Goal: Information Seeking & Learning: Learn about a topic

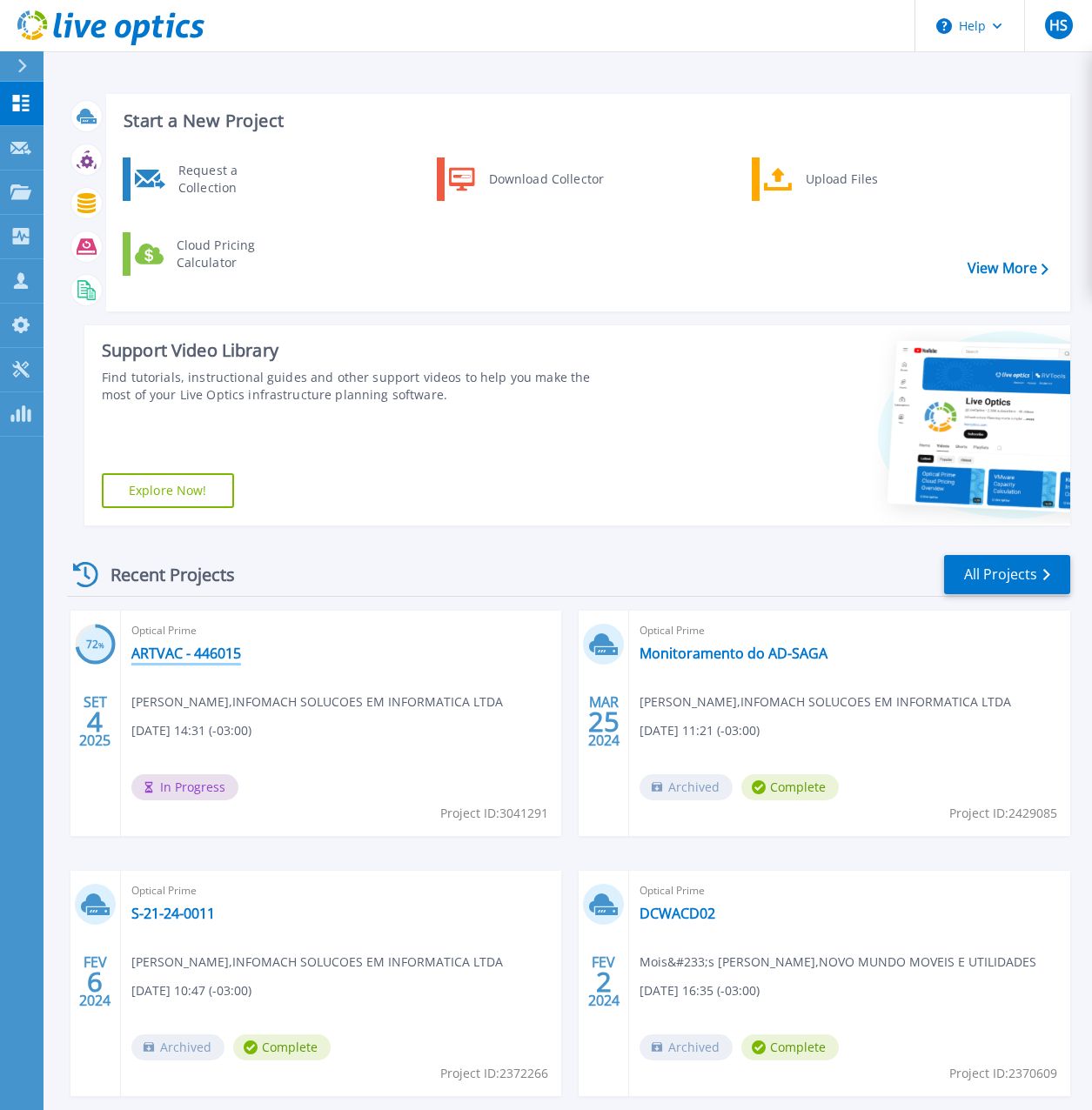
click at [203, 651] on link "ARTVAC - 446015" at bounding box center [186, 652] width 109 height 17
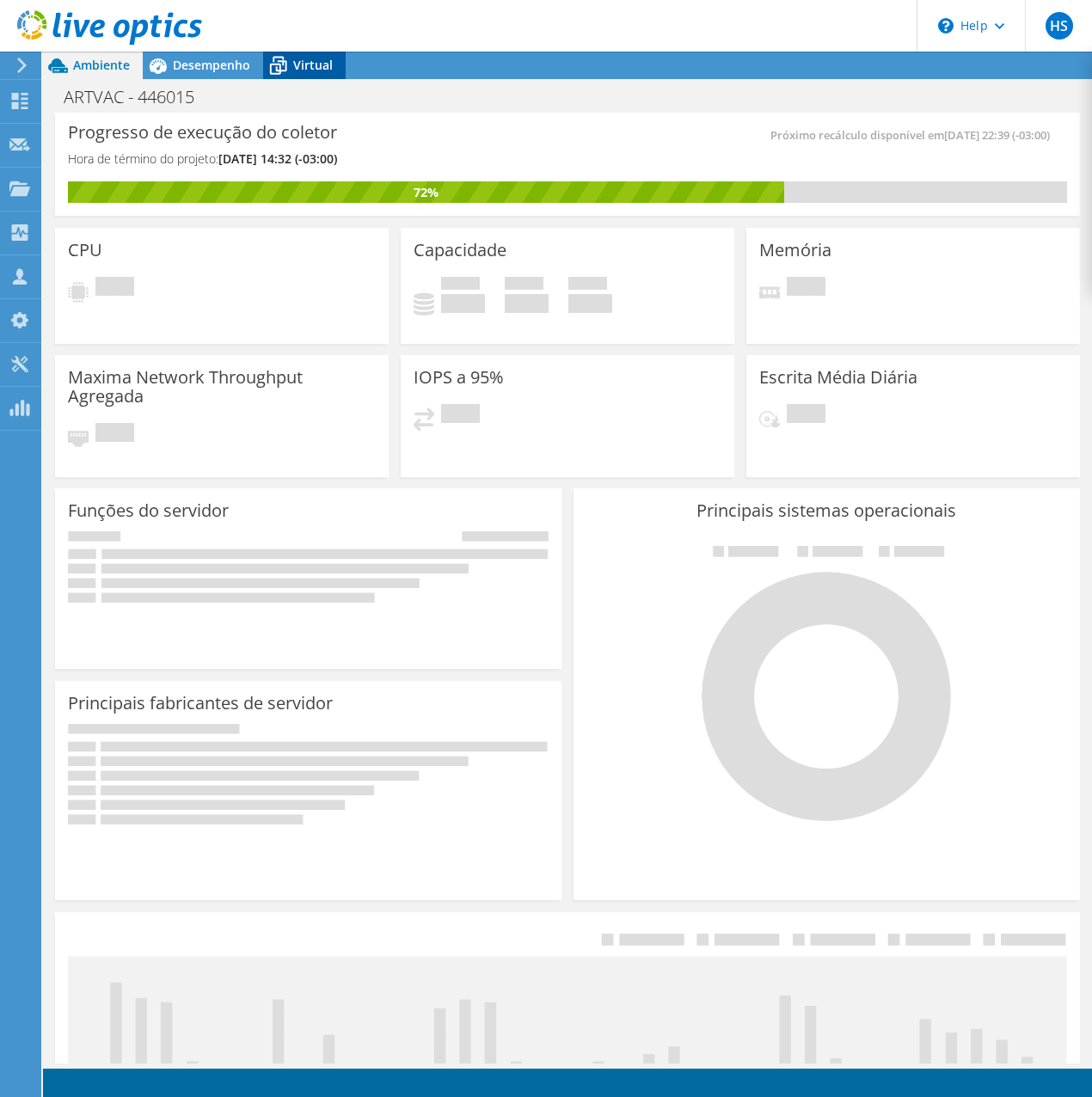
click at [321, 67] on span "Virtual" at bounding box center [313, 65] width 40 height 16
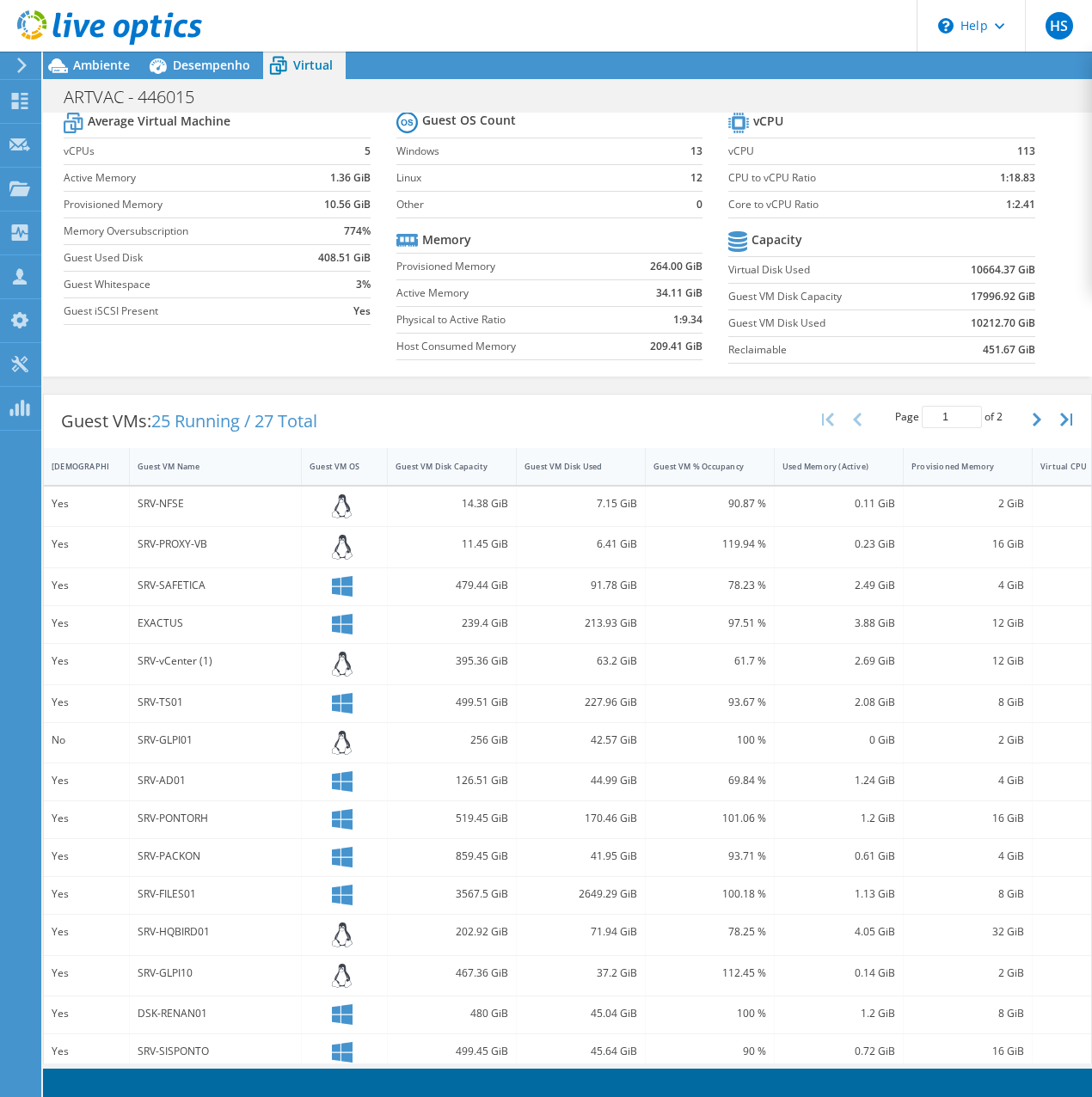
scroll to position [202, 0]
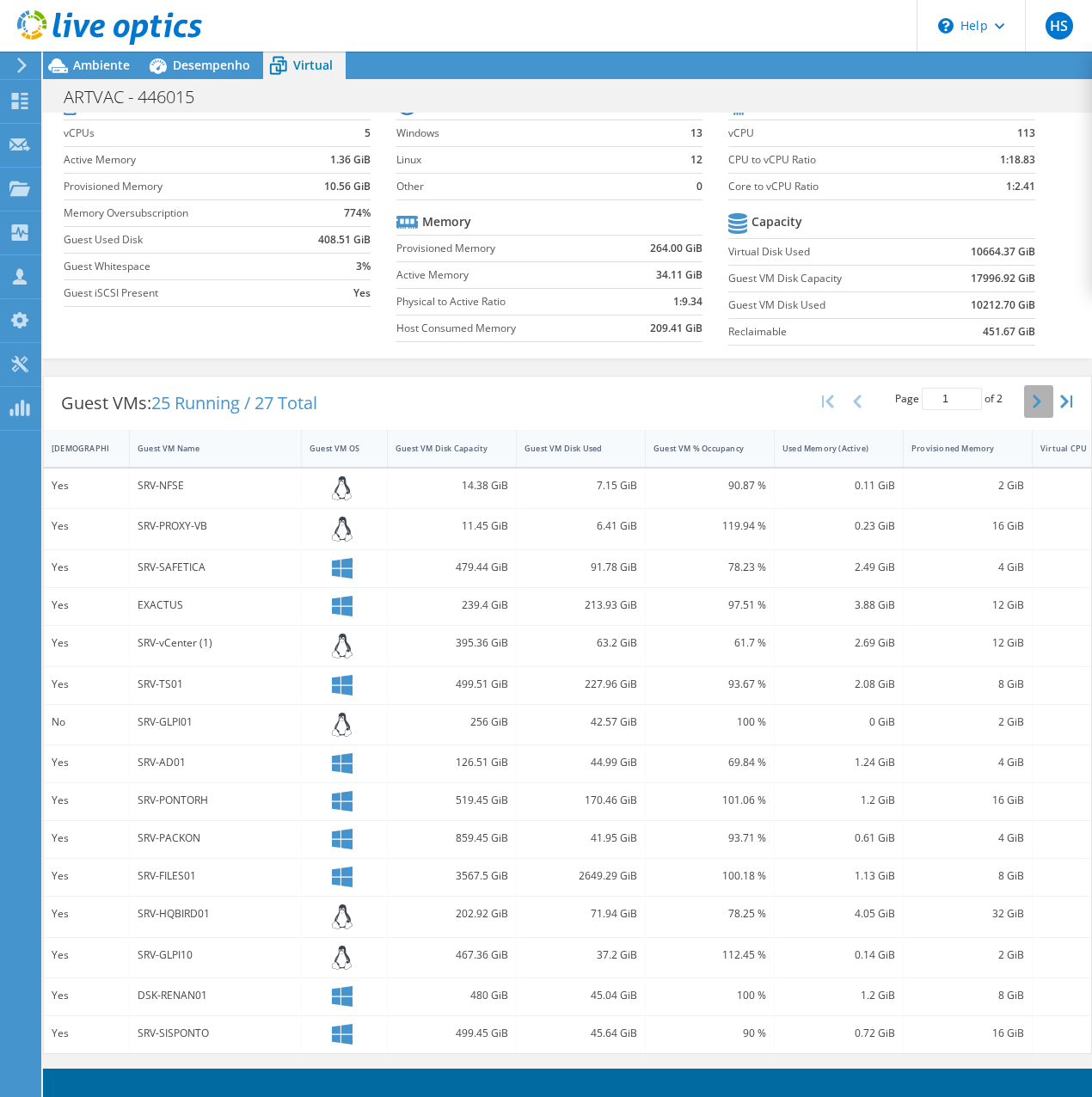
click at [1033, 395] on icon "button" at bounding box center [1037, 401] width 9 height 13
type input "2"
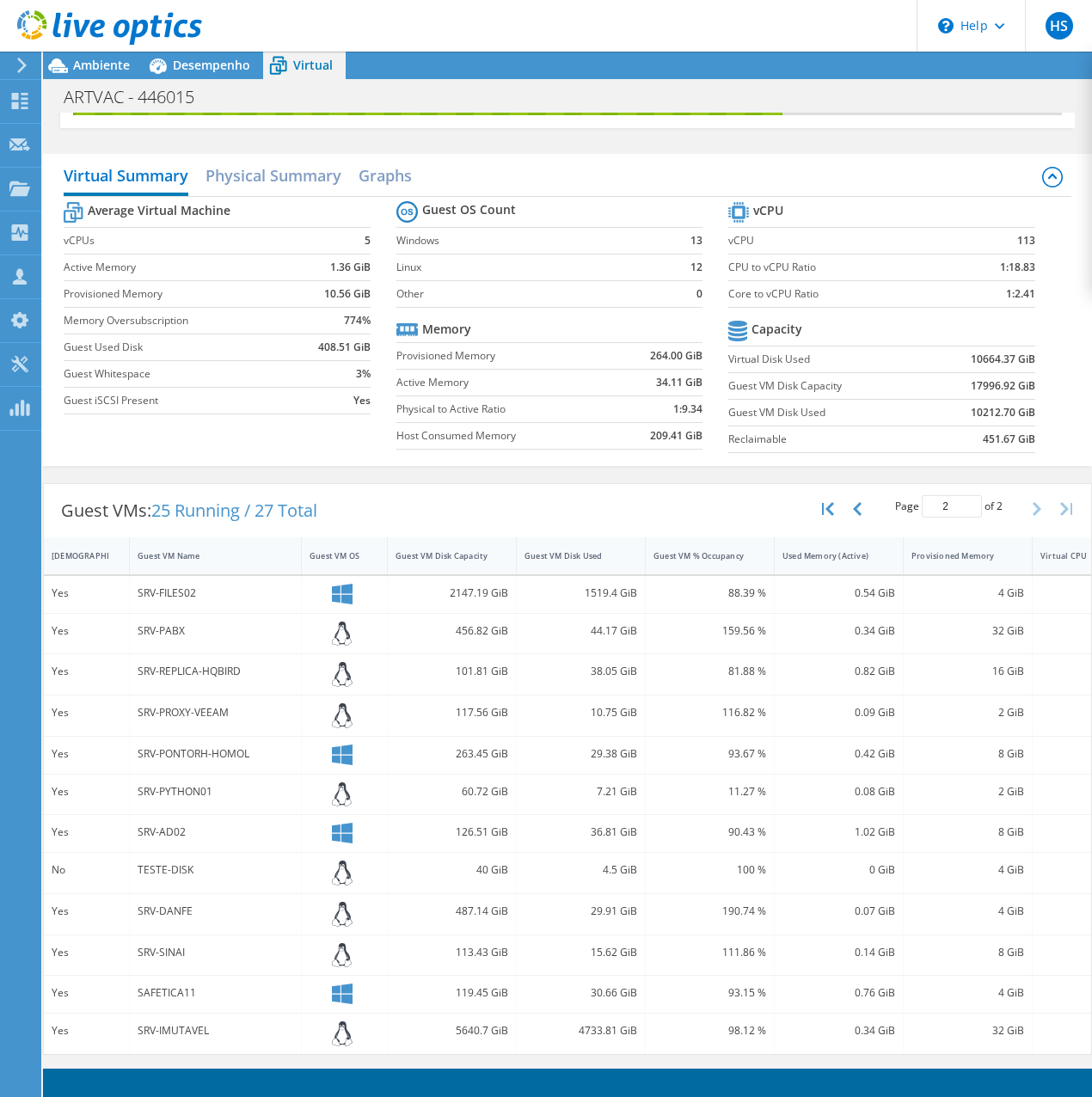
scroll to position [0, 0]
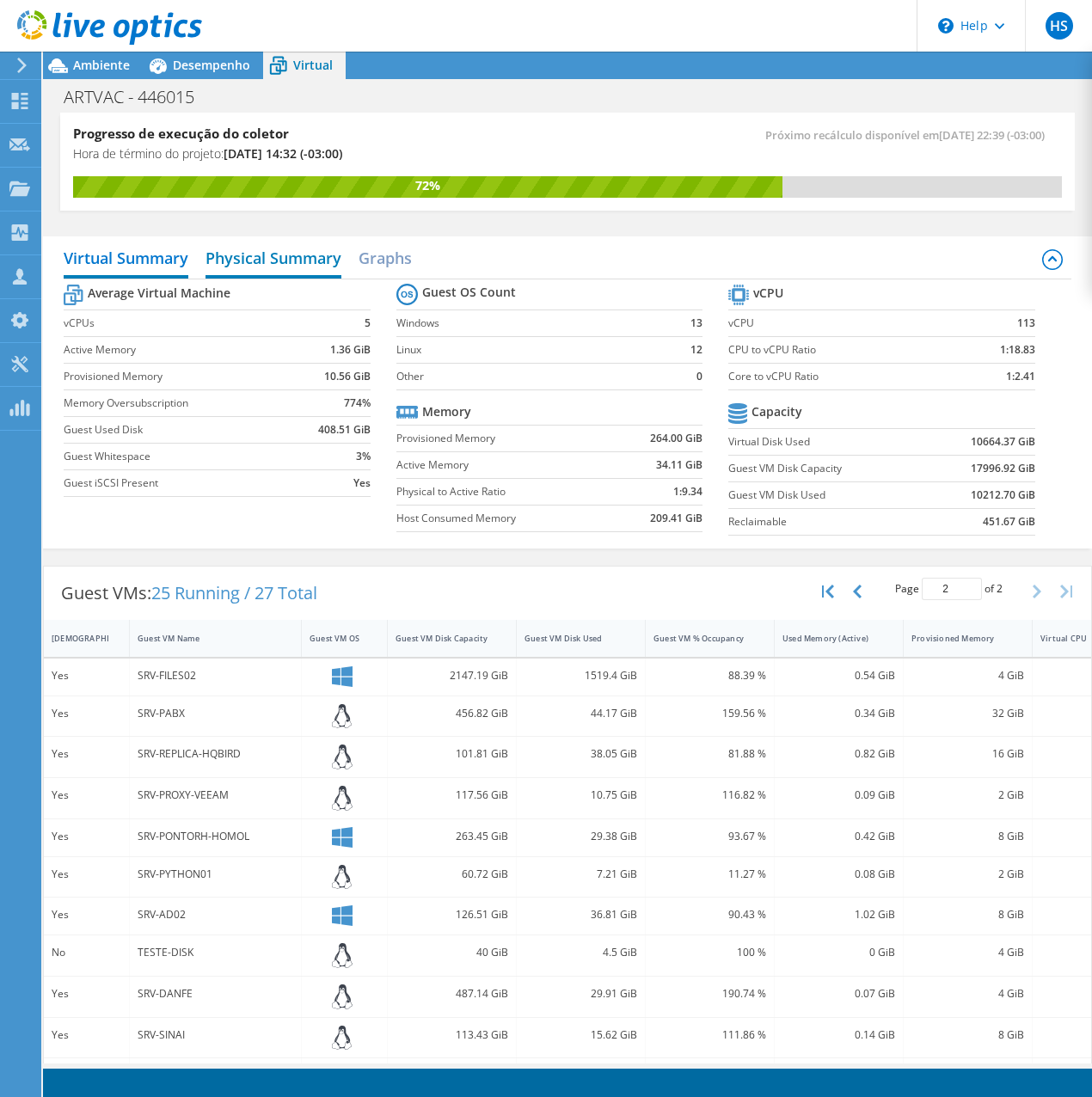
click at [266, 261] on h2 "Physical Summary" at bounding box center [273, 260] width 136 height 38
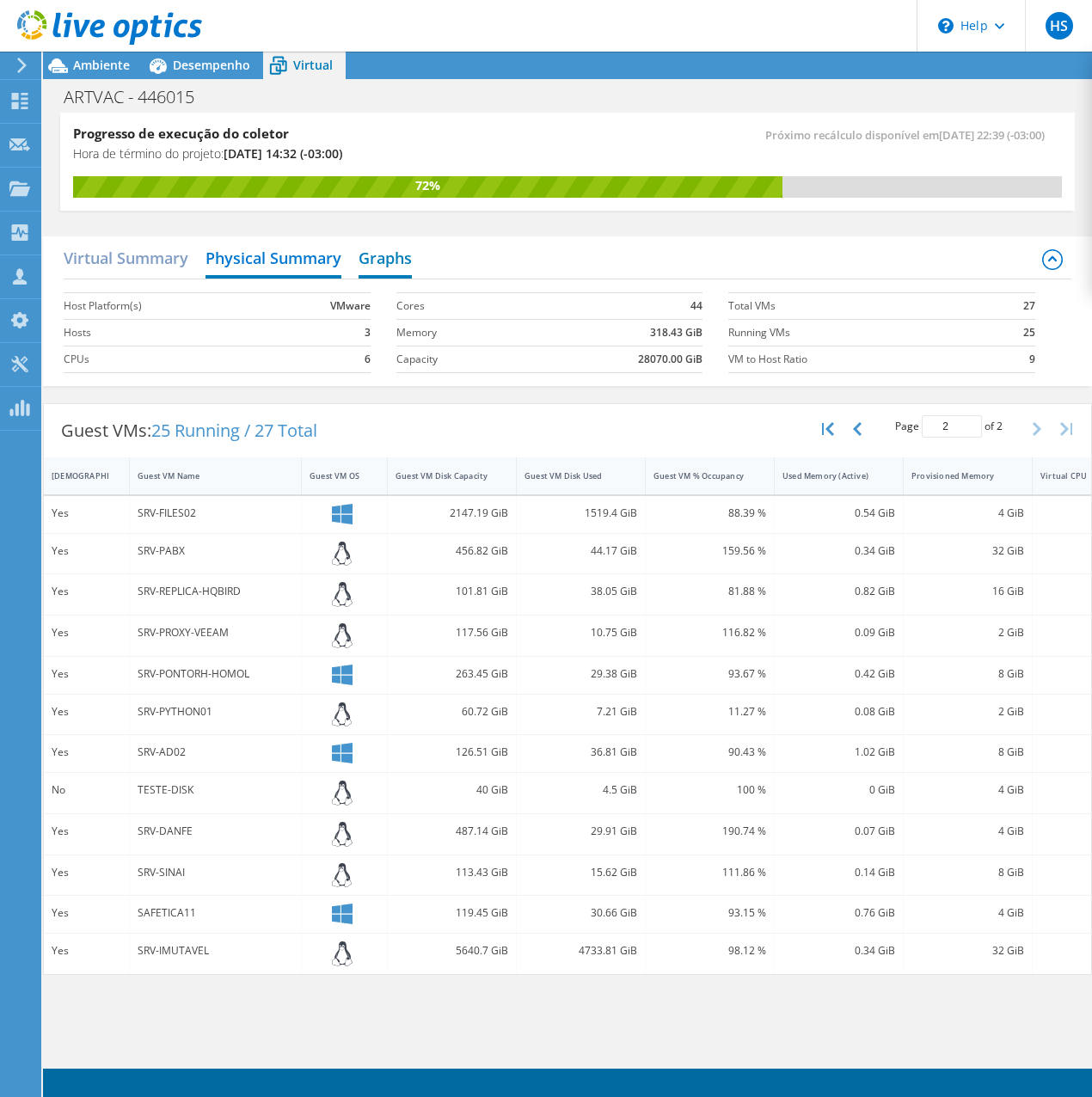
click at [398, 254] on h2 "Graphs" at bounding box center [385, 260] width 53 height 38
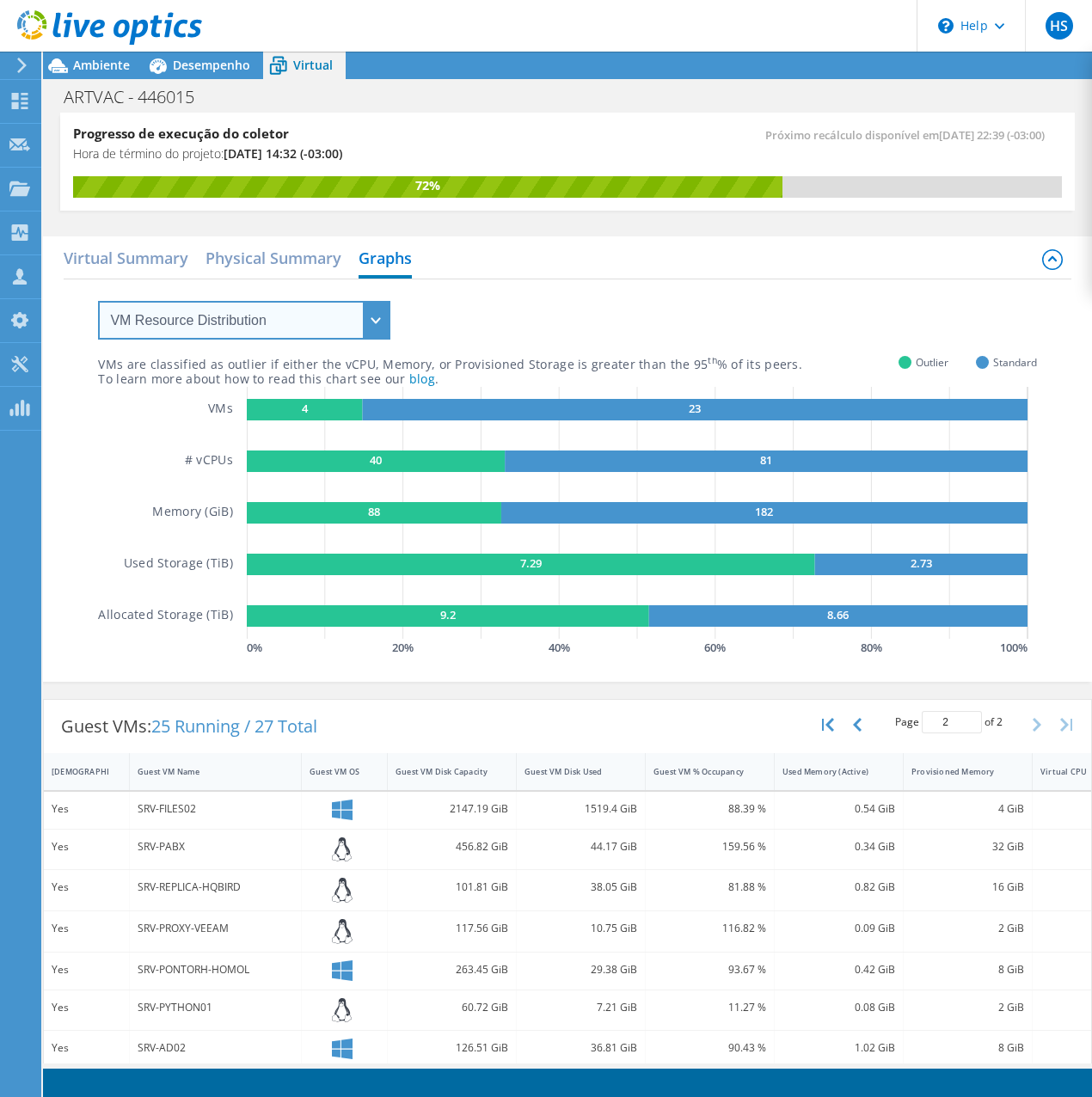
click at [306, 326] on select "VM Resource Distribution Provisioning Contrast Over Provisioning" at bounding box center [244, 320] width 292 height 39
select select "Provisioning Contrast"
click at [98, 301] on select "VM Resource Distribution Provisioning Contrast Over Provisioning" at bounding box center [244, 320] width 292 height 39
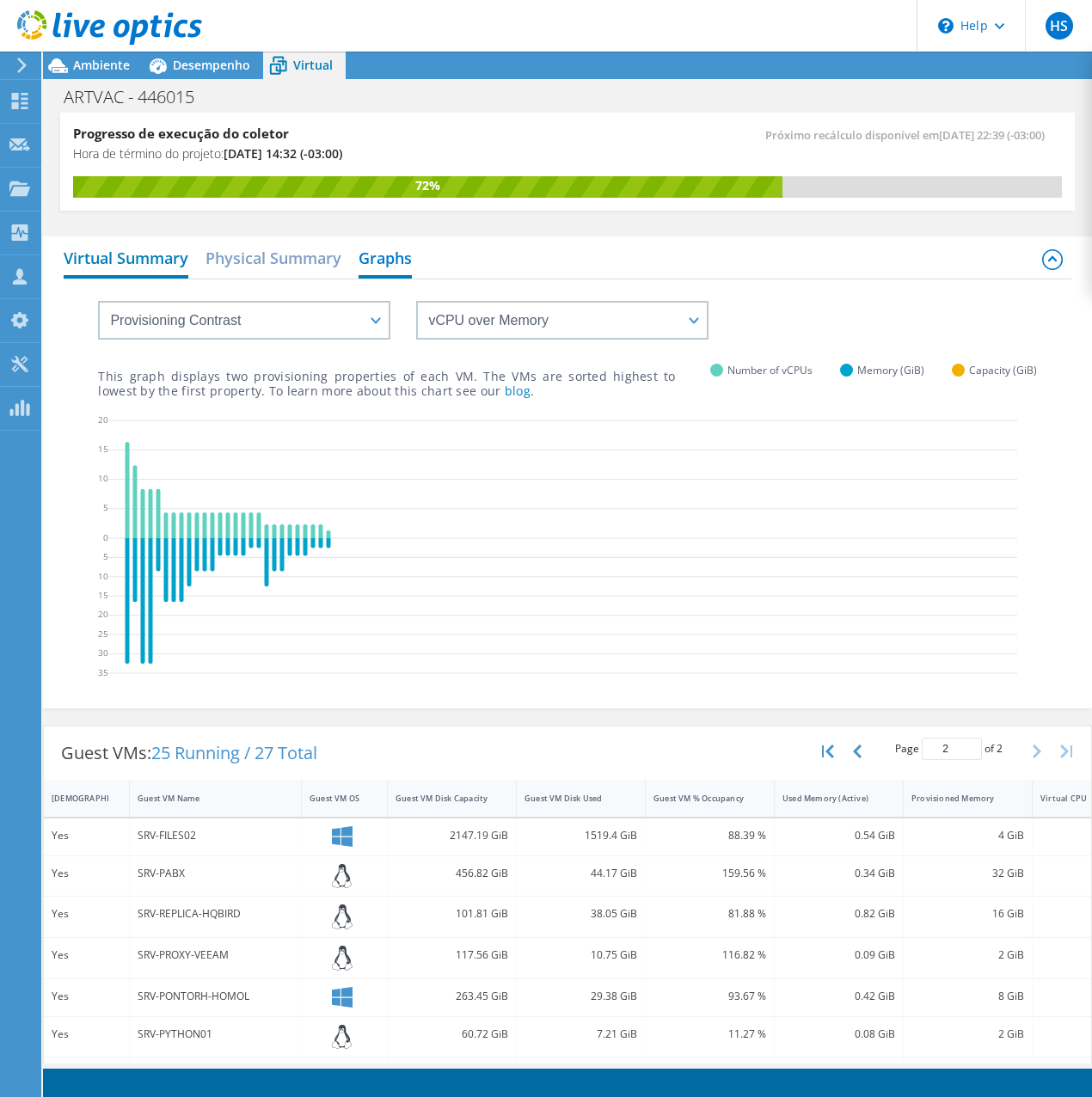
click at [141, 266] on h2 "Virtual Summary" at bounding box center [126, 260] width 125 height 38
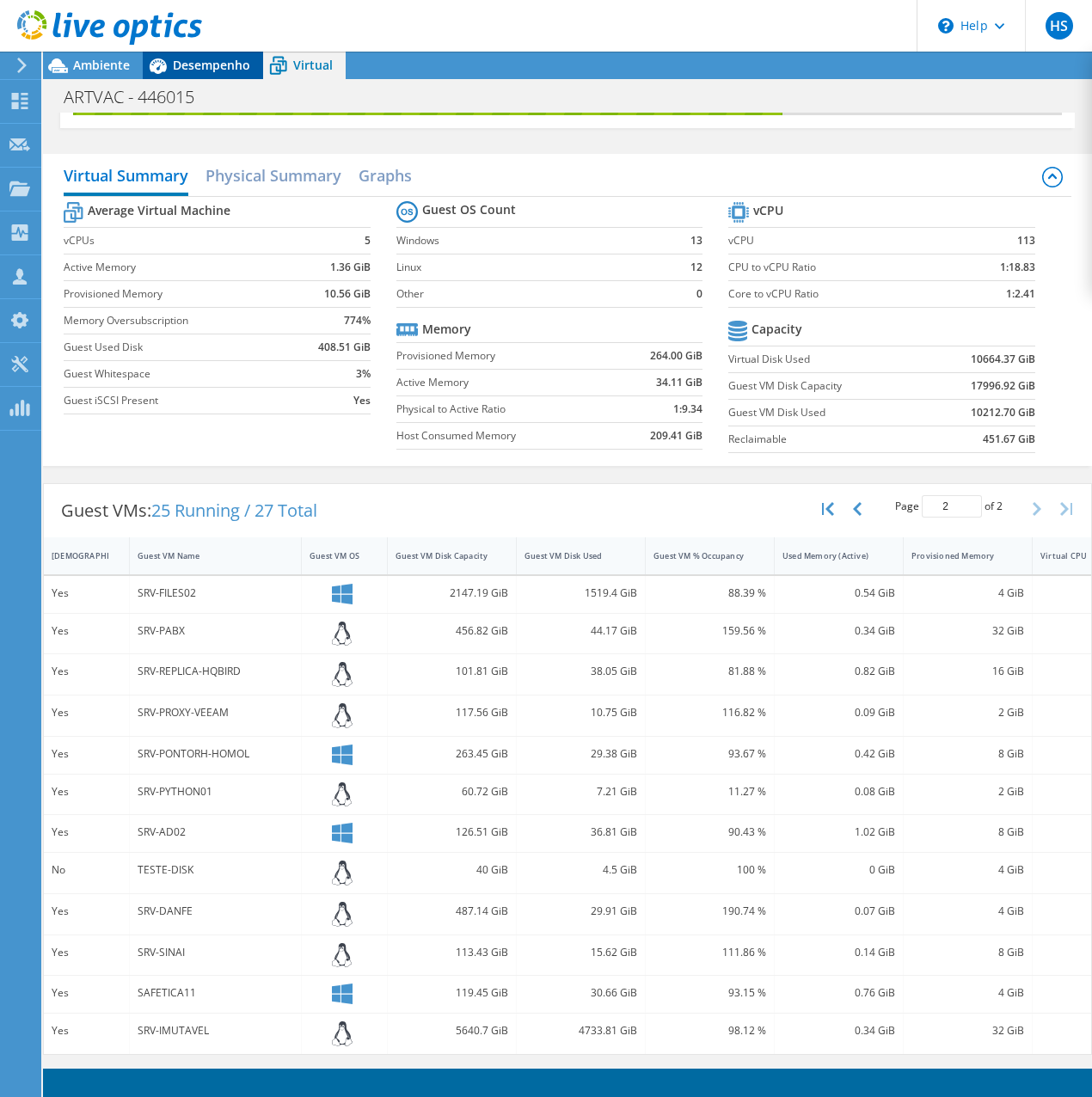
click at [221, 61] on span "Desempenho" at bounding box center [211, 65] width 77 height 16
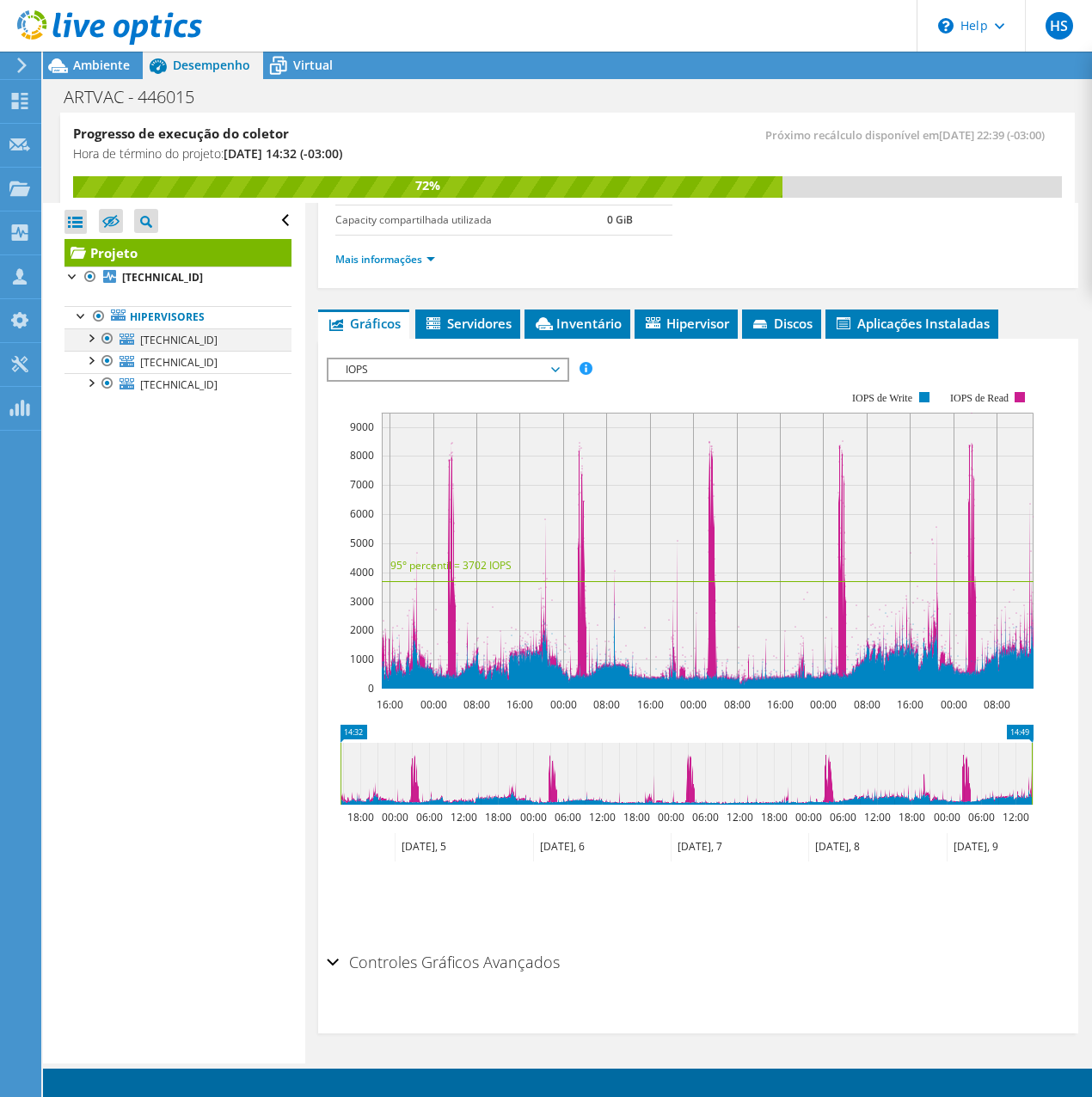
click at [91, 338] on div at bounding box center [90, 336] width 17 height 17
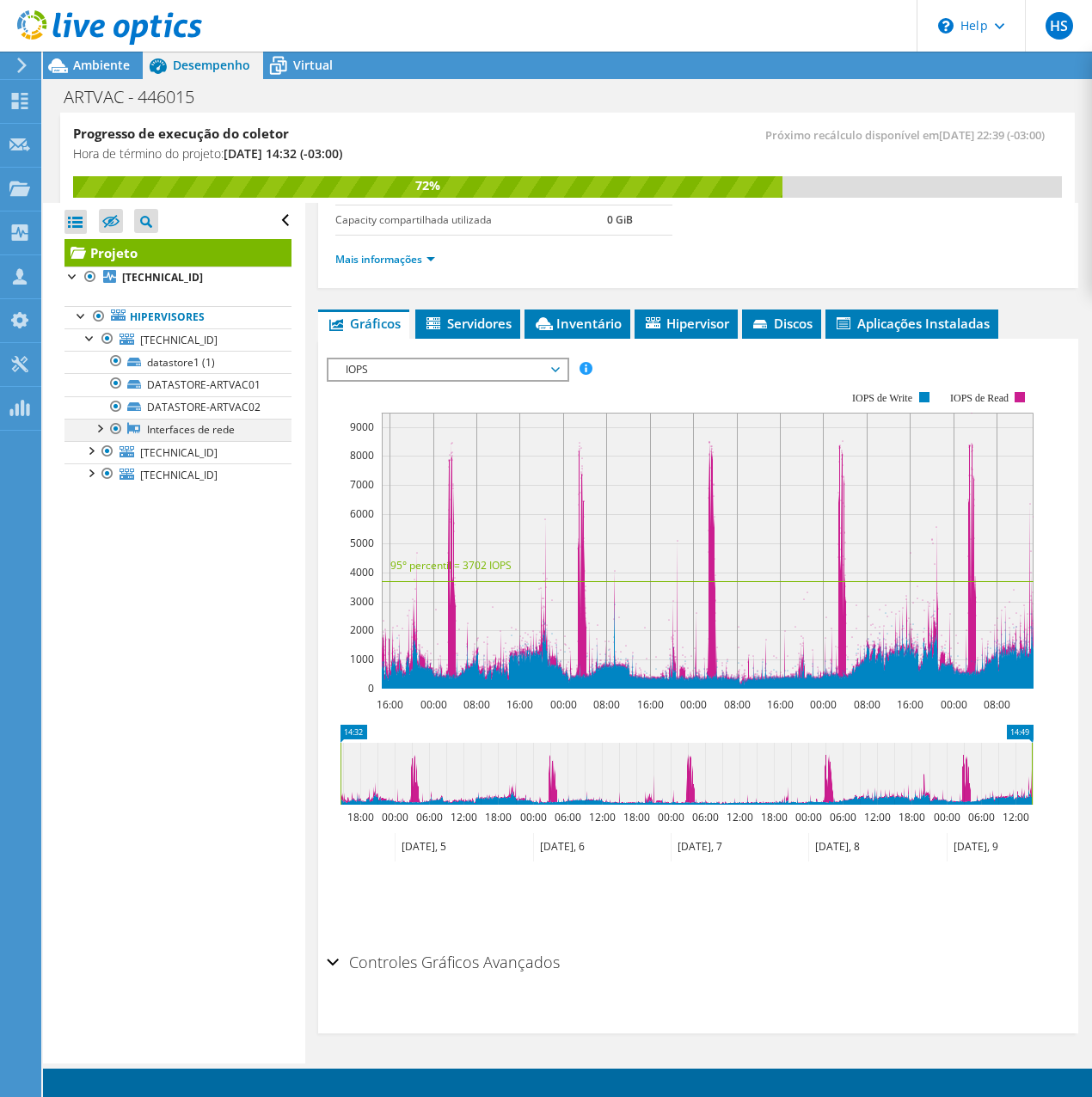
click at [98, 436] on div at bounding box center [98, 427] width 17 height 17
click at [93, 503] on div at bounding box center [90, 494] width 17 height 17
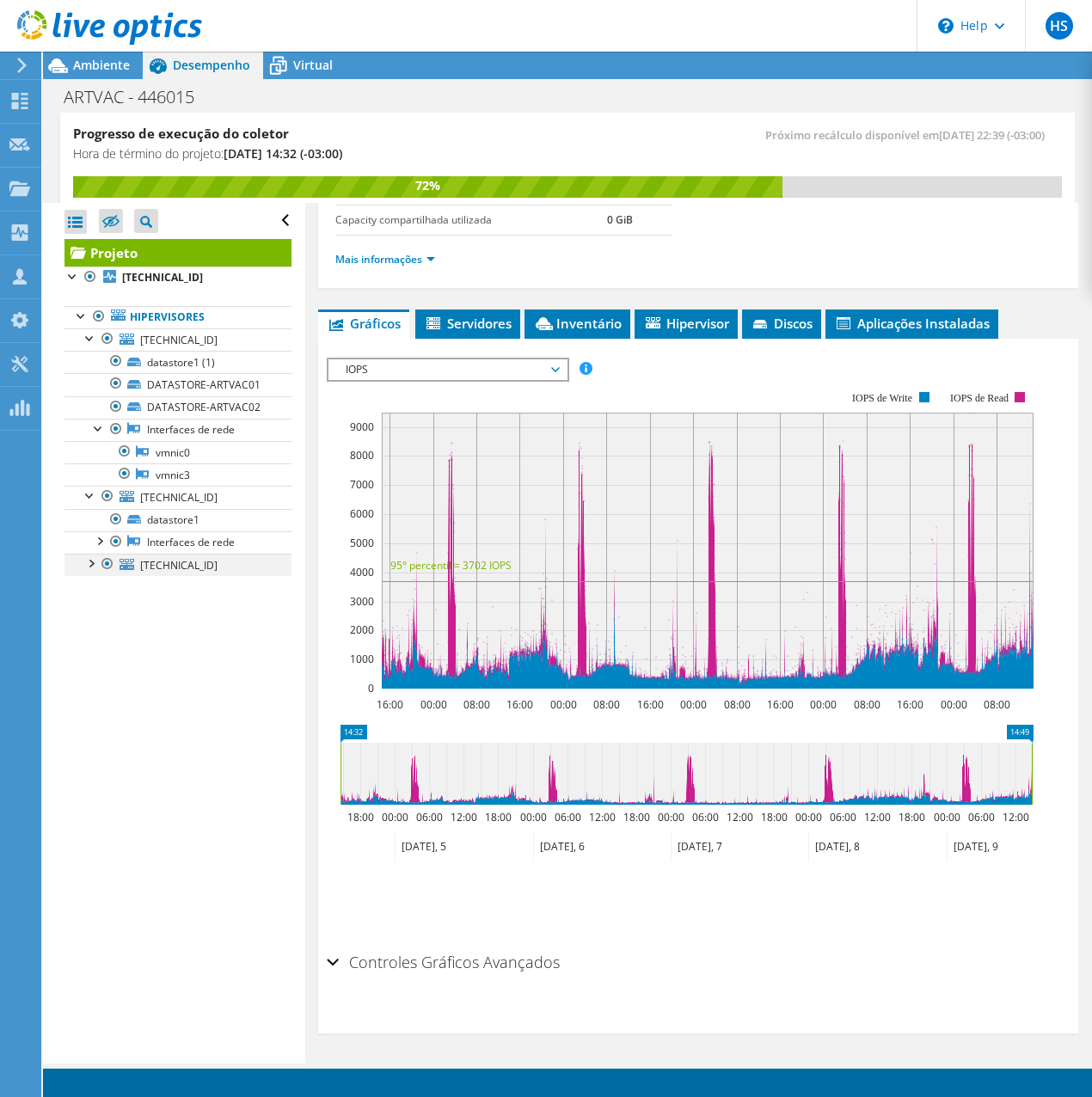
click at [91, 571] on div at bounding box center [90, 562] width 17 height 17
click at [104, 654] on div at bounding box center [98, 645] width 17 height 17
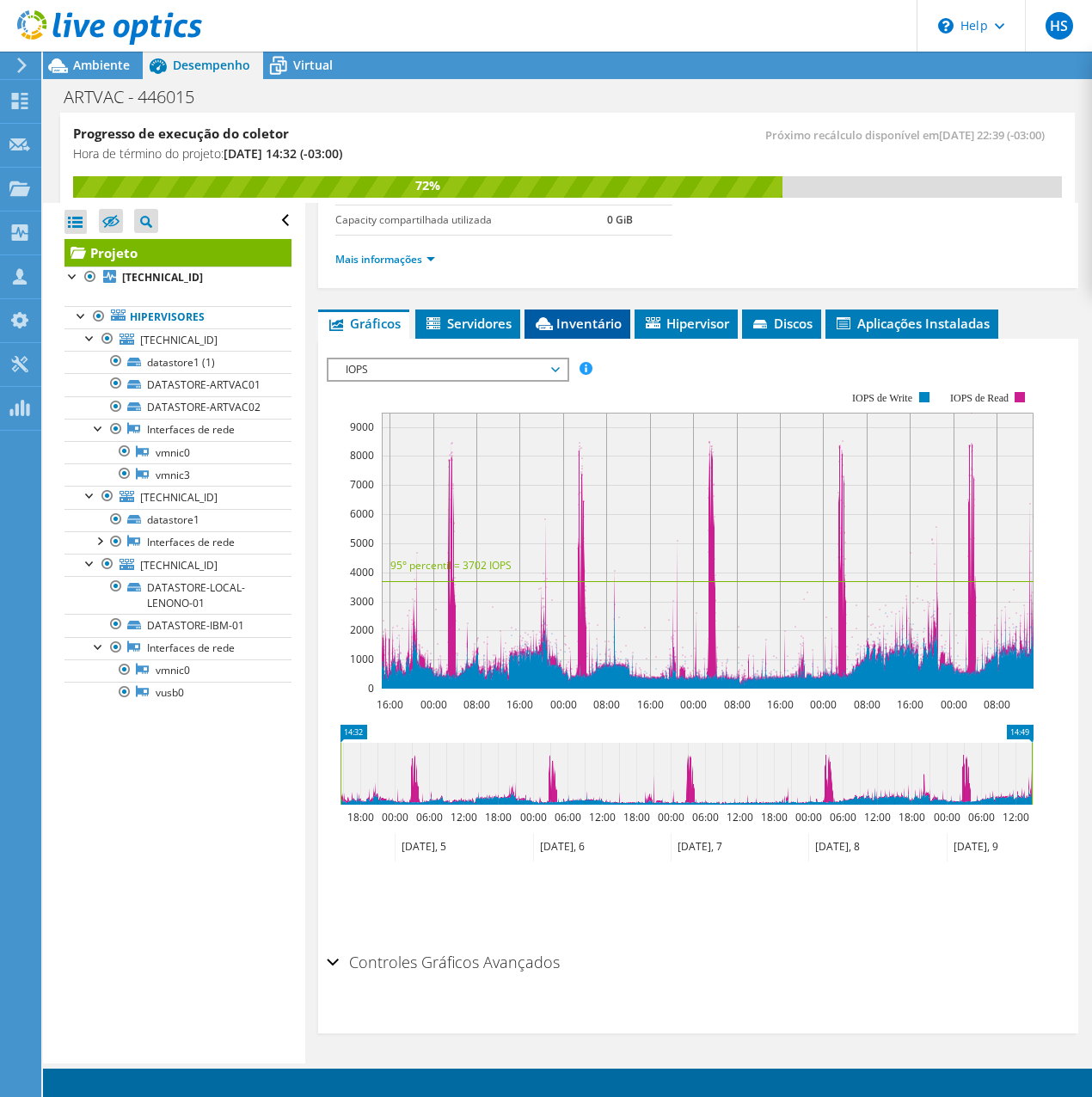
click at [623, 324] on li "Inventário" at bounding box center [577, 324] width 106 height 30
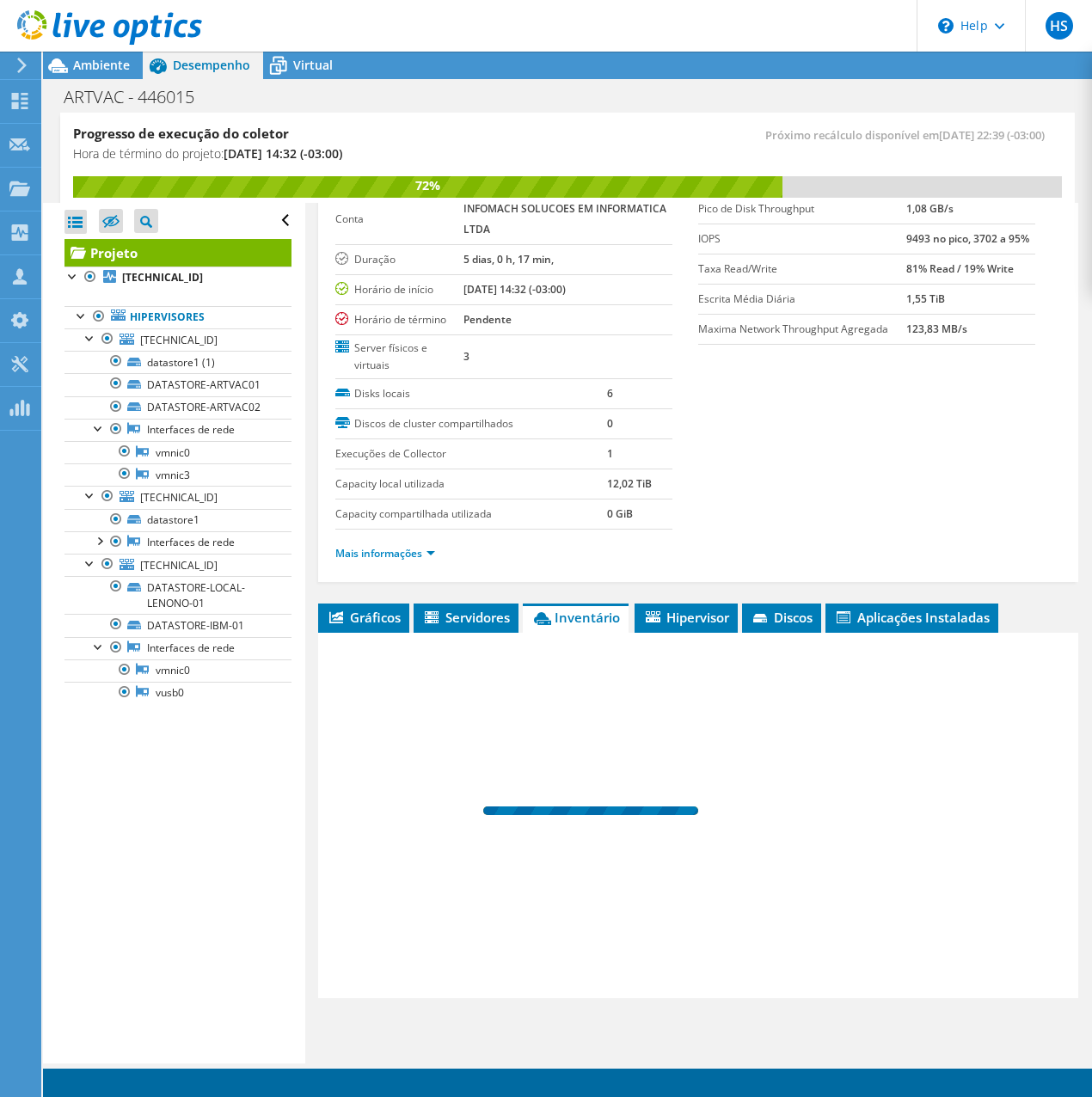
scroll to position [90, 0]
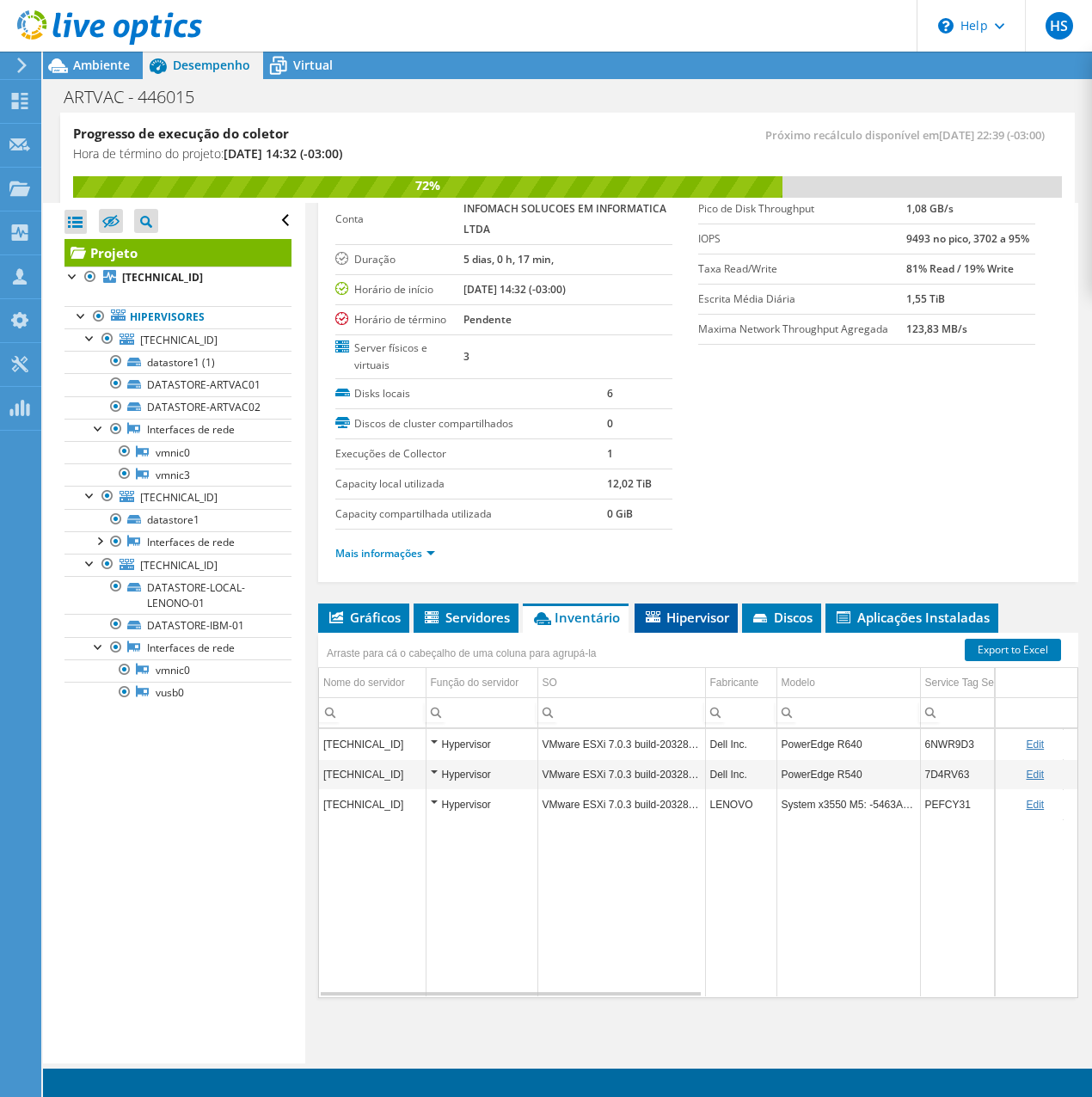
click at [701, 626] on li "Hipervisor" at bounding box center [685, 618] width 103 height 30
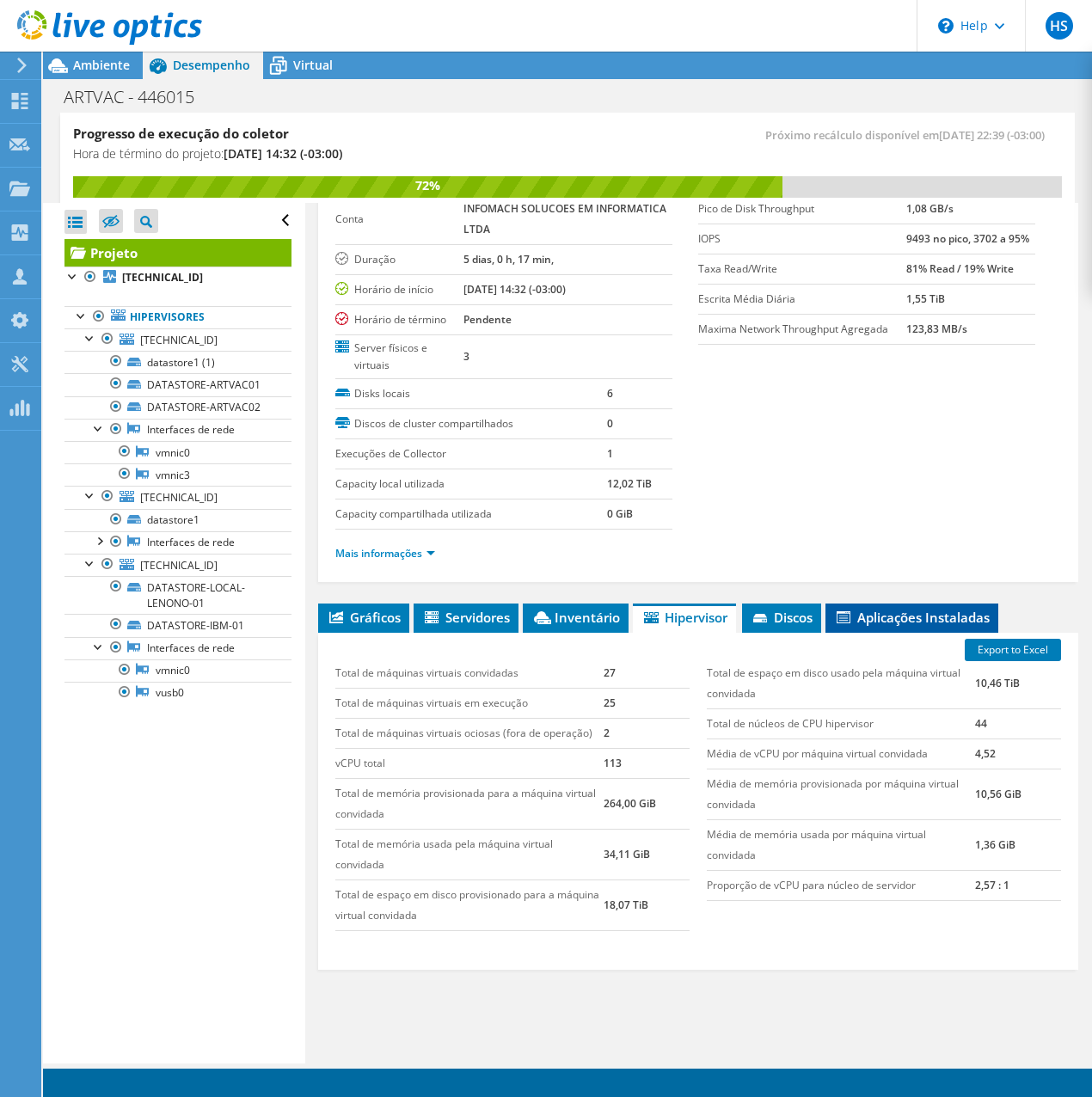
click at [907, 626] on li "Aplicações Instaladas" at bounding box center [912, 618] width 173 height 30
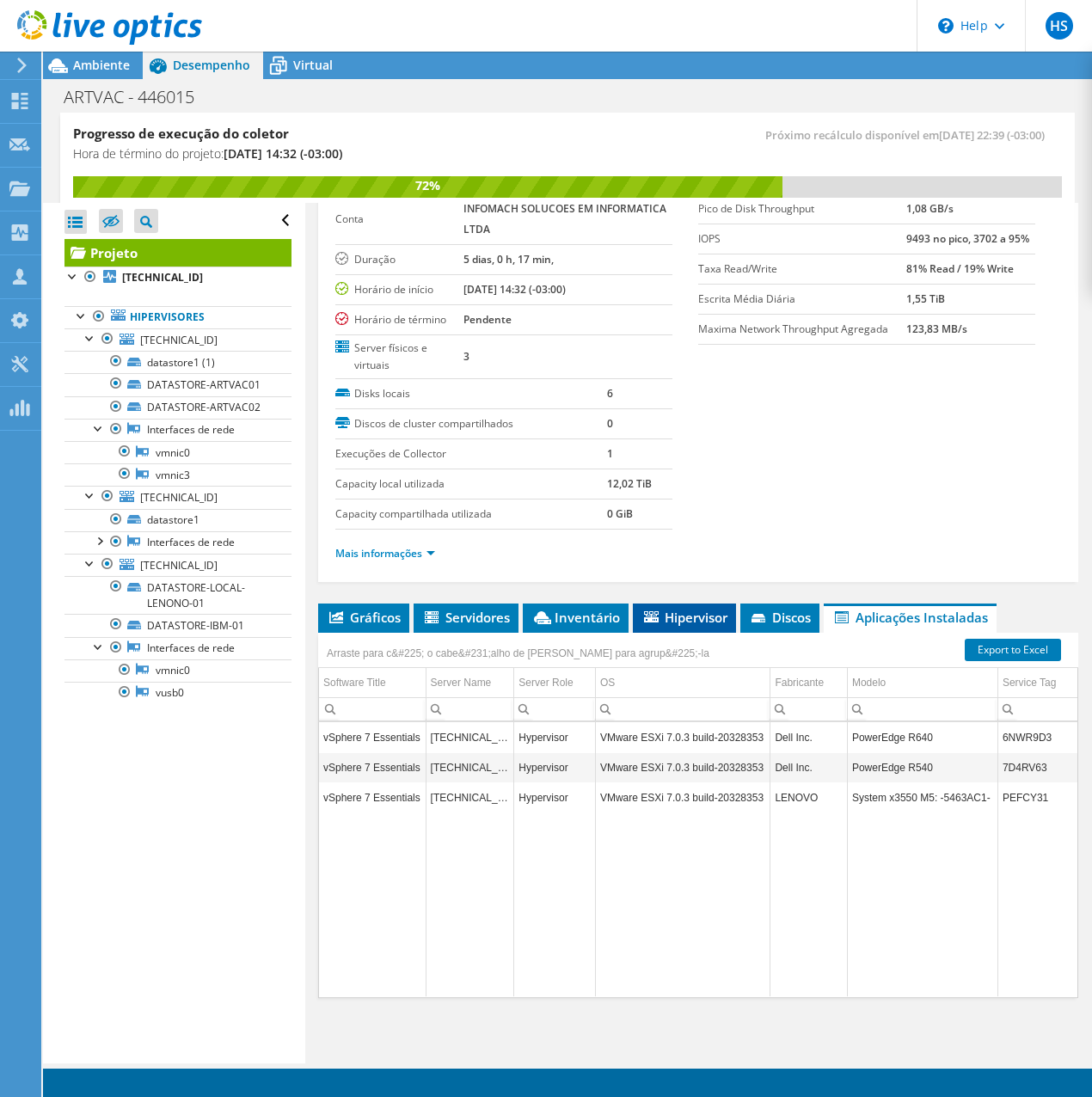
click at [697, 620] on span "Hipervisor" at bounding box center [685, 617] width 86 height 17
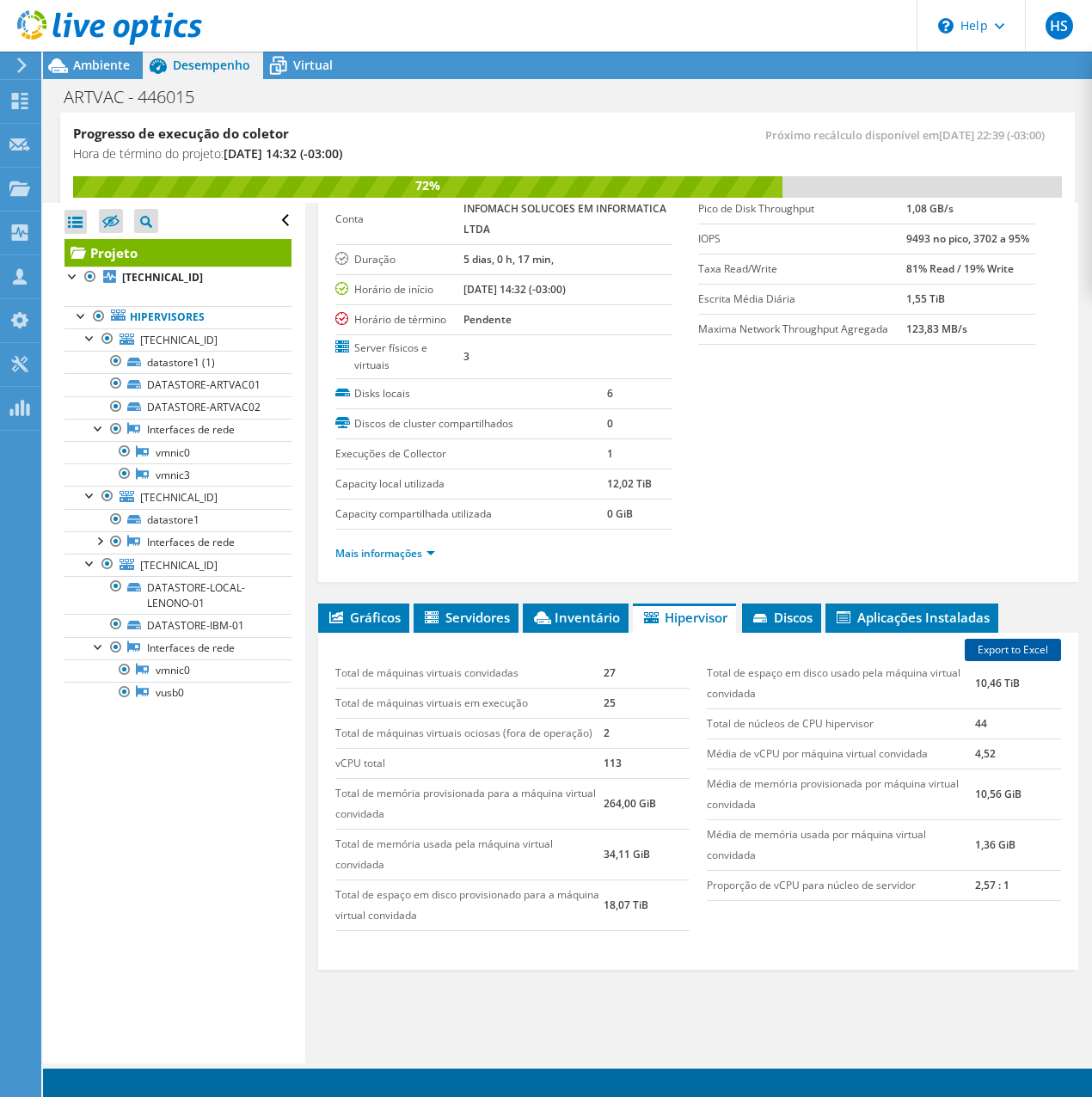
click at [1013, 645] on link "Export to Excel" at bounding box center [1013, 649] width 96 height 22
click at [572, 620] on span "Inventário" at bounding box center [576, 617] width 88 height 17
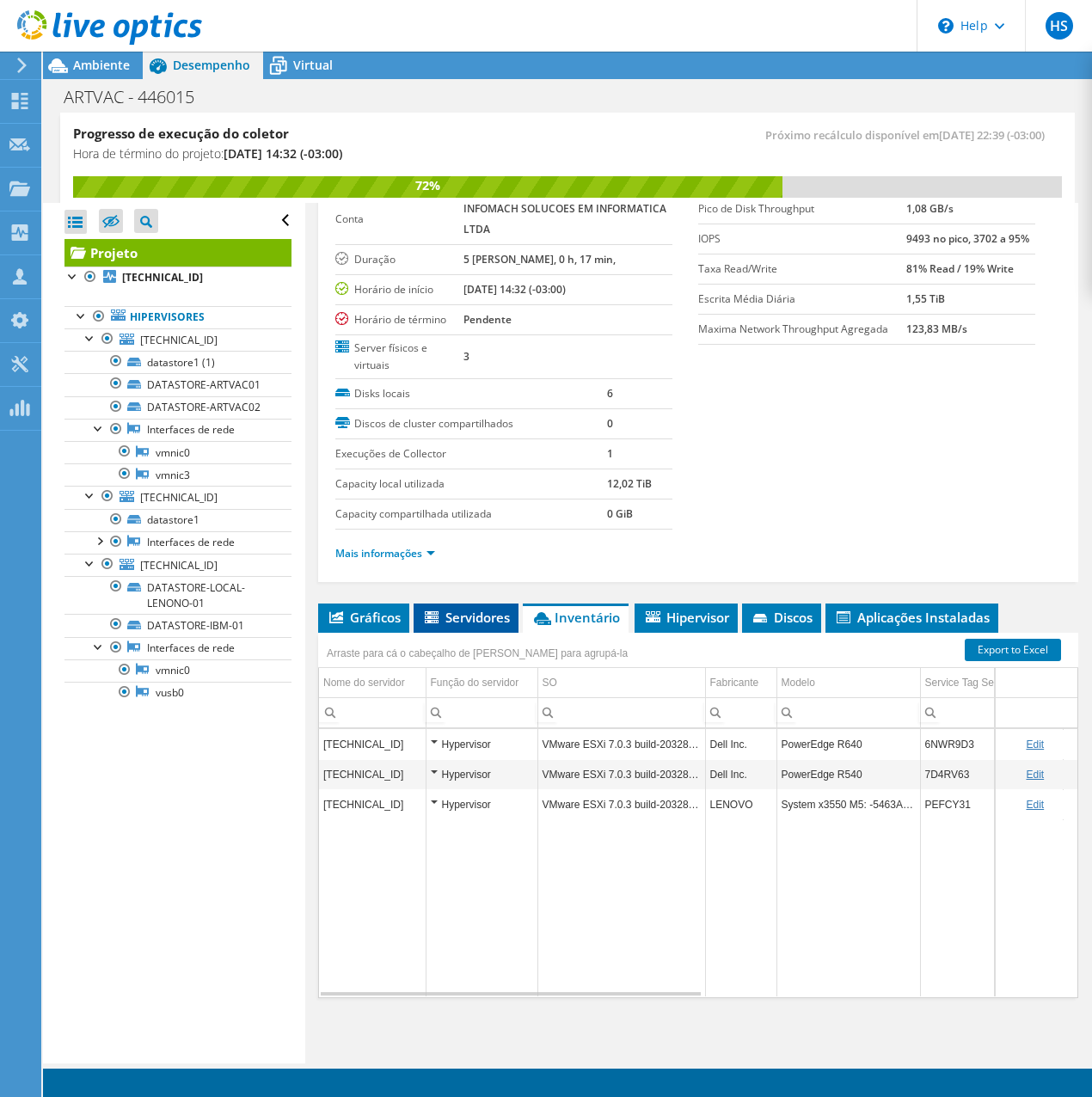
click at [449, 620] on span "Servidores" at bounding box center [466, 617] width 88 height 17
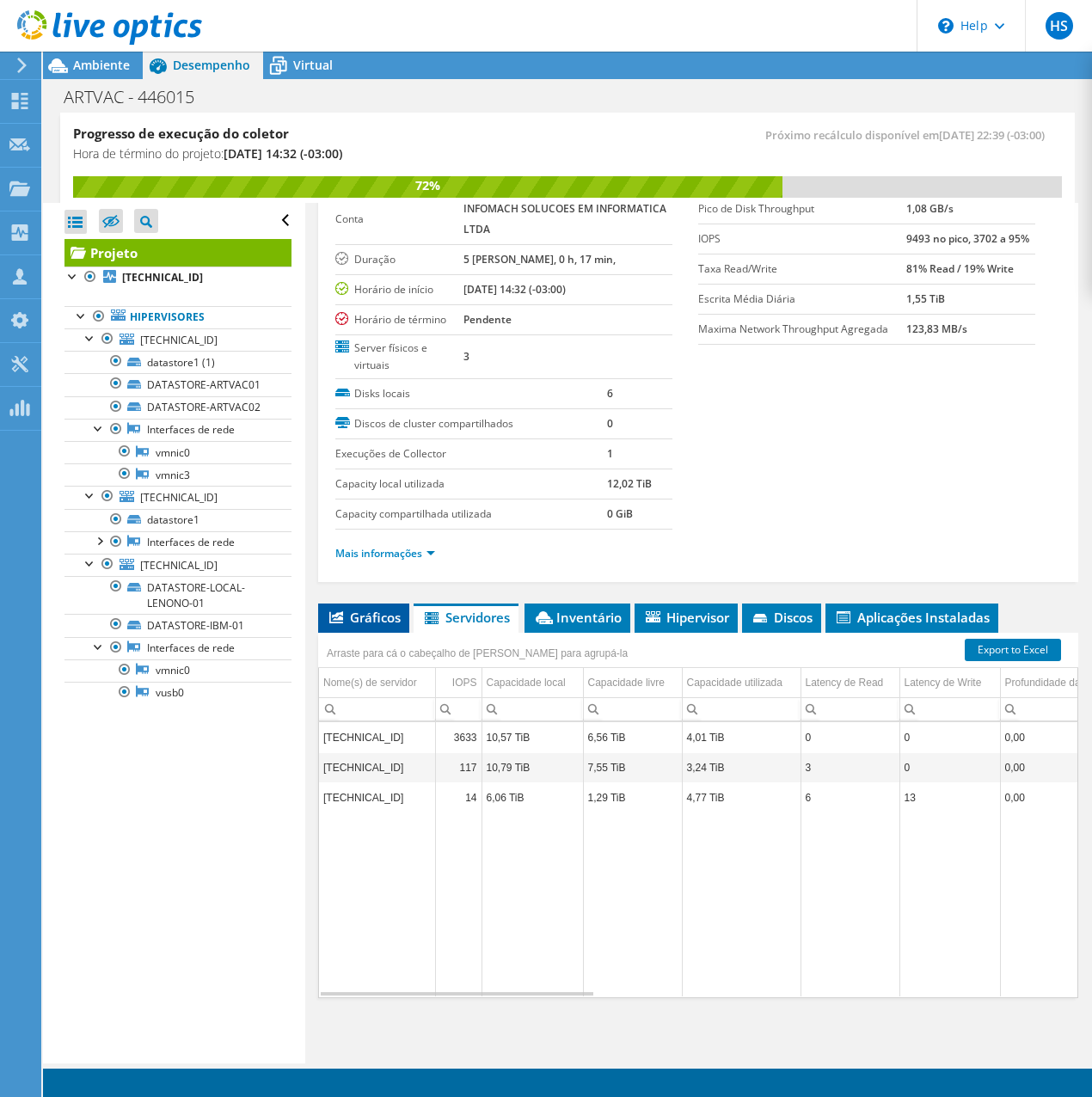
click at [369, 622] on span "Gráficos" at bounding box center [363, 617] width 74 height 17
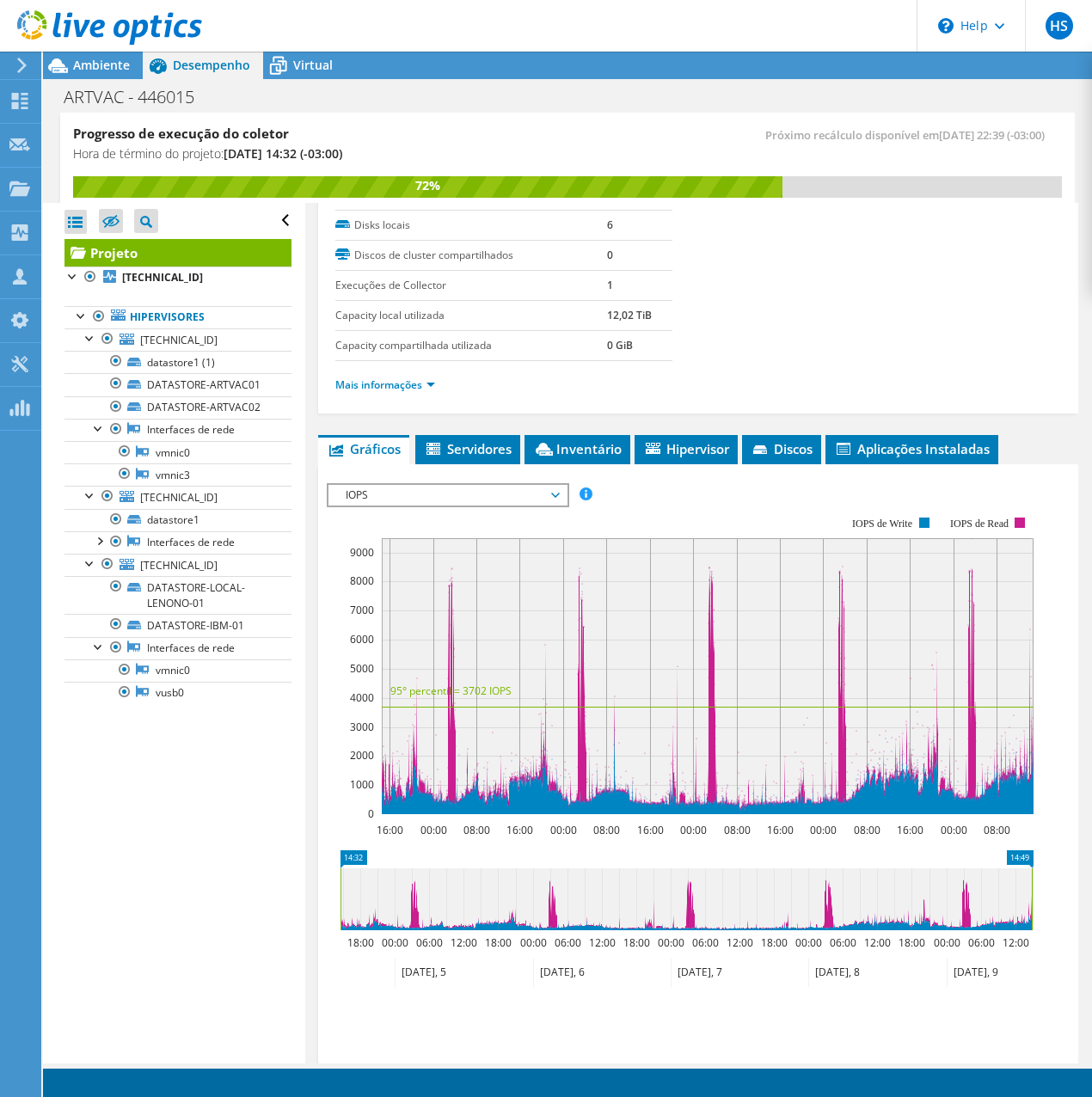
scroll to position [263, 0]
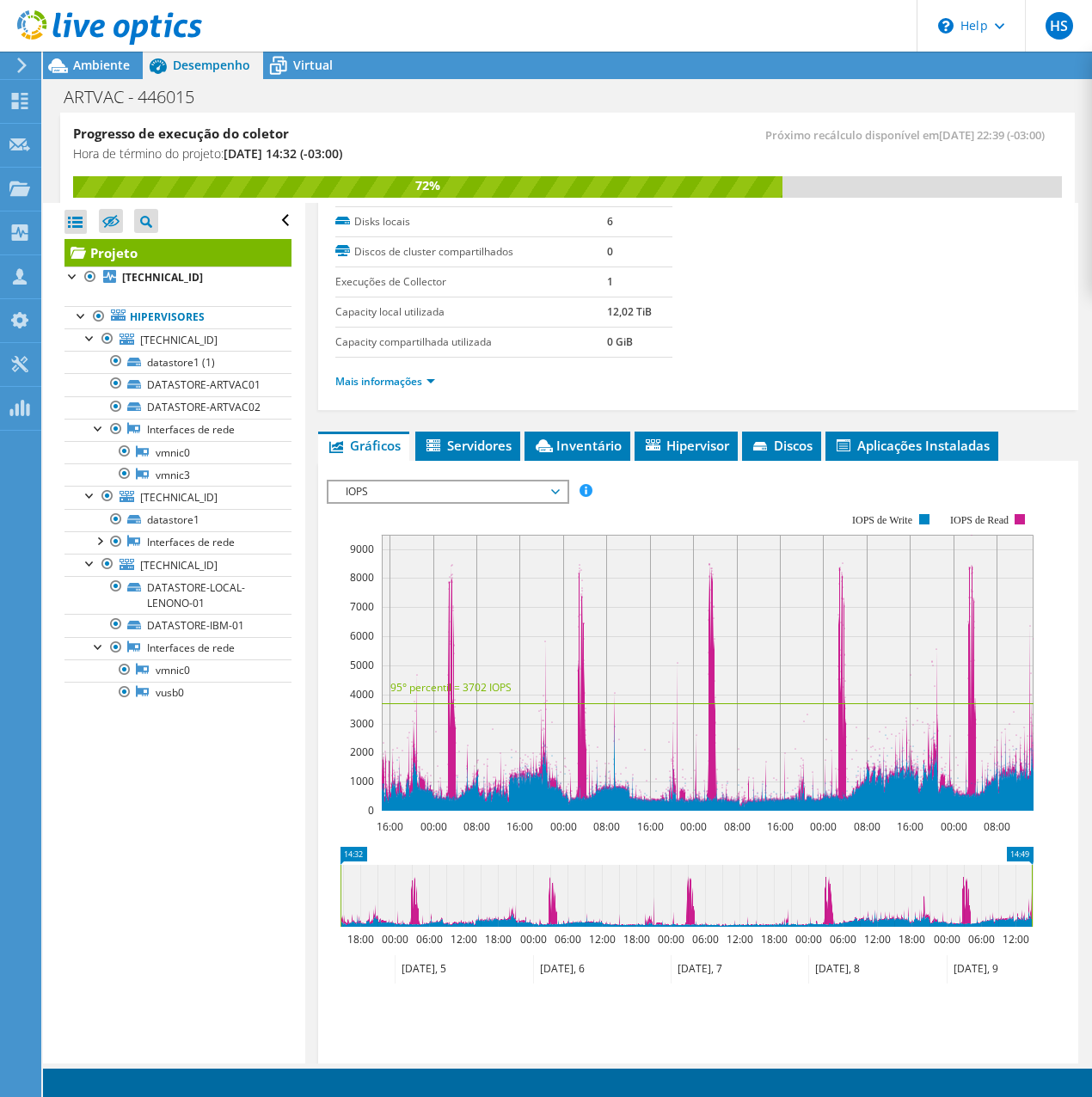
click at [554, 494] on span "IOPS" at bounding box center [448, 491] width 221 height 21
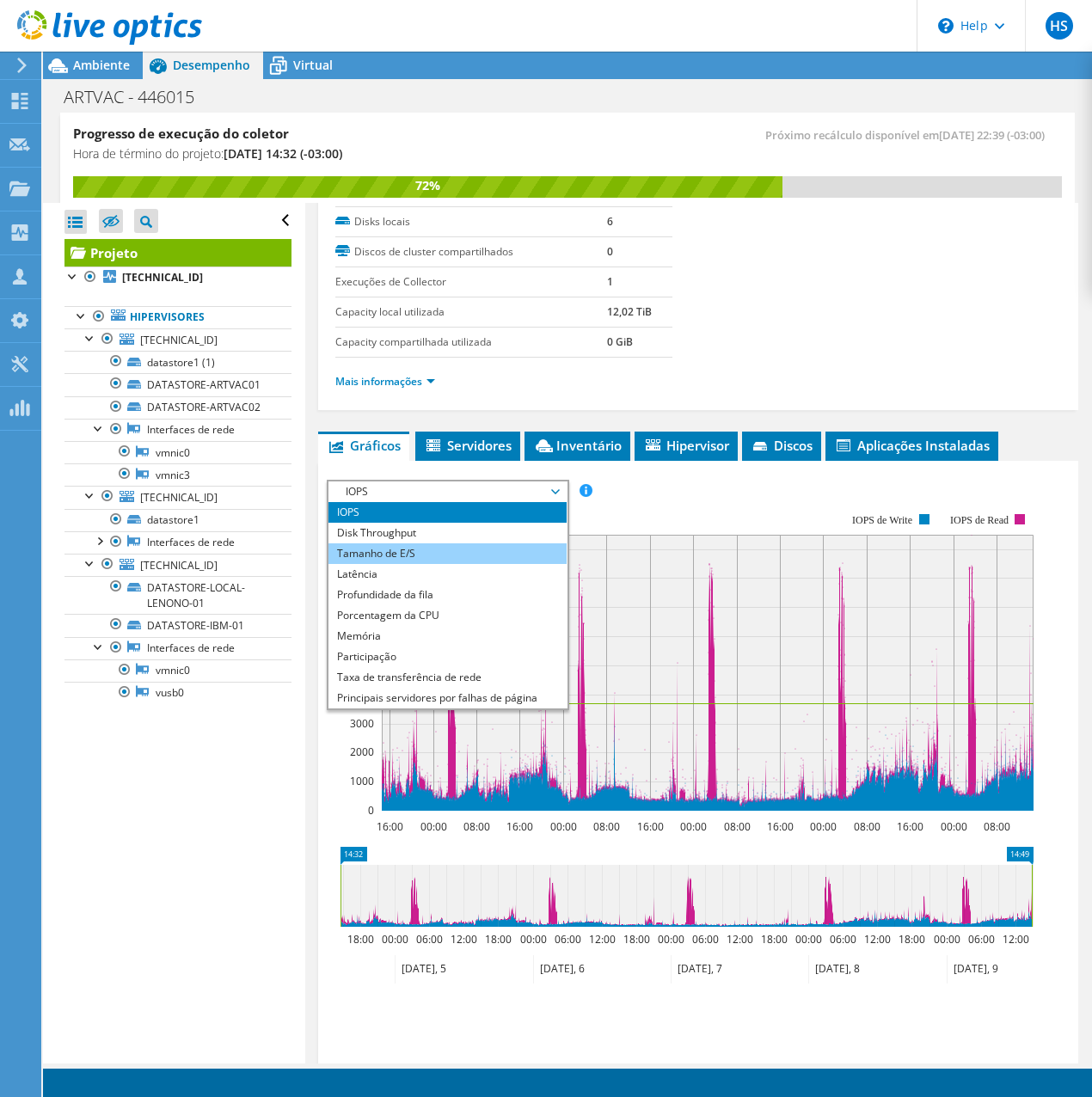
scroll to position [62, 0]
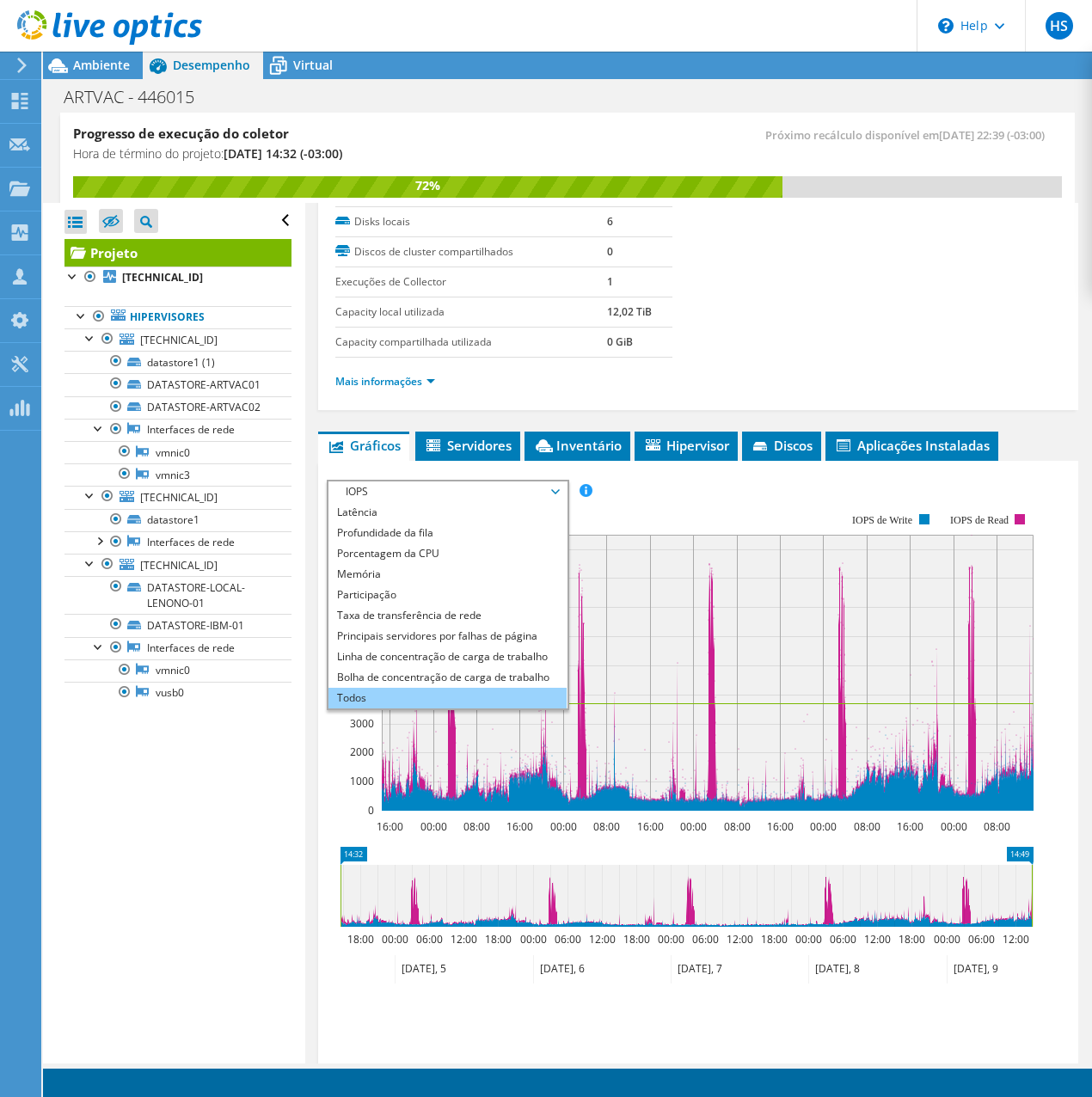
click at [497, 689] on li "Todos" at bounding box center [447, 698] width 238 height 21
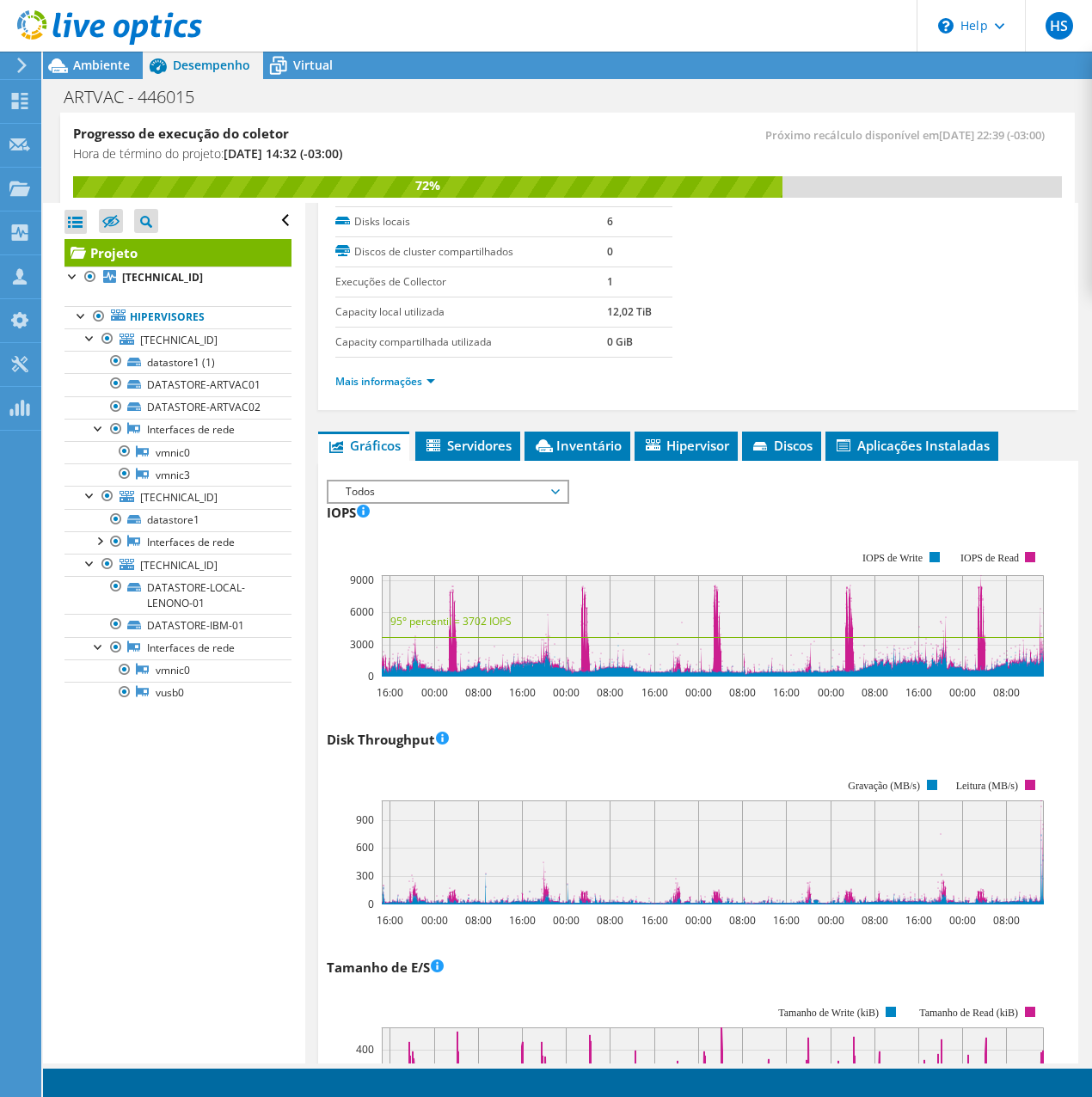
click at [546, 496] on span "Todos" at bounding box center [448, 491] width 221 height 21
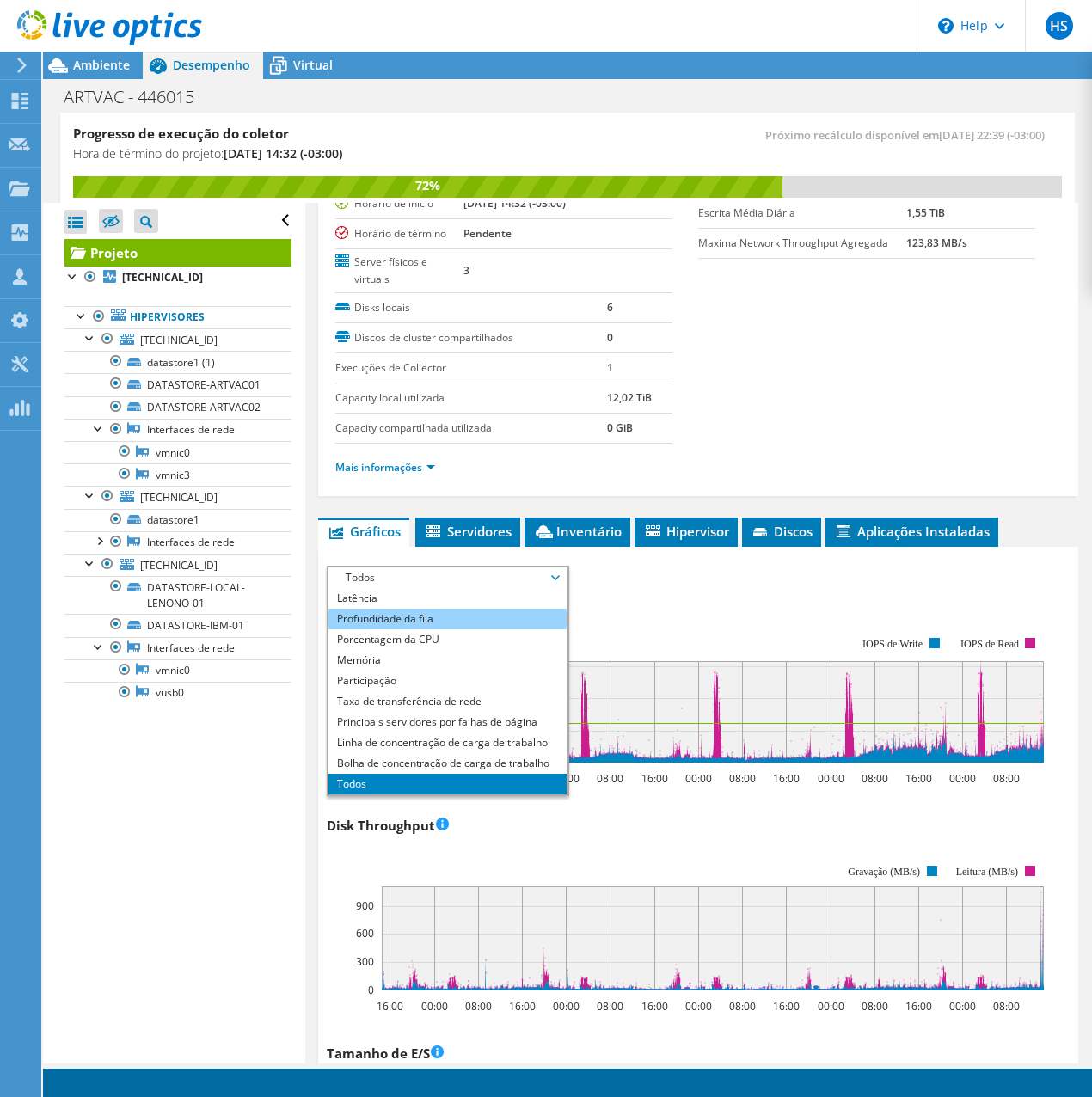
scroll to position [0, 0]
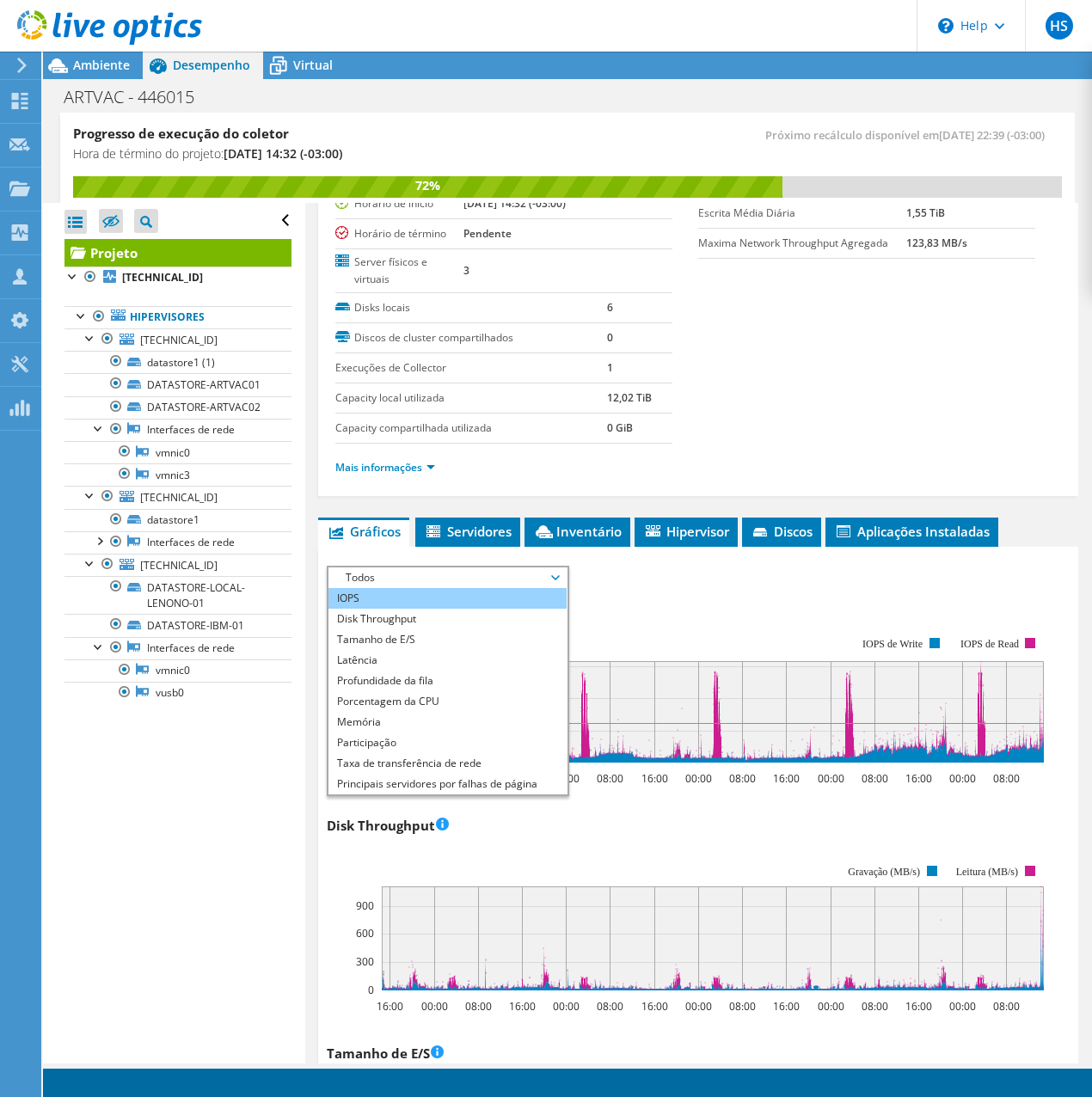
click at [454, 589] on li "IOPS" at bounding box center [447, 598] width 238 height 21
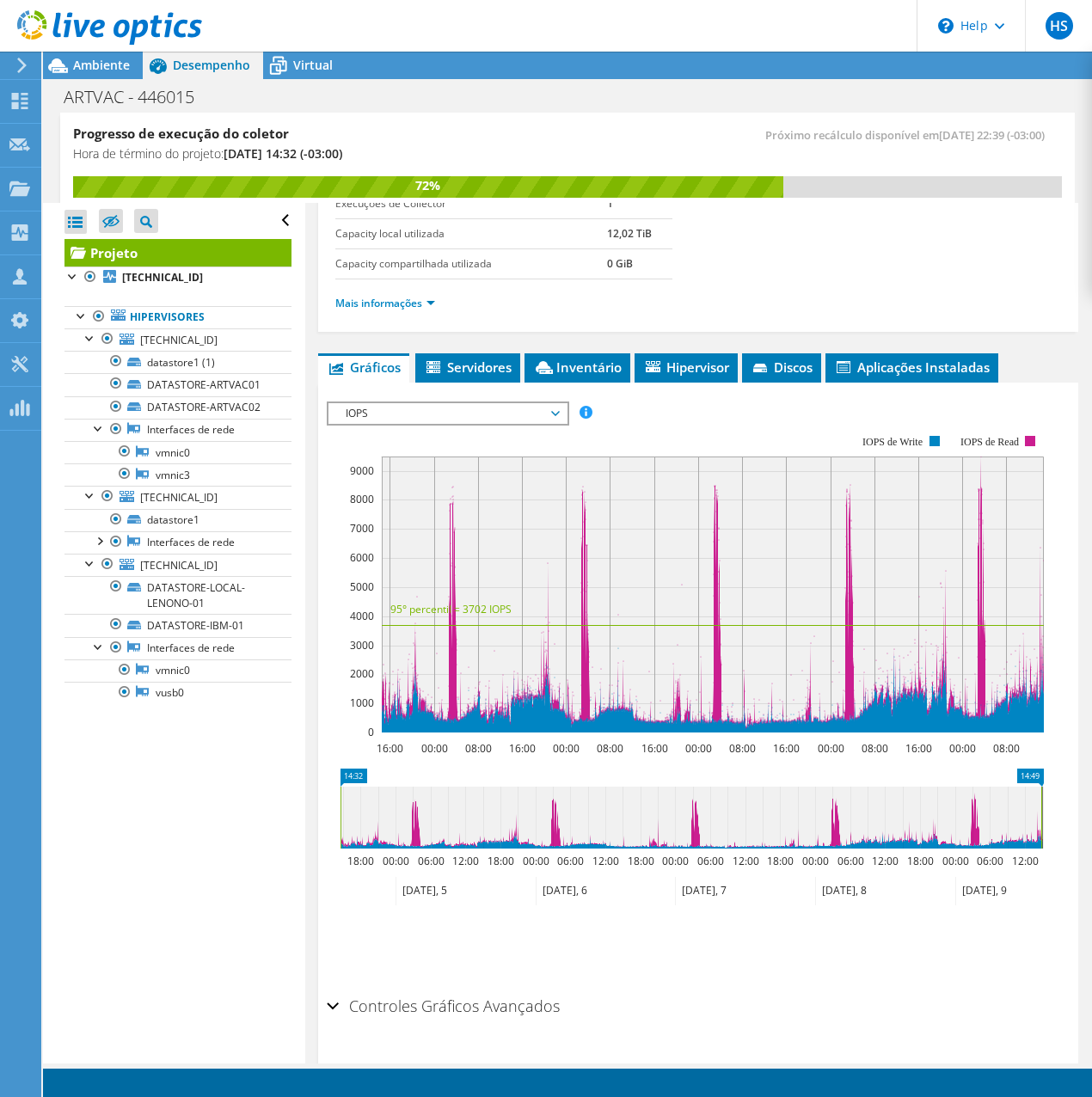
scroll to position [384, 0]
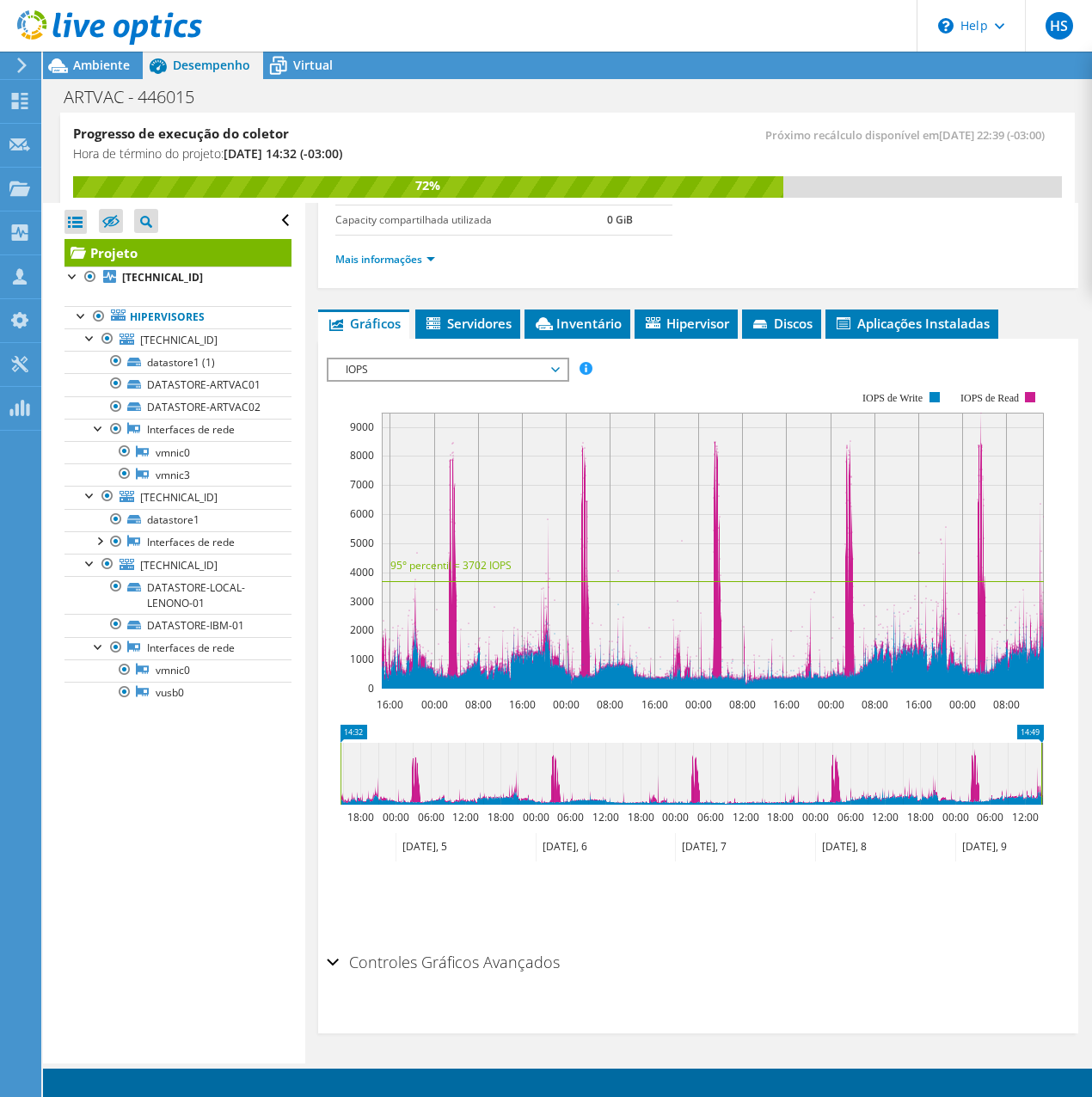
click at [341, 965] on h2 "Controles Gráficos Avançados" at bounding box center [443, 962] width 233 height 34
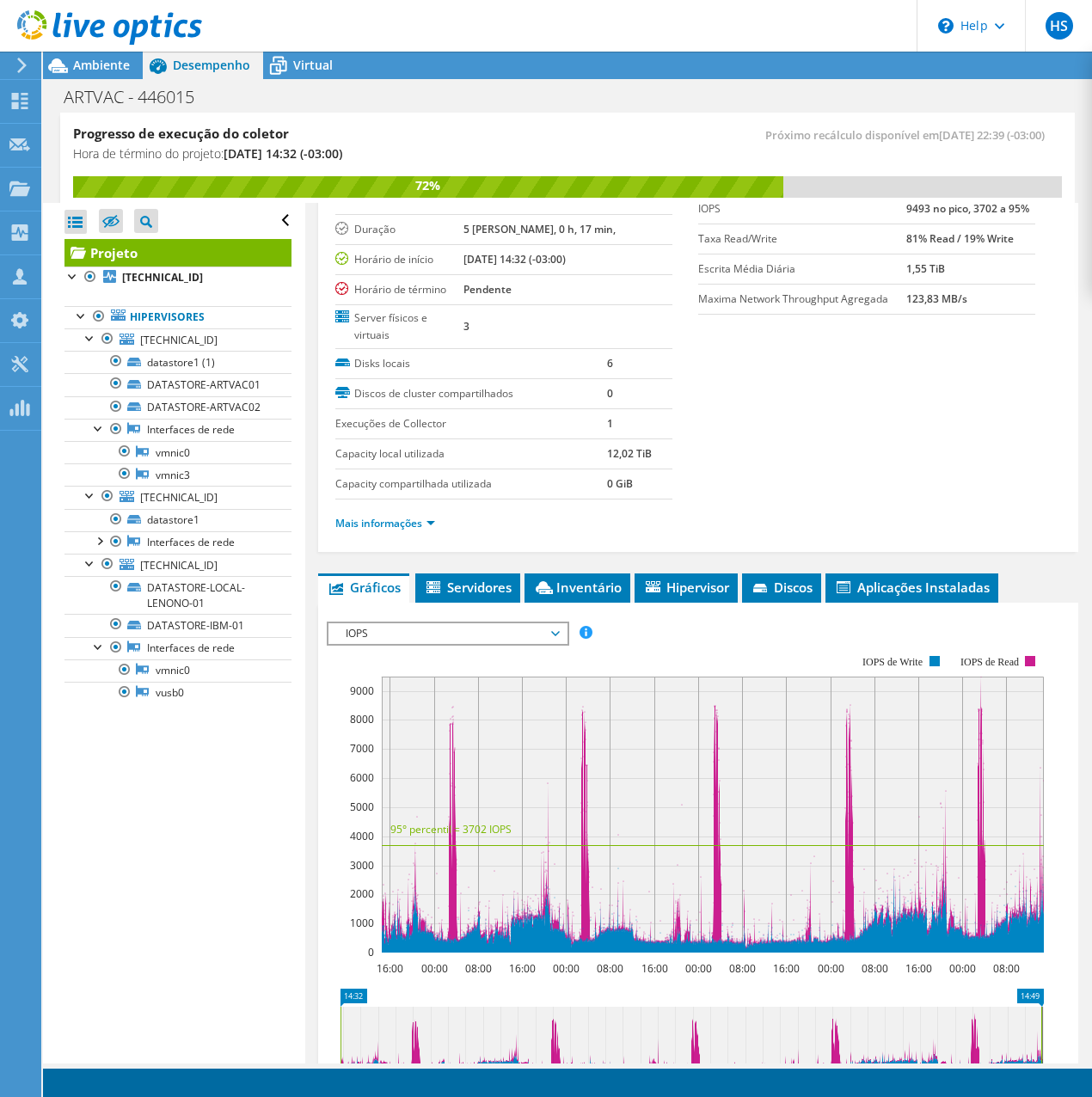
scroll to position [109, 0]
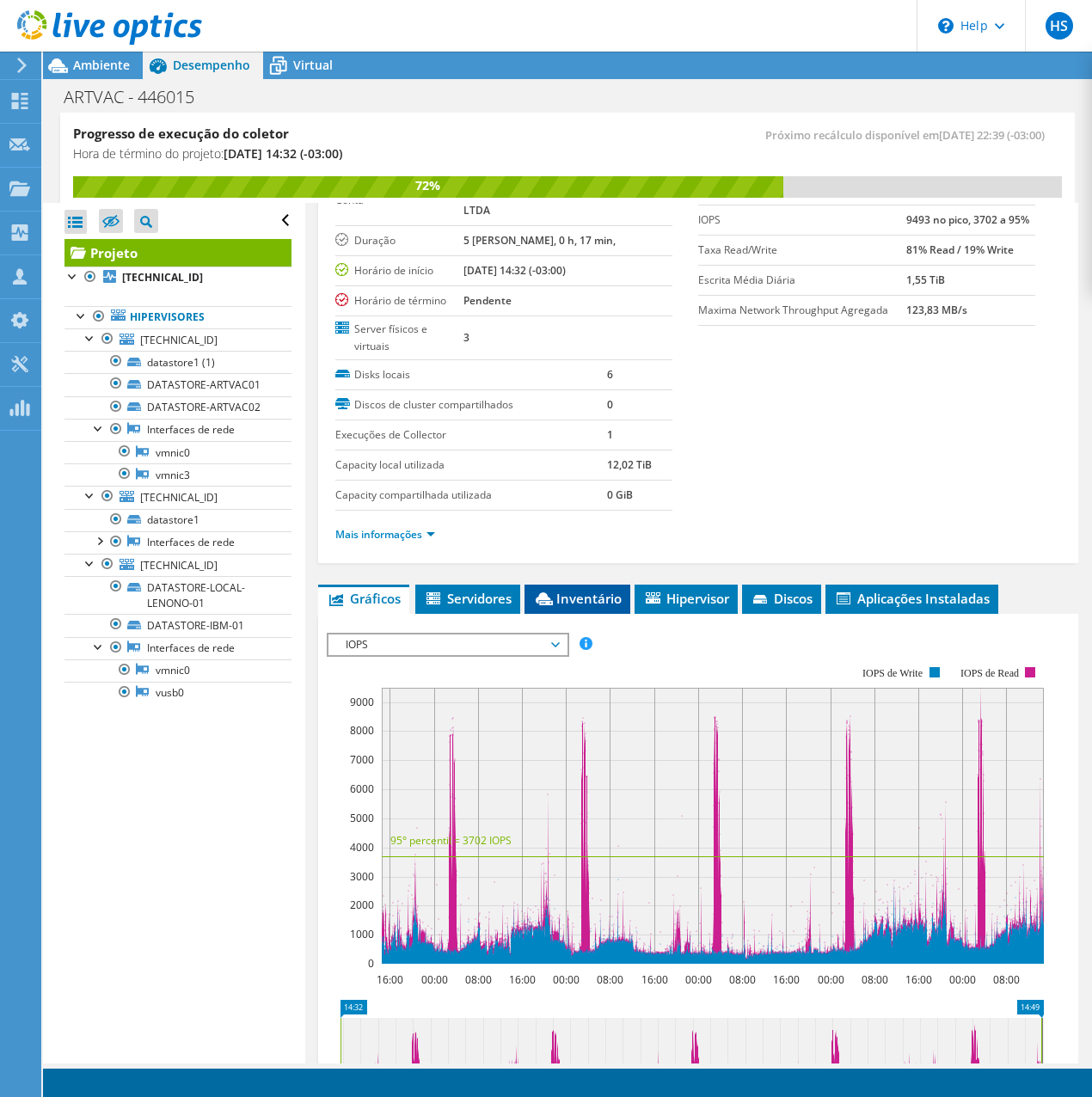
click at [568, 593] on span "Inventário" at bounding box center [577, 598] width 88 height 17
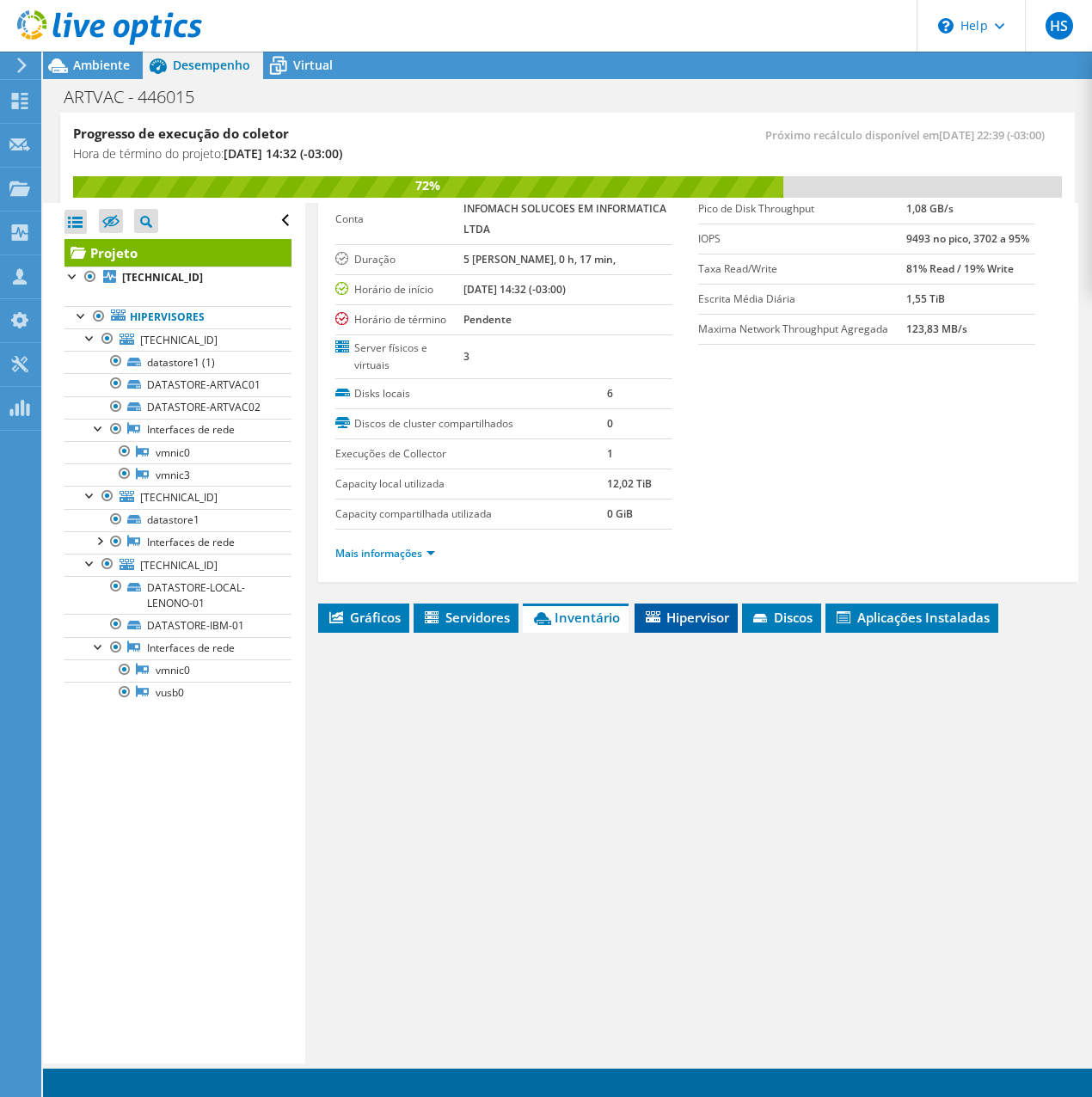
scroll to position [90, 0]
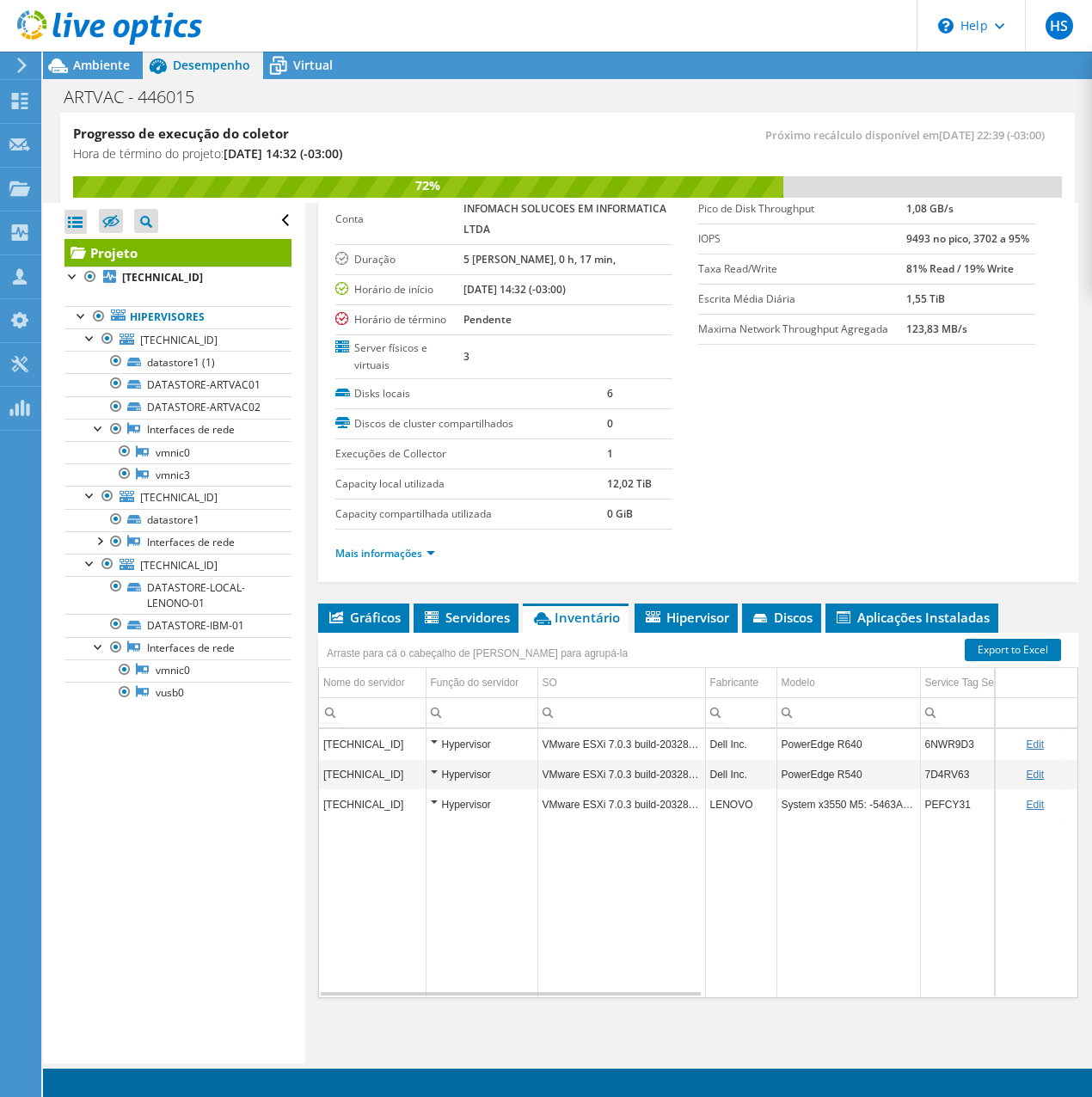
click at [369, 743] on td "172.16.0.249" at bounding box center [372, 744] width 107 height 30
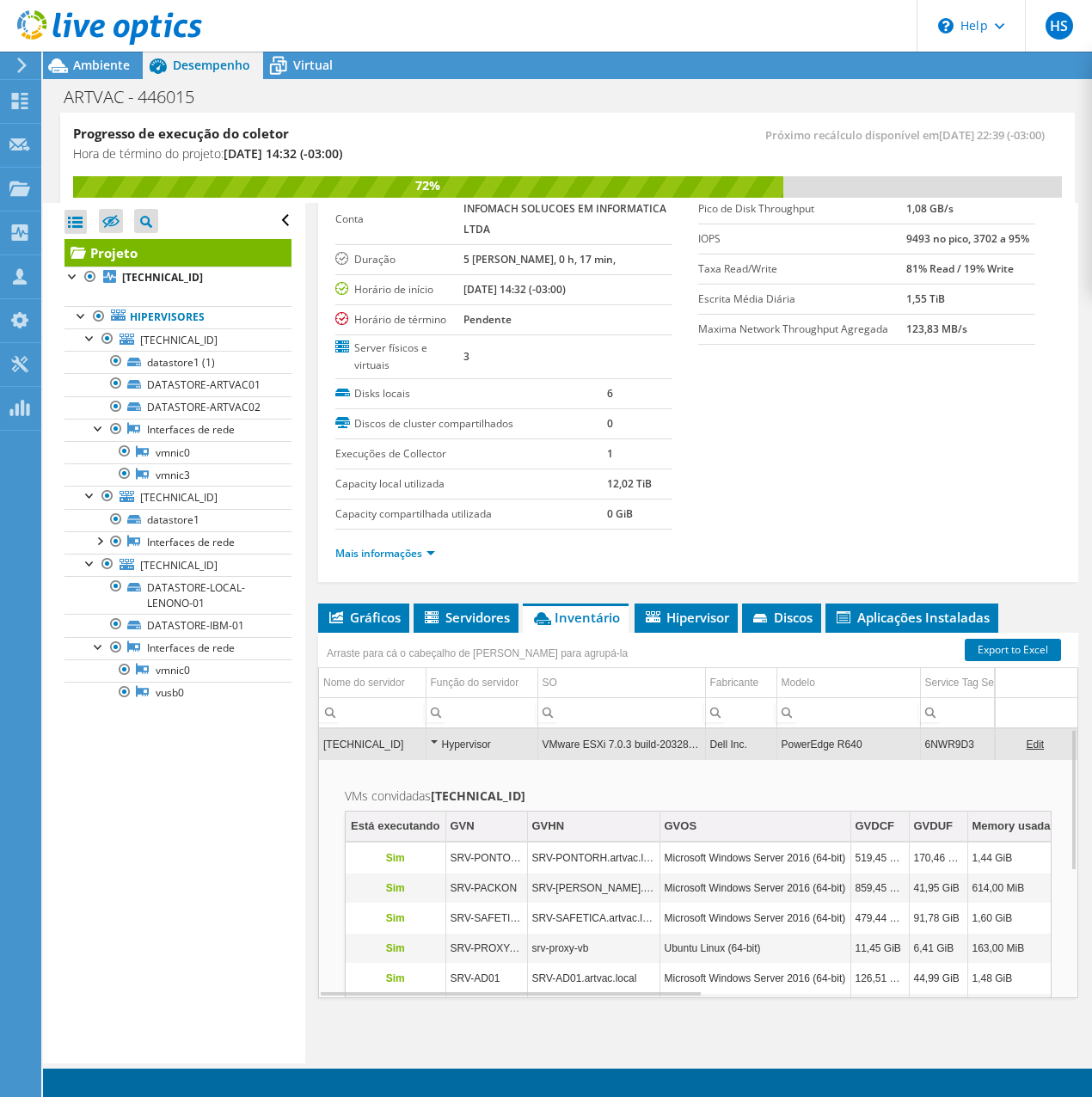
scroll to position [0, 0]
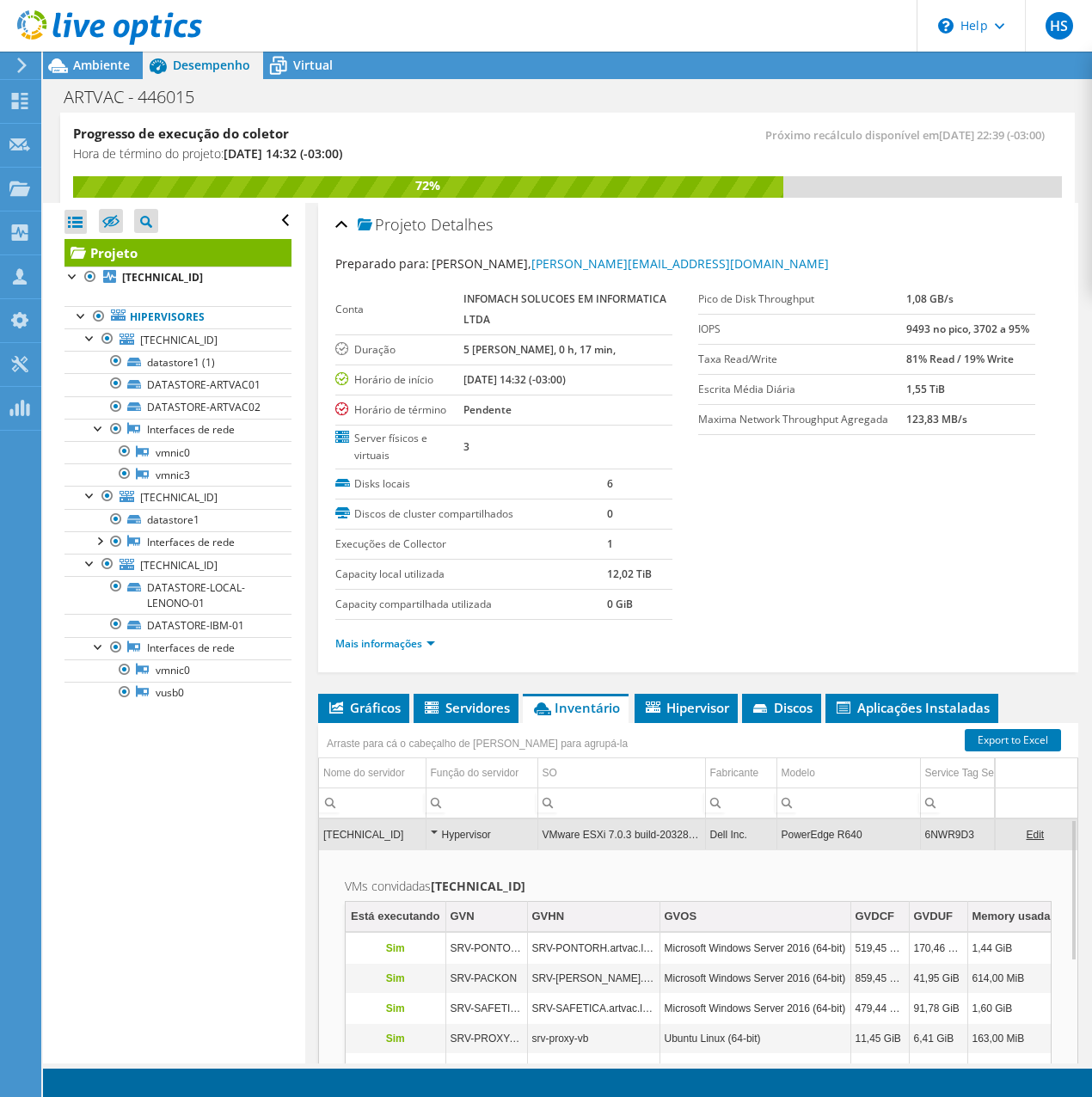
click at [476, 883] on b "172.16.0.249" at bounding box center [478, 886] width 94 height 16
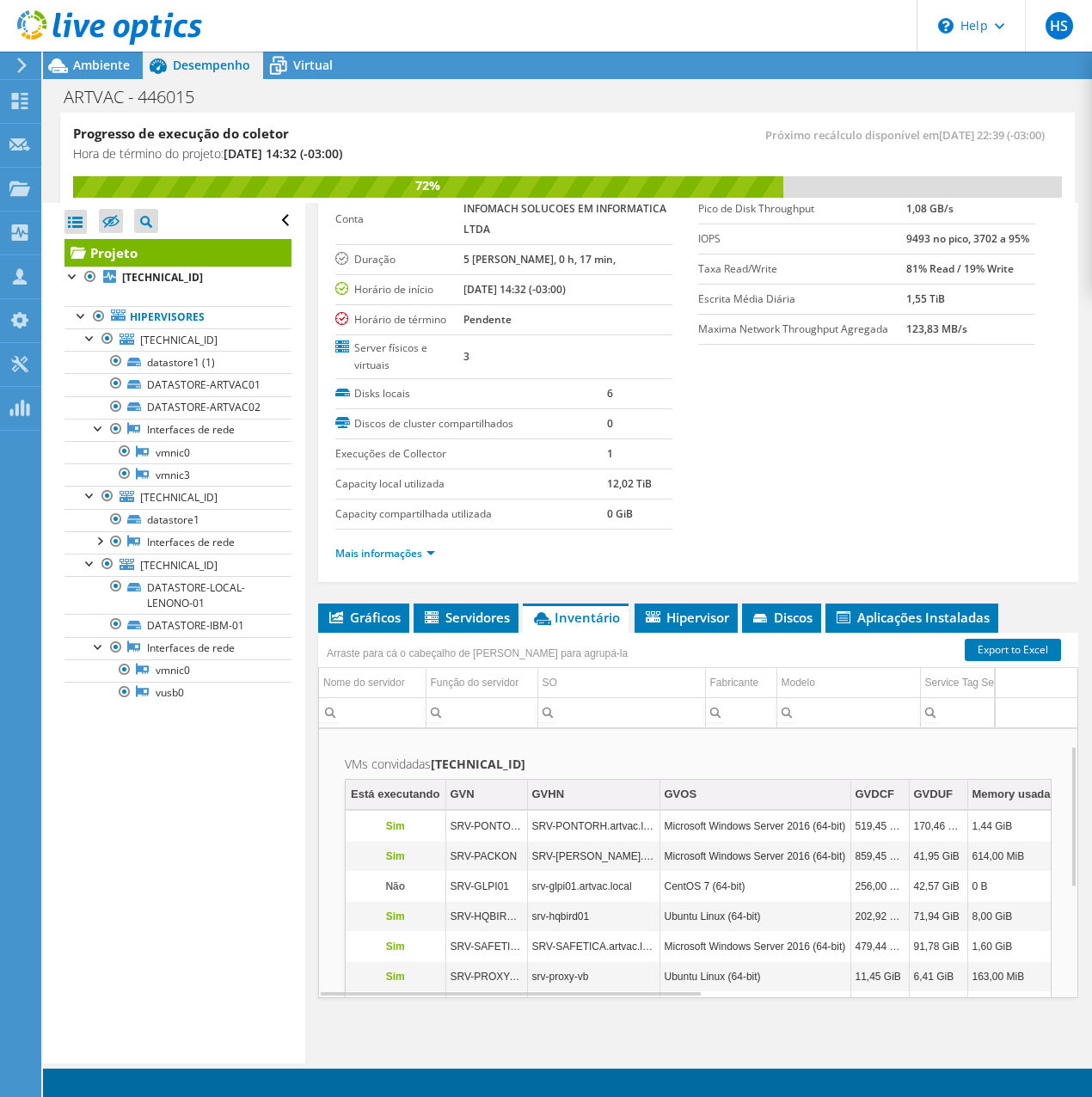
scroll to position [31, 0]
click at [687, 615] on span "Hipervisor" at bounding box center [686, 617] width 86 height 17
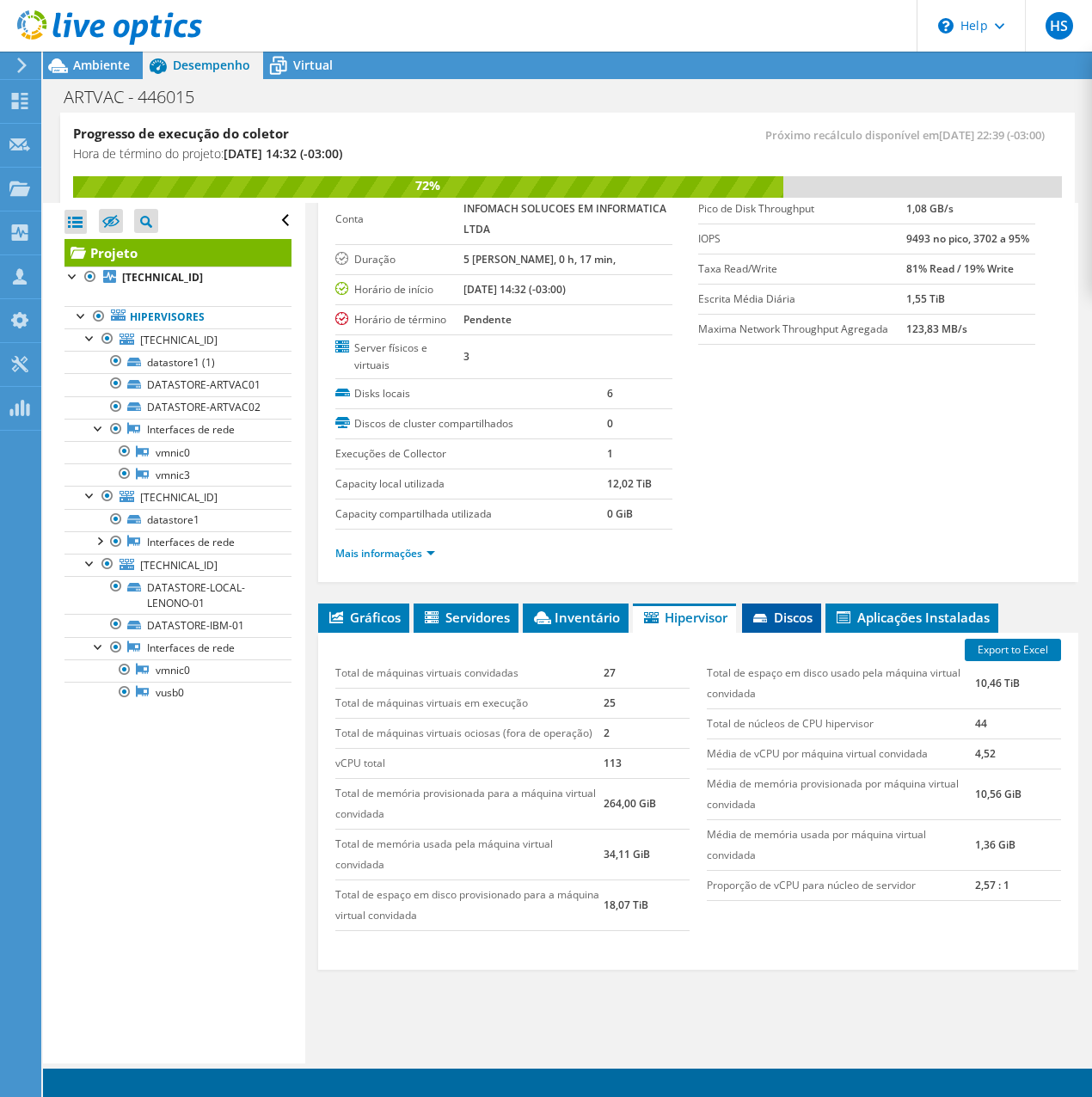
click at [797, 621] on span "Discos" at bounding box center [782, 617] width 62 height 17
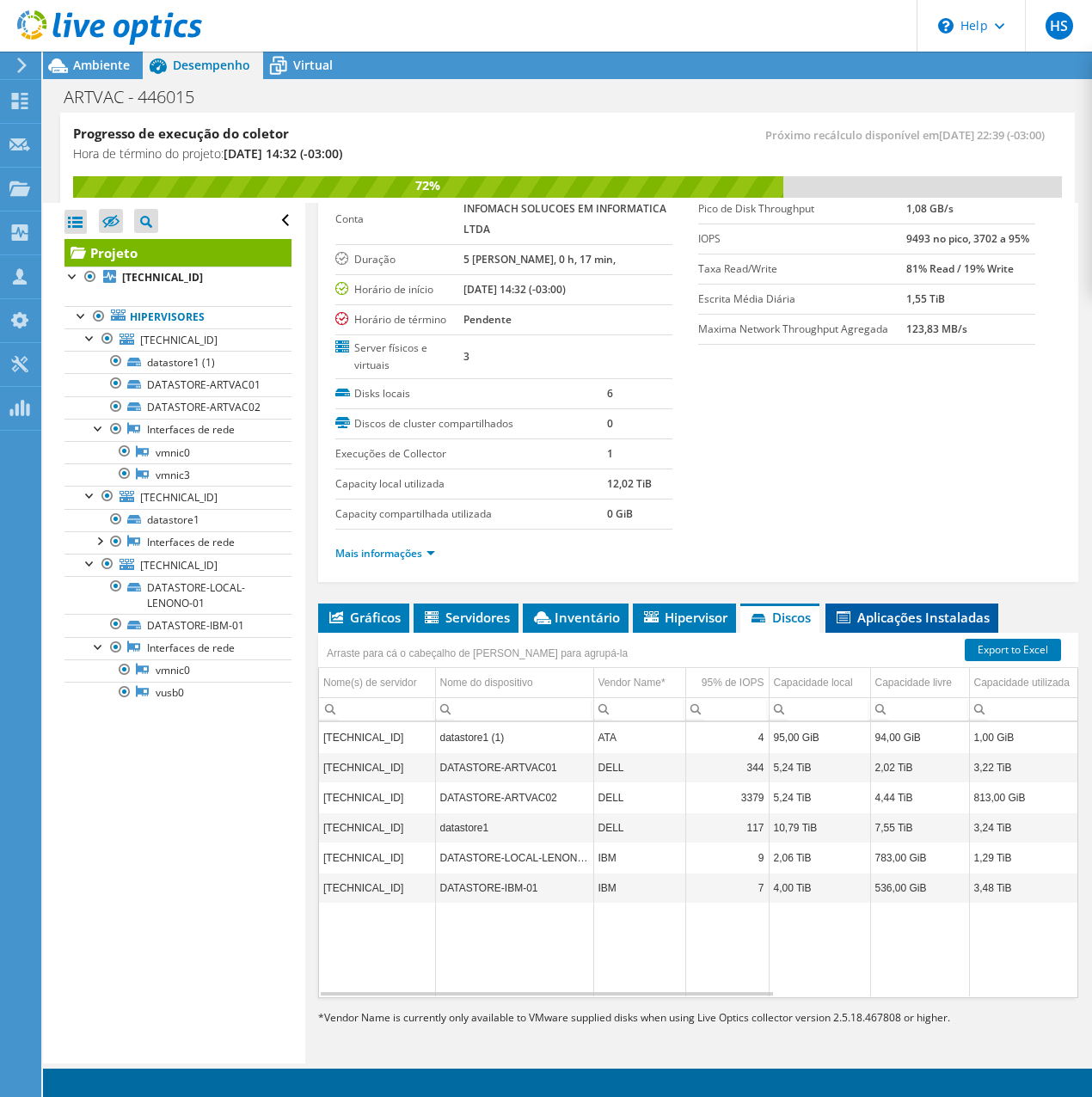
click at [889, 621] on span "Aplicações Instaladas" at bounding box center [911, 617] width 156 height 17
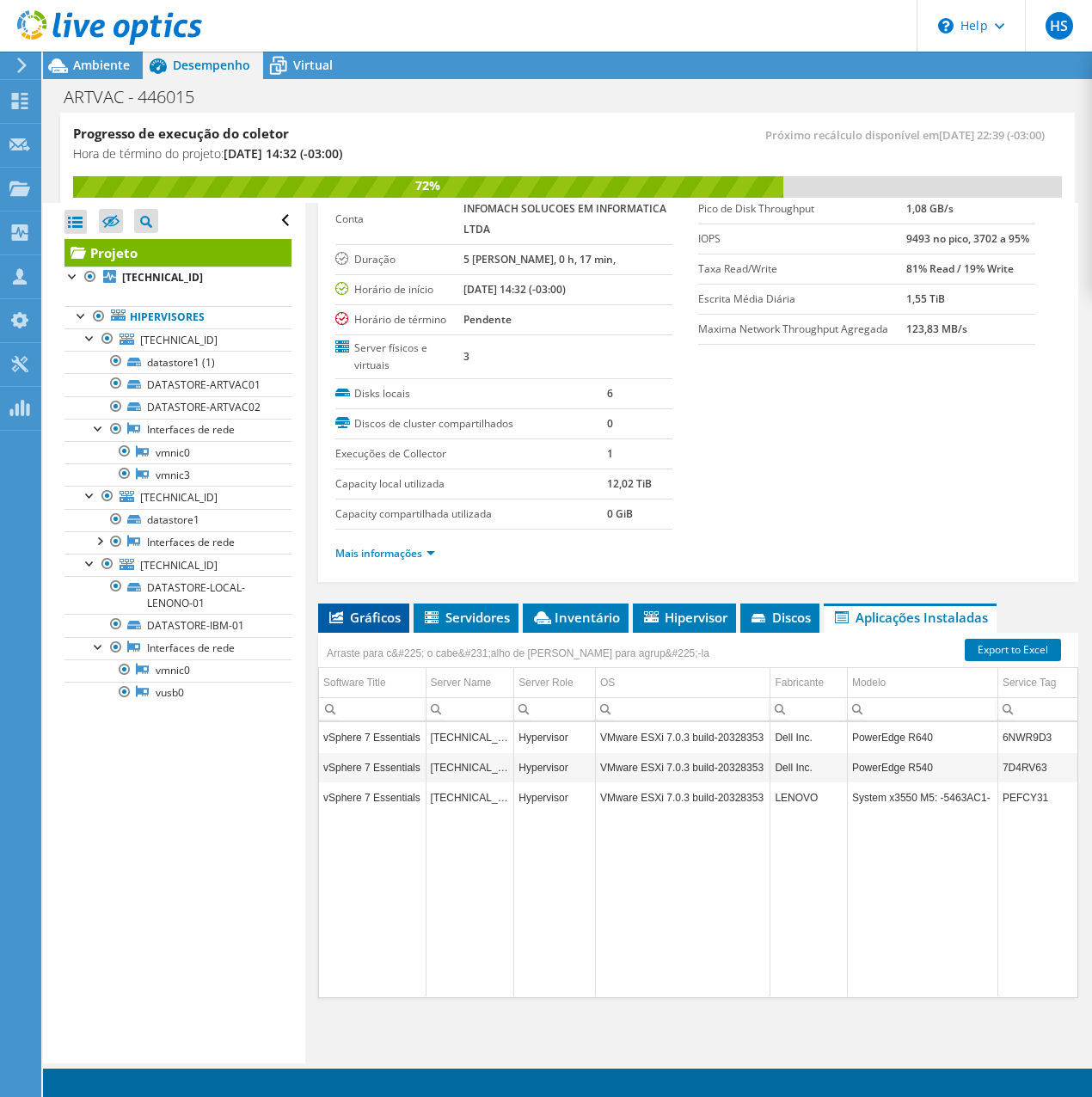
click at [380, 623] on span "Gráficos" at bounding box center [363, 617] width 74 height 17
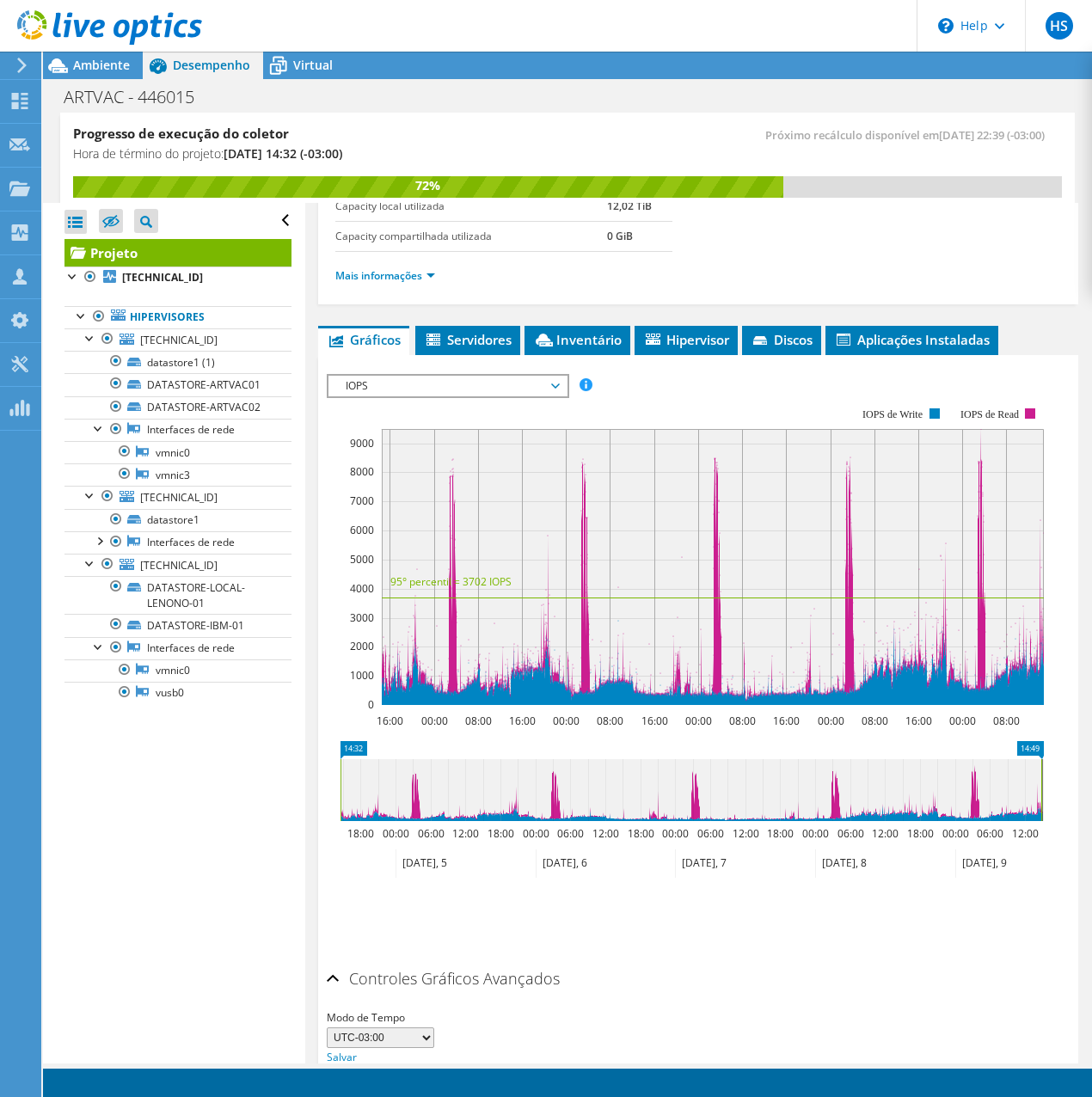
scroll to position [434, 0]
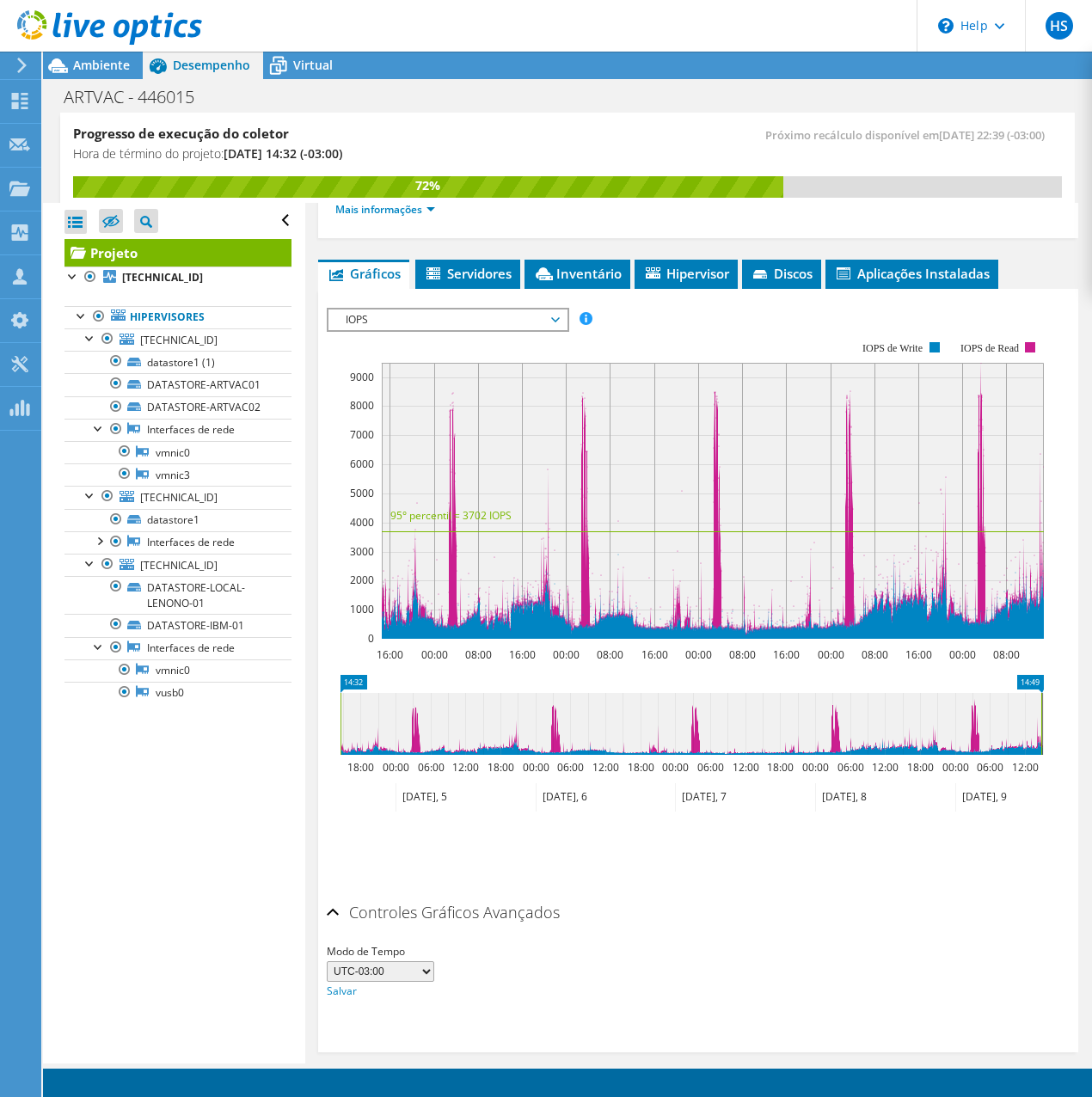
click at [967, 732] on icon at bounding box center [691, 723] width 701 height 62
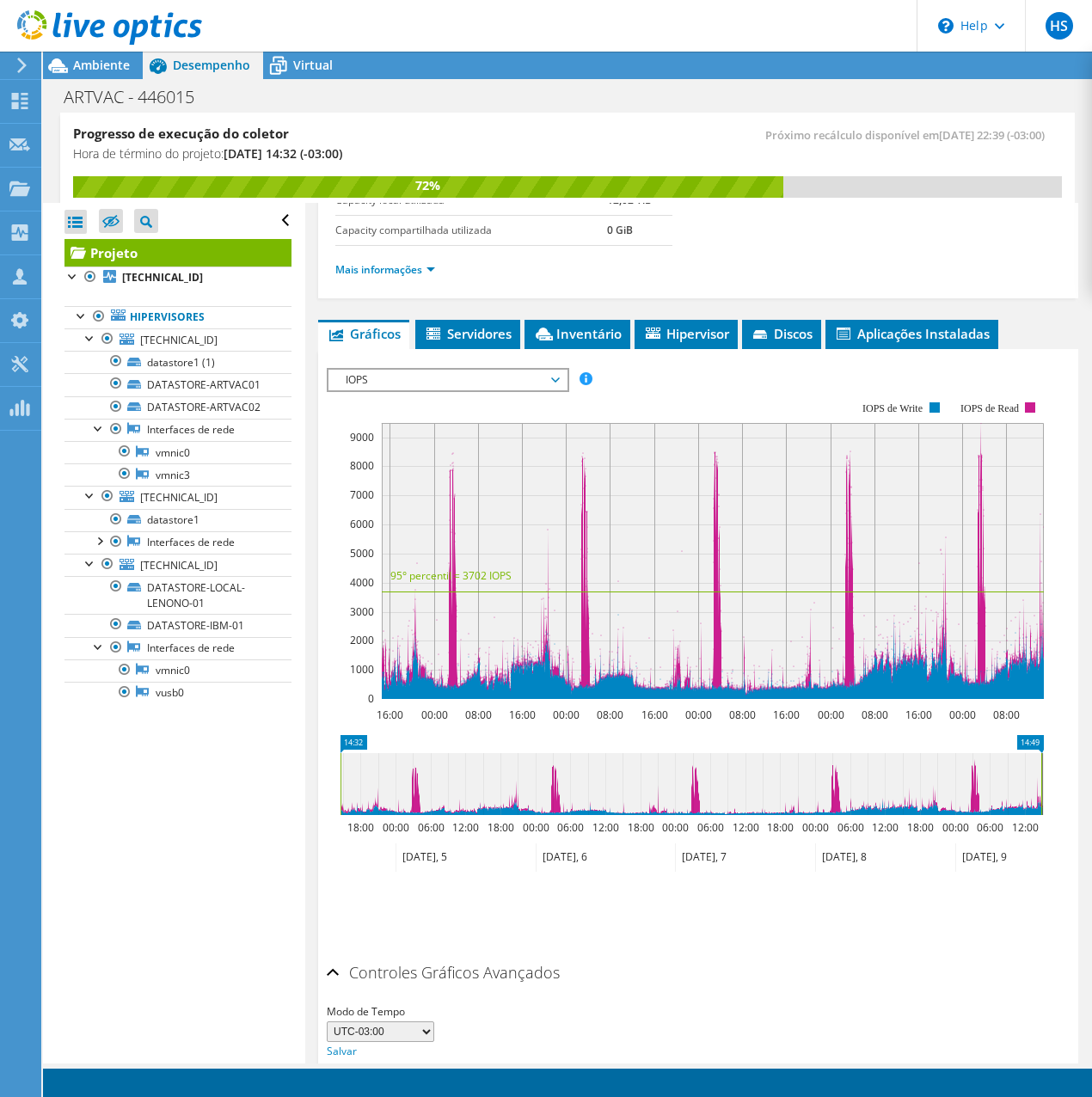
scroll to position [348, 0]
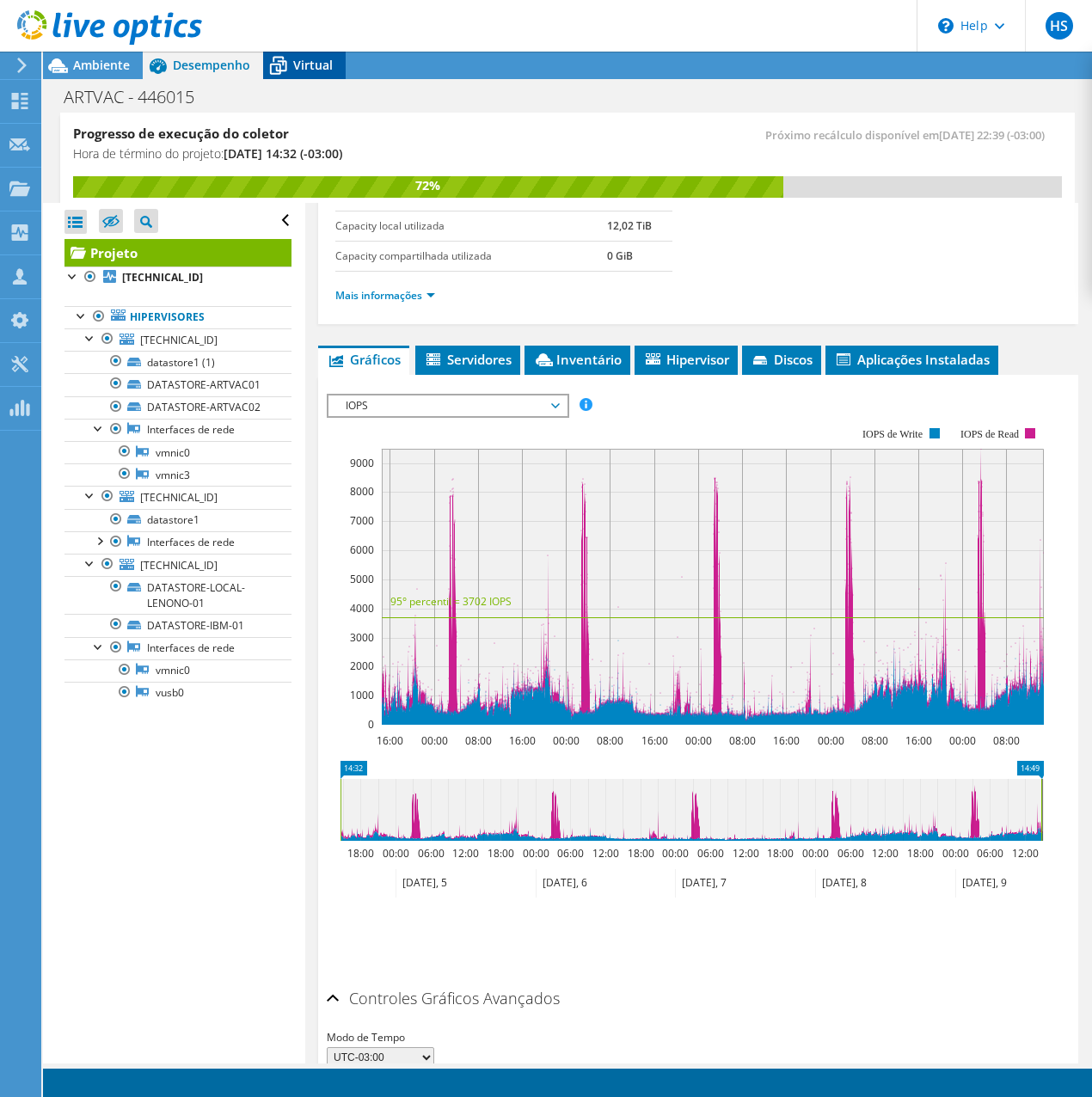
click at [302, 58] on span "Virtual" at bounding box center [313, 65] width 40 height 16
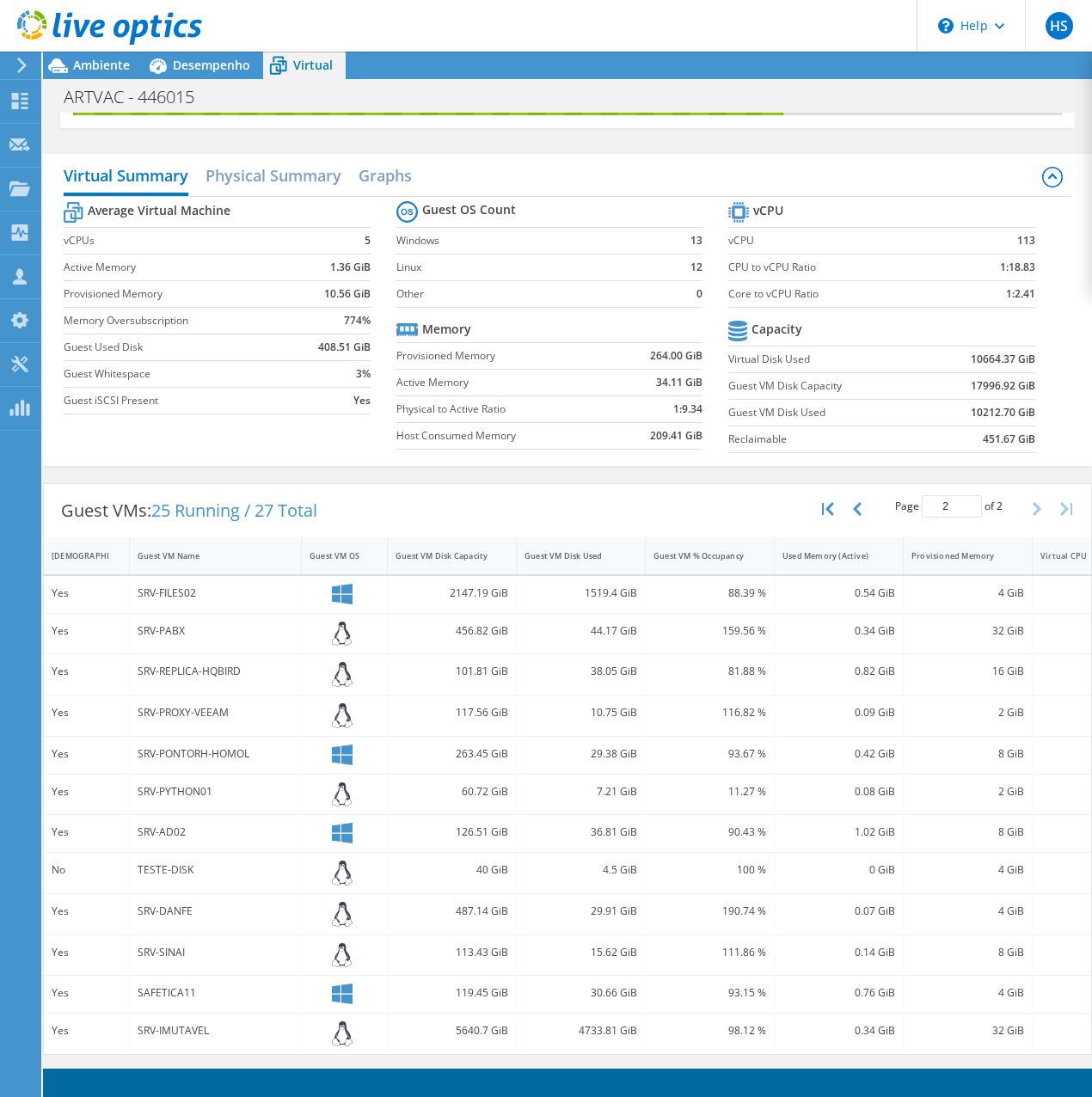
scroll to position [453, 0]
click at [336, 175] on h2 "Physical Summary" at bounding box center [273, 177] width 136 height 38
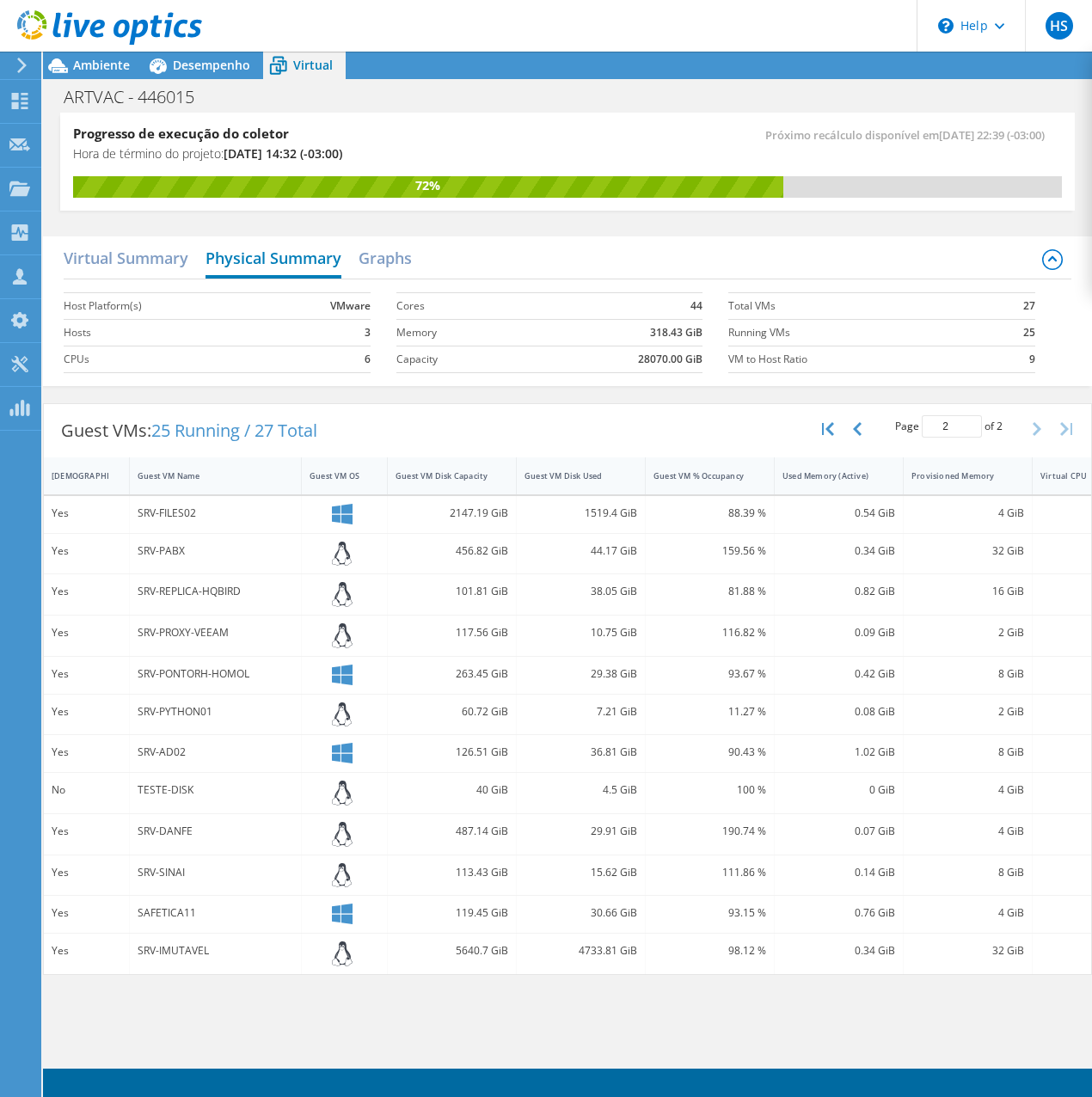
scroll to position [0, 0]
click at [382, 254] on h2 "Graphs" at bounding box center [385, 260] width 53 height 38
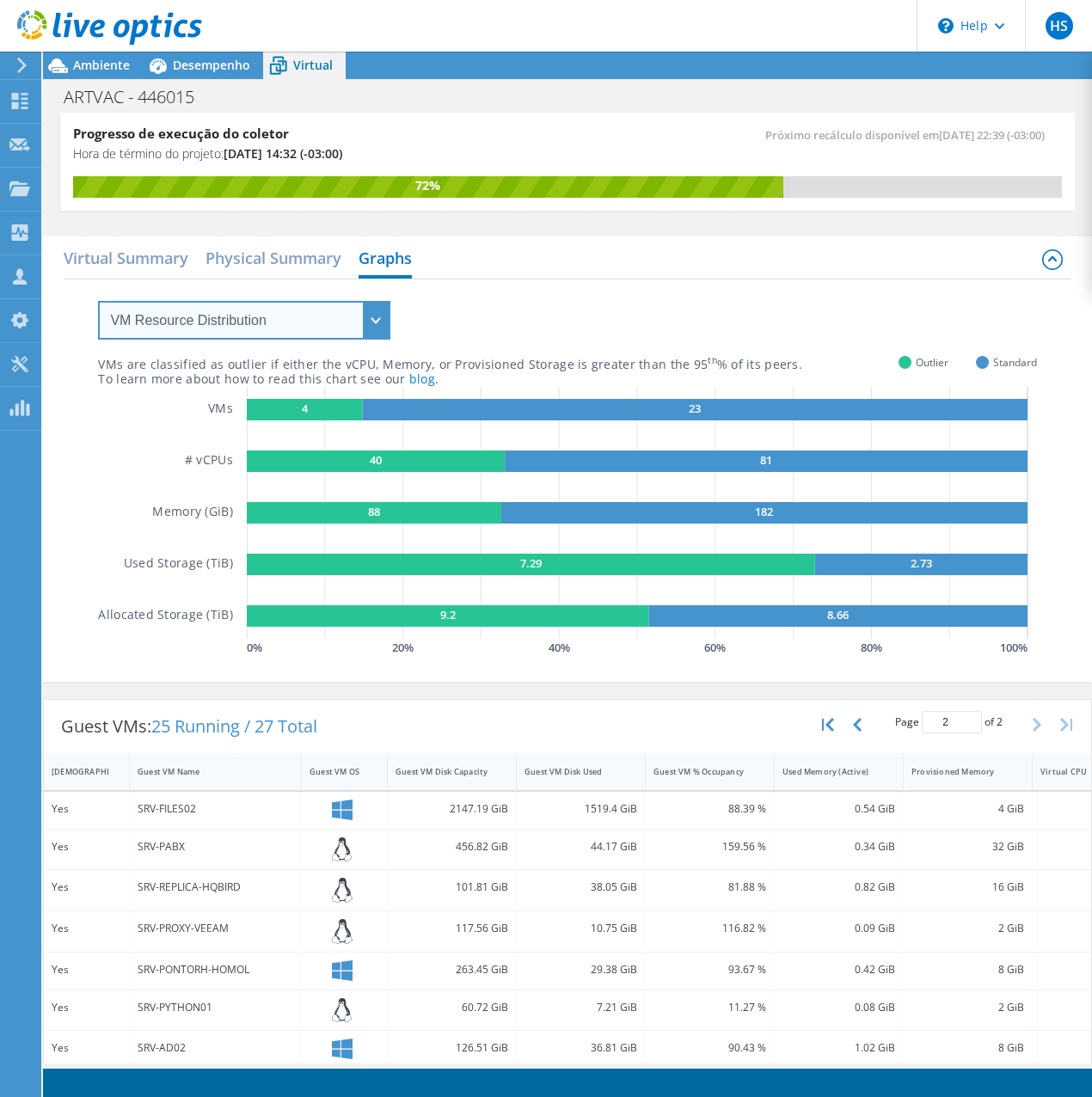
click at [291, 316] on select "VM Resource Distribution Provisioning Contrast Over Provisioning" at bounding box center [244, 320] width 292 height 39
click at [98, 301] on select "VM Resource Distribution Provisioning Contrast Over Provisioning" at bounding box center [244, 320] width 292 height 39
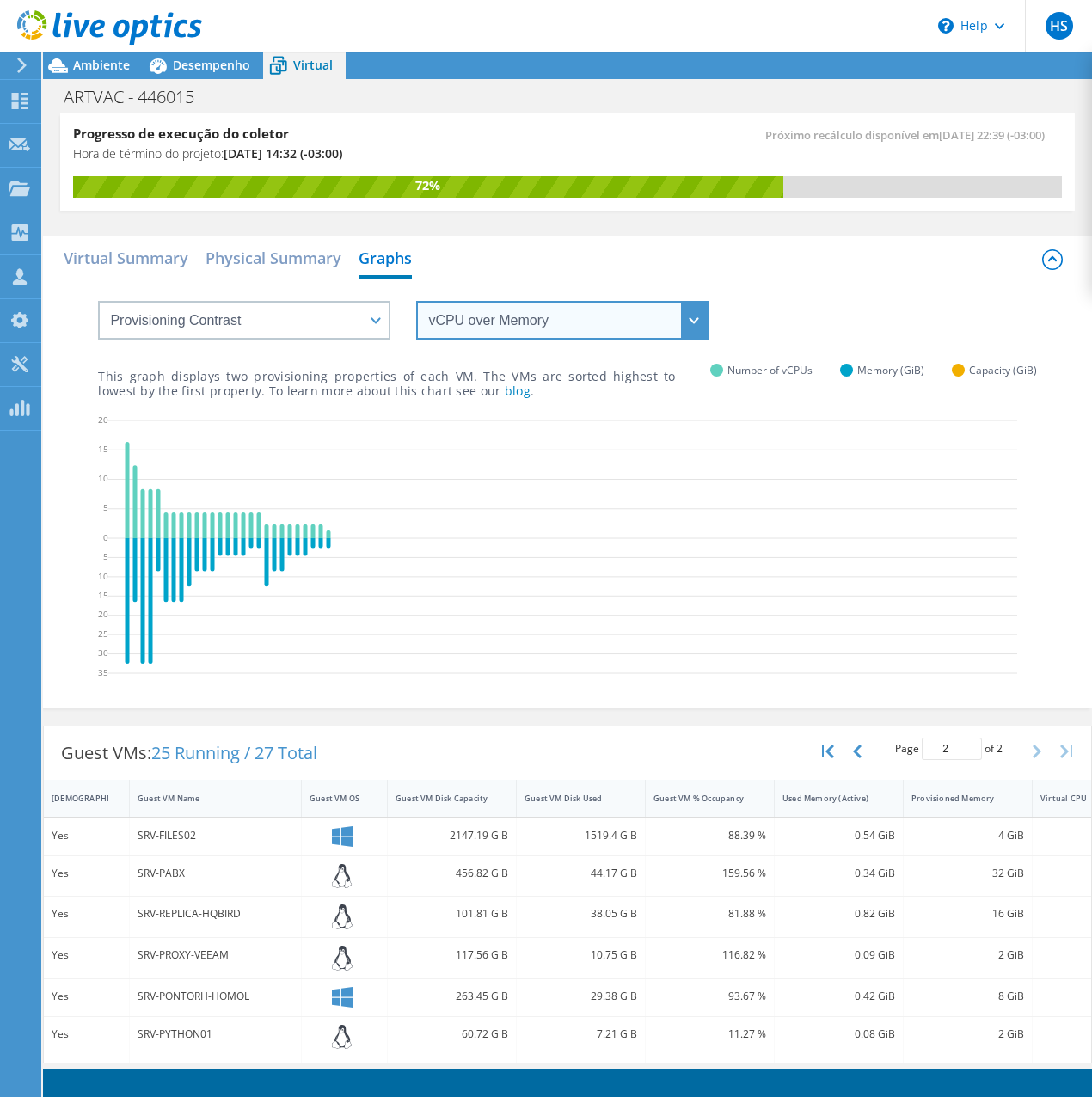
click at [536, 331] on select "vCPU over Memory vCPU over Capacity Memory over vCPU Memory over Capacity Capac…" at bounding box center [562, 320] width 292 height 39
click at [540, 333] on select "vCPU over Memory vCPU over Capacity Memory over vCPU Memory over Capacity Capac…" at bounding box center [562, 320] width 292 height 39
click at [537, 266] on div "Virtual Summary Physical Summary Graphs" at bounding box center [567, 260] width 1007 height 39
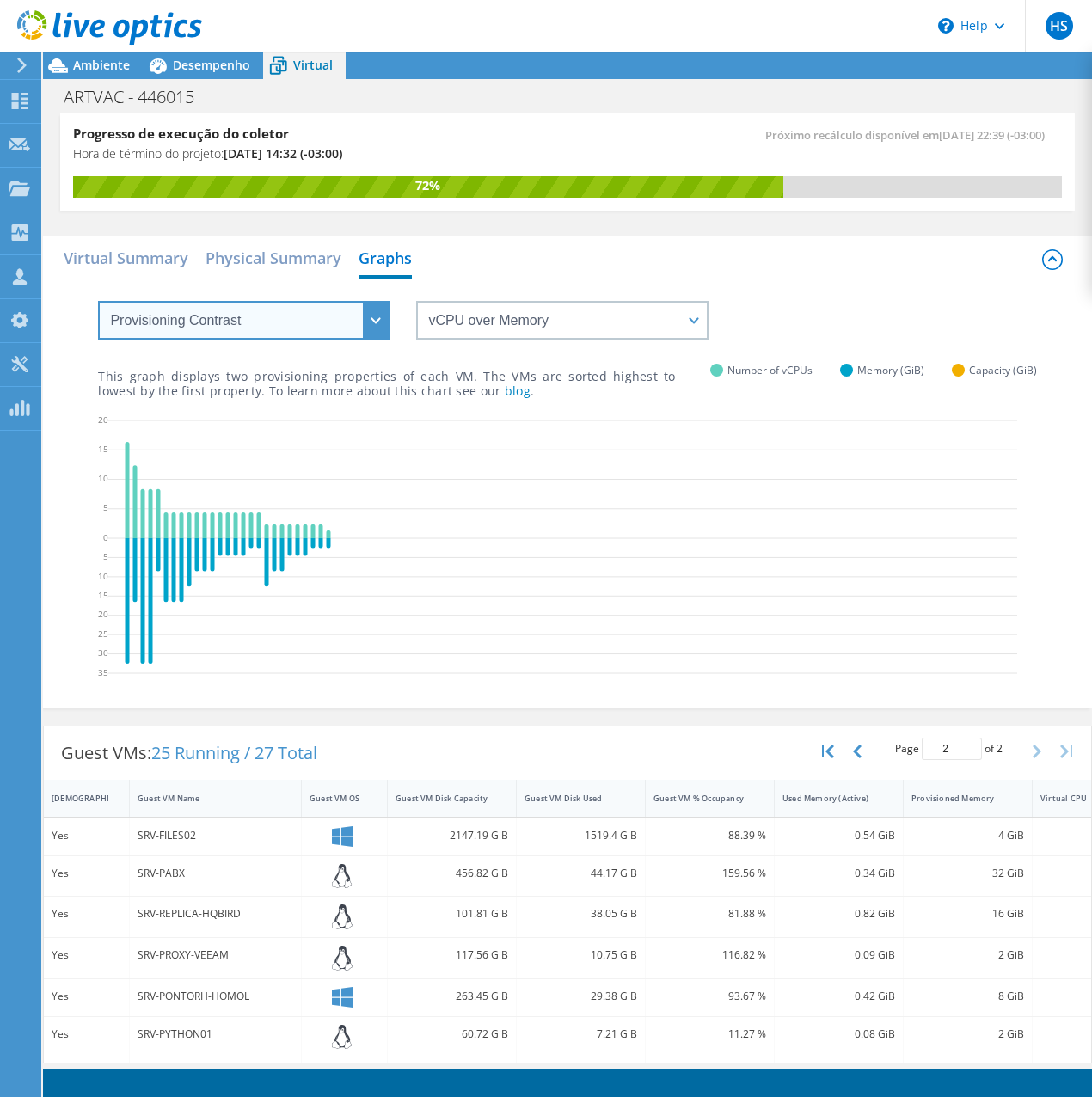
click at [291, 316] on select "VM Resource Distribution Provisioning Contrast Over Provisioning" at bounding box center [244, 320] width 292 height 39
click at [98, 301] on select "VM Resource Distribution Provisioning Contrast Over Provisioning" at bounding box center [244, 320] width 292 height 39
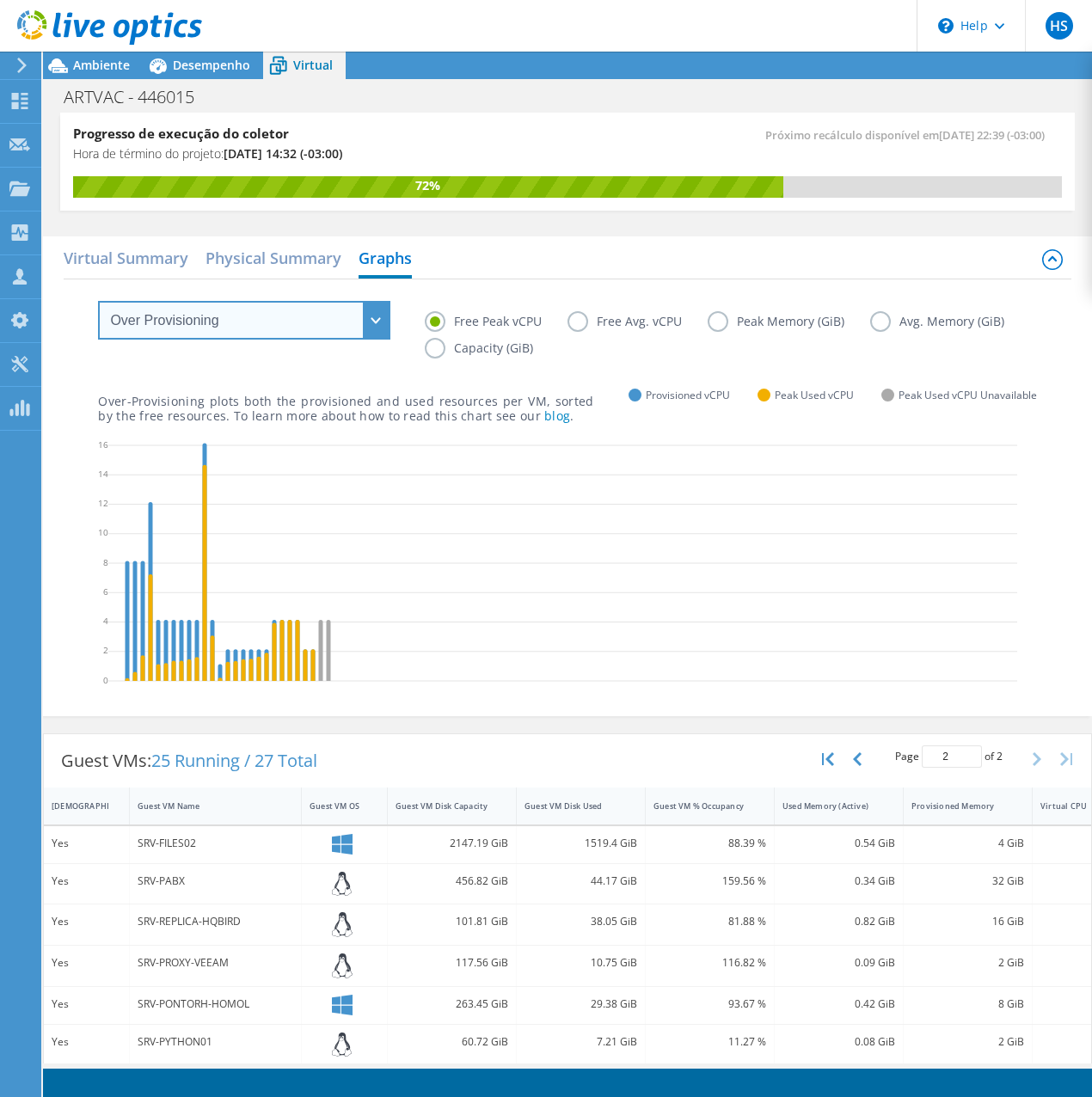
click at [339, 327] on select "VM Resource Distribution Provisioning Contrast Over Provisioning" at bounding box center [244, 320] width 292 height 39
select select "VM Resource Distribution"
click at [98, 301] on select "VM Resource Distribution Provisioning Contrast Over Provisioning" at bounding box center [244, 320] width 292 height 39
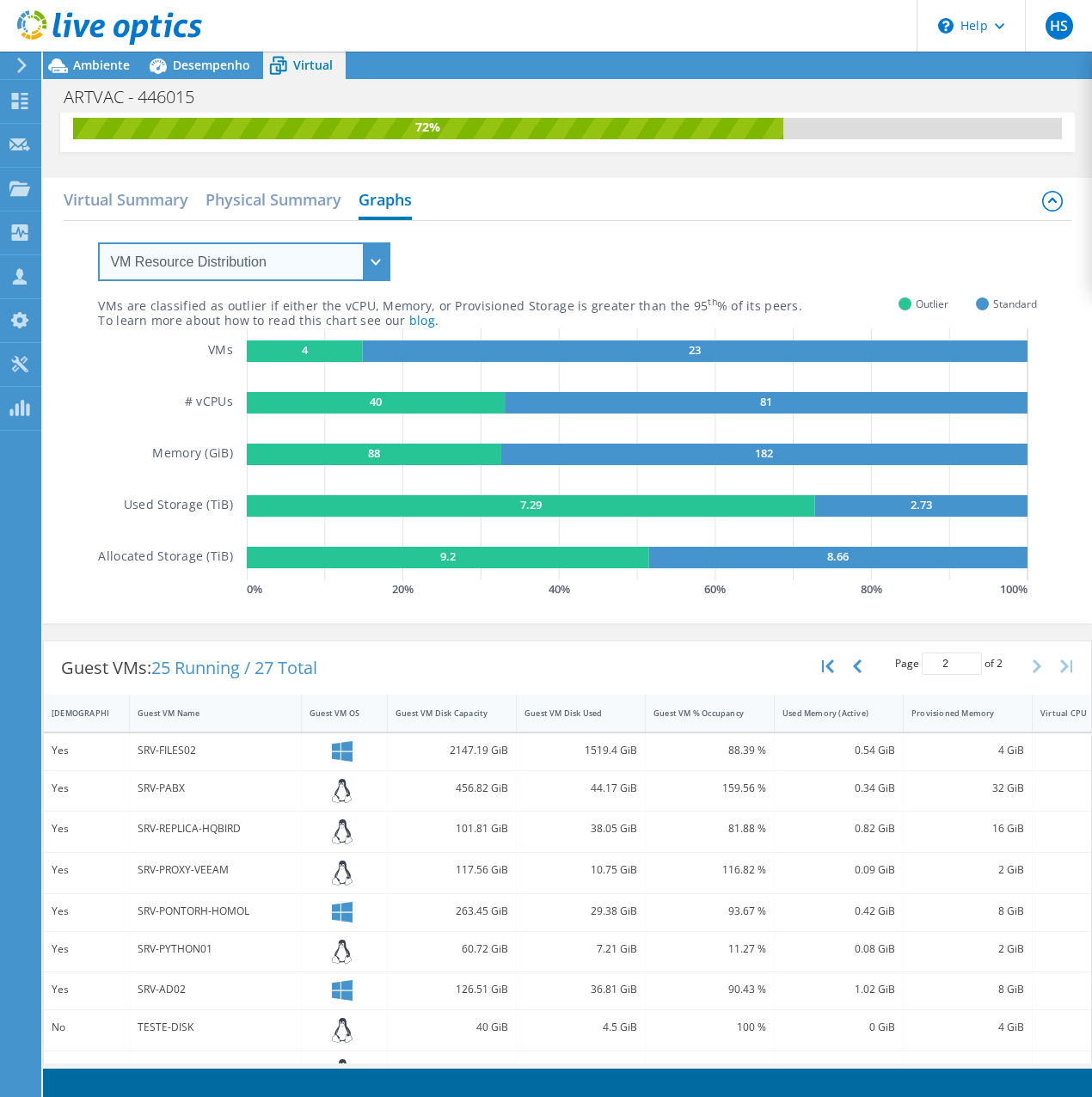
scroll to position [228, 0]
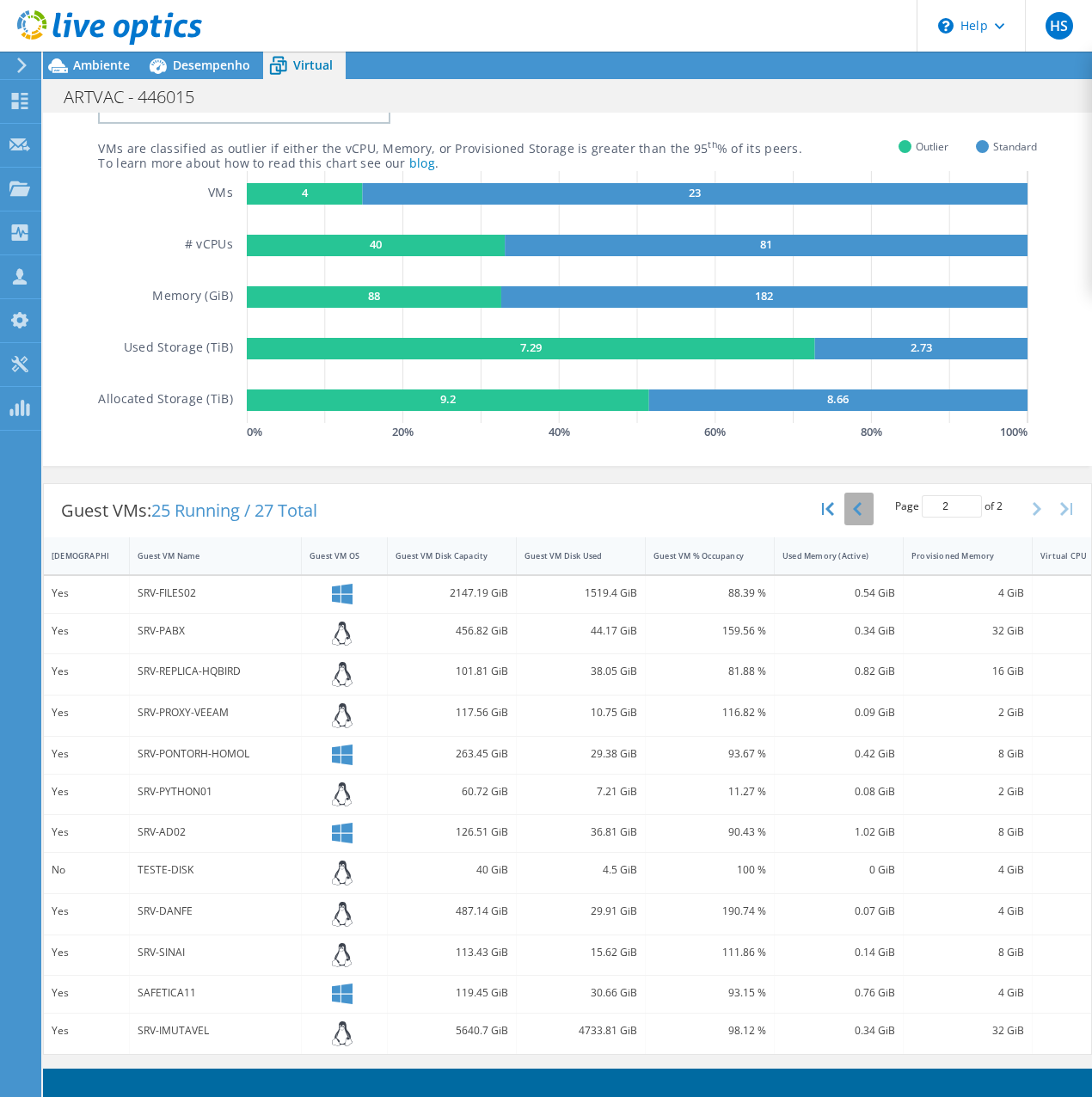
click at [853, 502] on icon "button" at bounding box center [857, 508] width 9 height 13
type input "1"
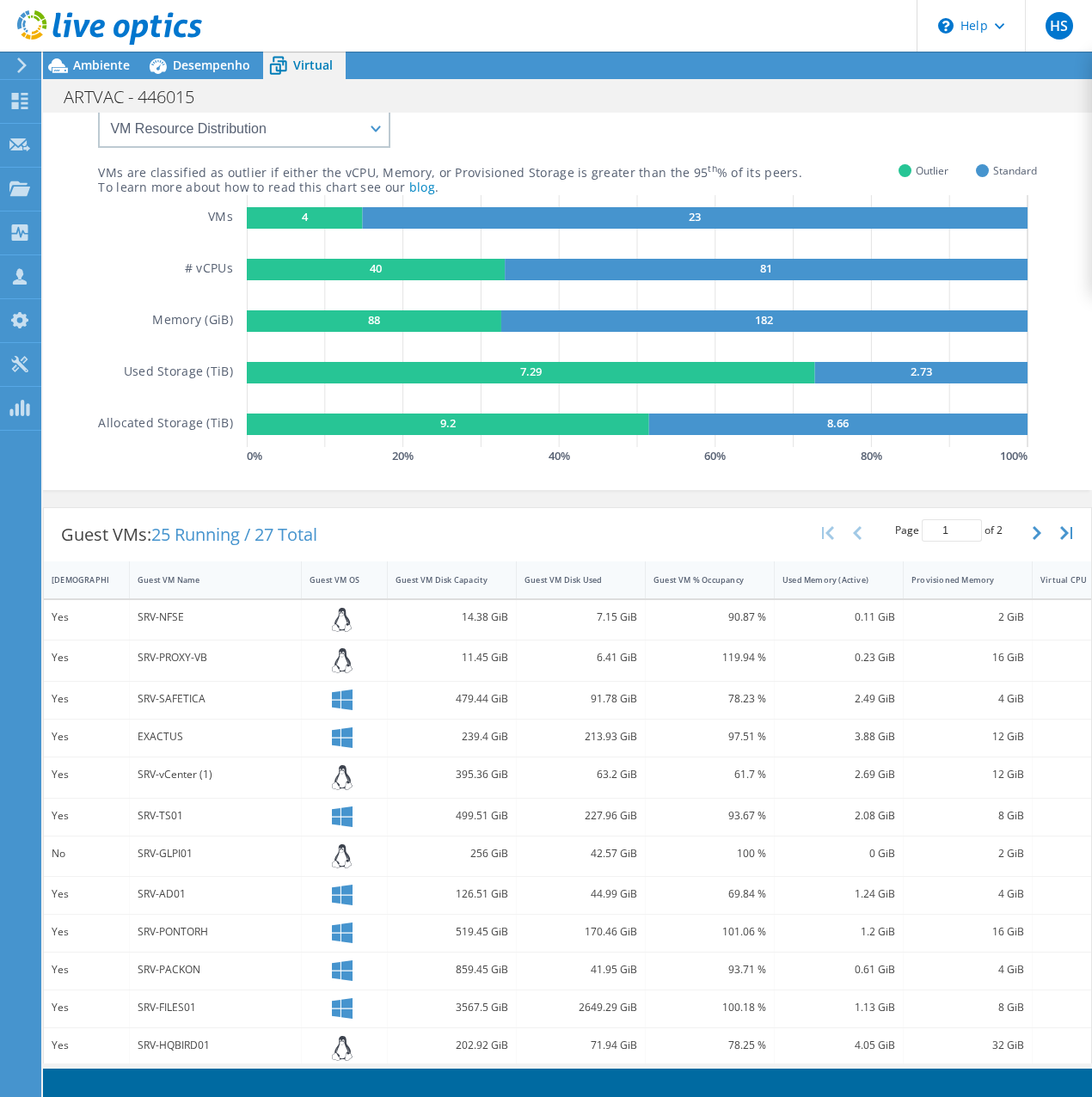
scroll to position [0, 0]
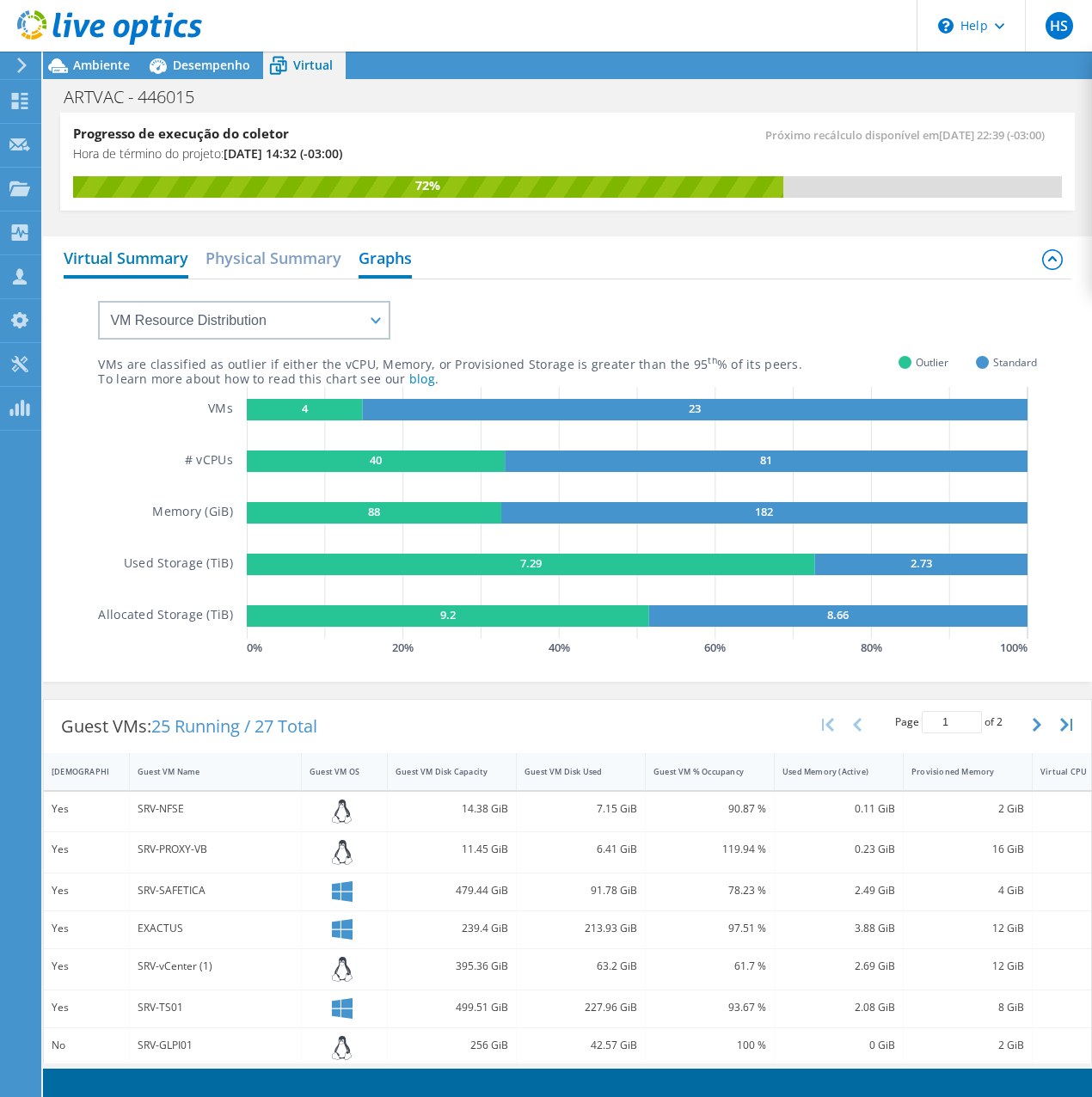
click at [132, 259] on h2 "Virtual Summary" at bounding box center [126, 260] width 125 height 38
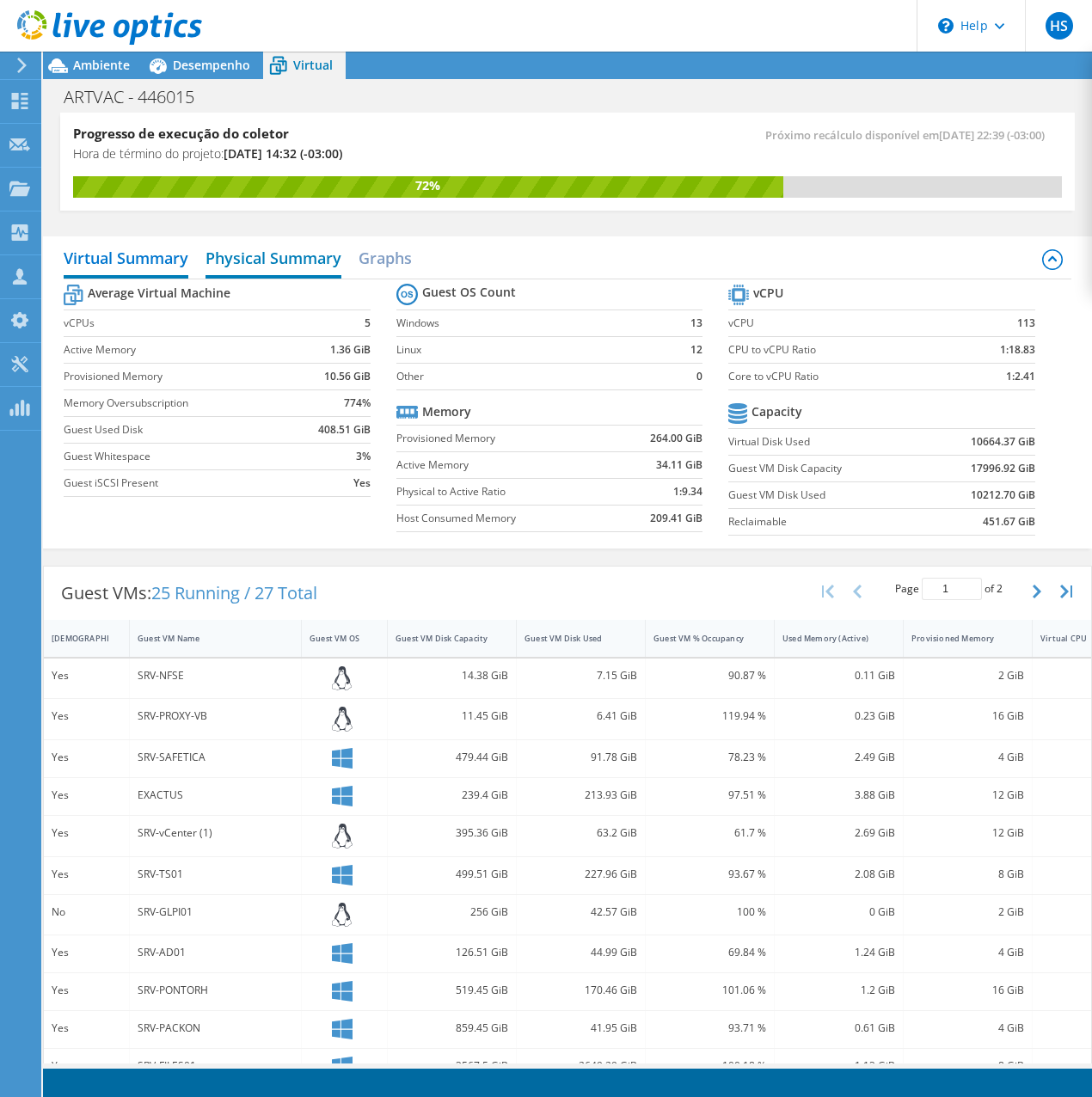
click at [287, 258] on h2 "Physical Summary" at bounding box center [273, 260] width 136 height 38
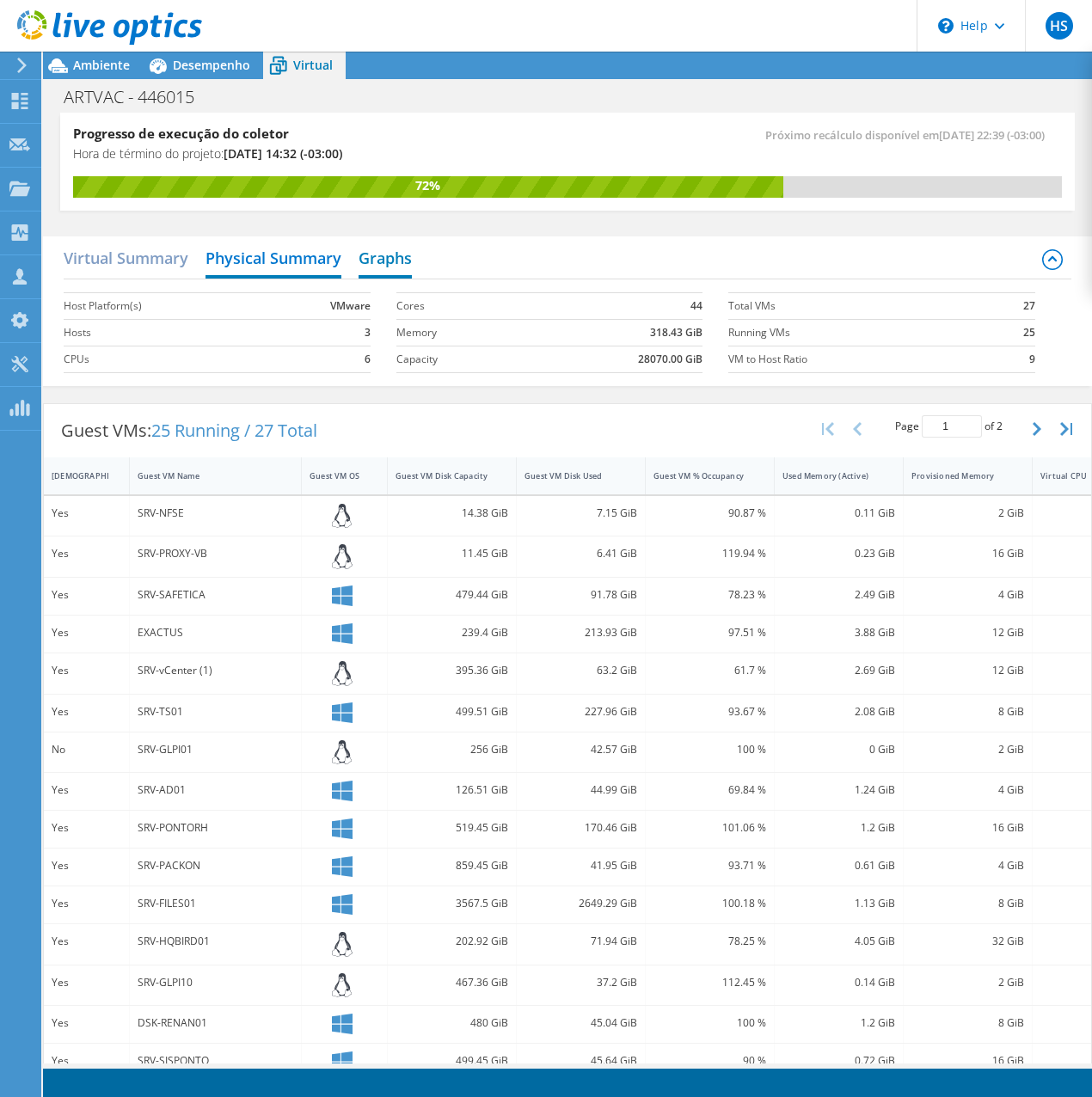
click at [388, 259] on h2 "Graphs" at bounding box center [385, 260] width 53 height 38
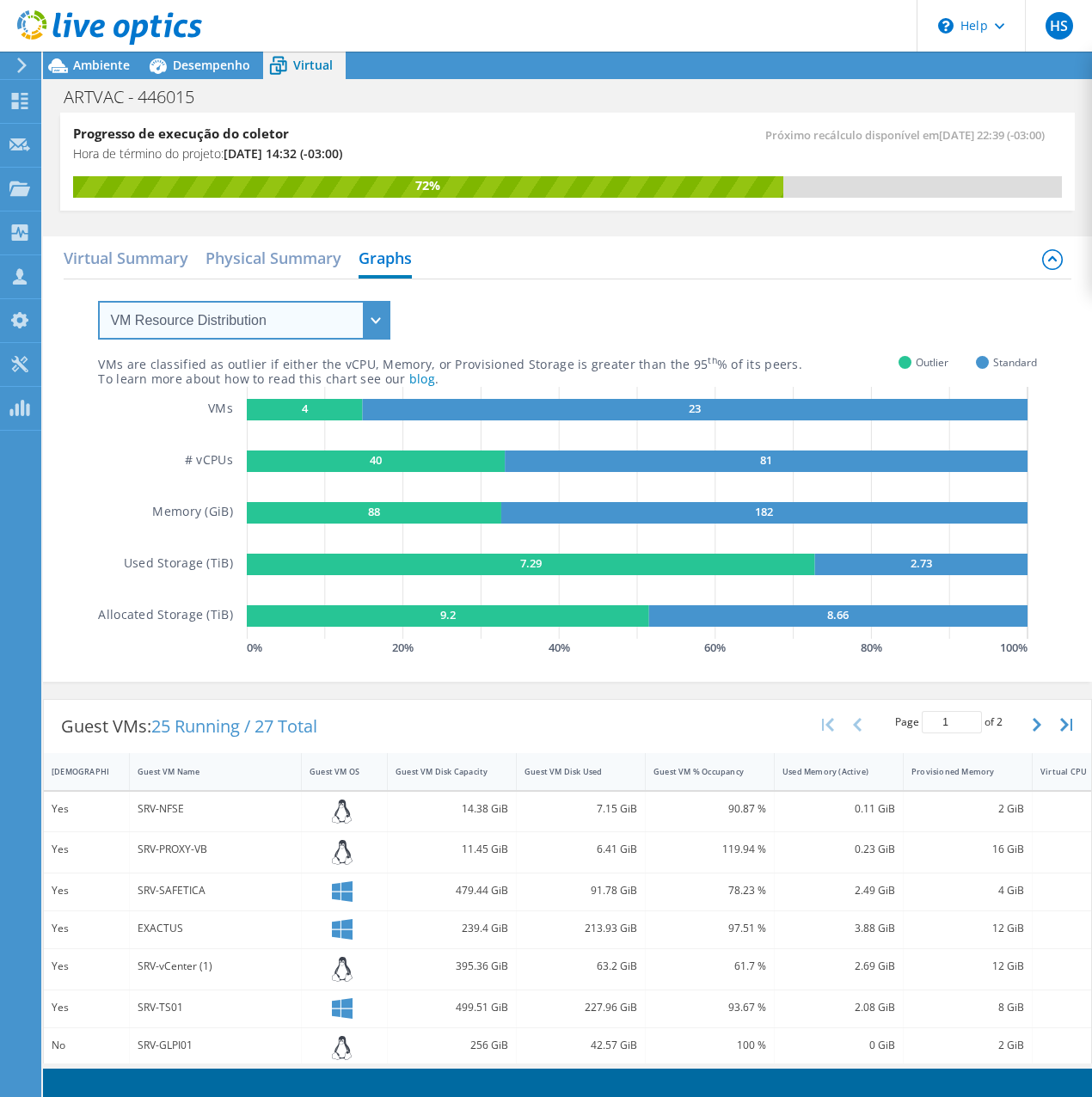
click at [344, 306] on select "VM Resource Distribution Provisioning Contrast Over Provisioning" at bounding box center [244, 320] width 292 height 39
click at [98, 301] on select "VM Resource Distribution Provisioning Contrast Over Provisioning" at bounding box center [244, 320] width 292 height 39
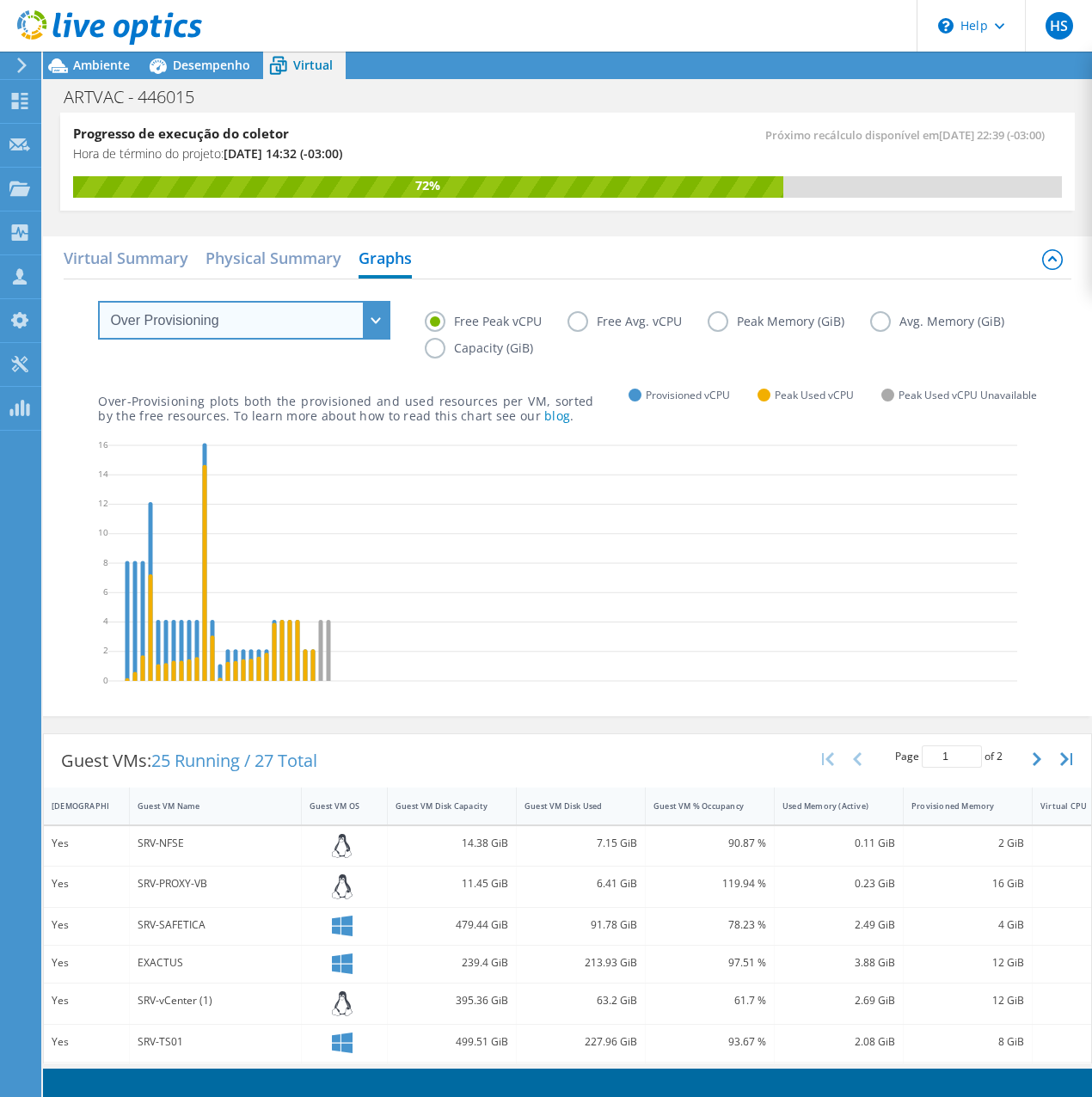
click at [314, 318] on select "VM Resource Distribution Provisioning Contrast Over Provisioning" at bounding box center [244, 320] width 292 height 39
select select "VM Resource Distribution"
click at [98, 301] on select "VM Resource Distribution Provisioning Contrast Over Provisioning" at bounding box center [244, 320] width 292 height 39
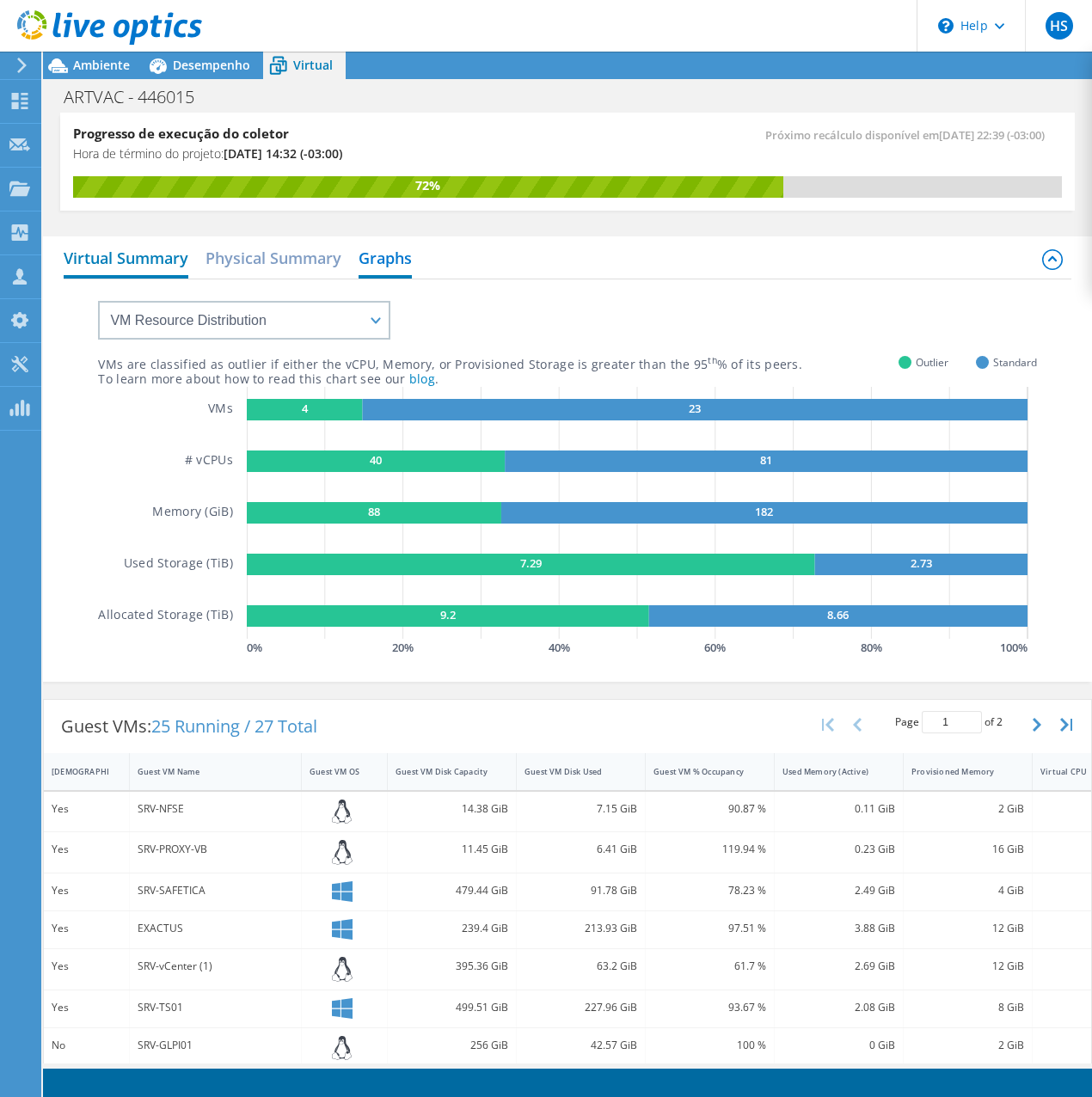
click at [146, 251] on h2 "Virtual Summary" at bounding box center [126, 260] width 125 height 38
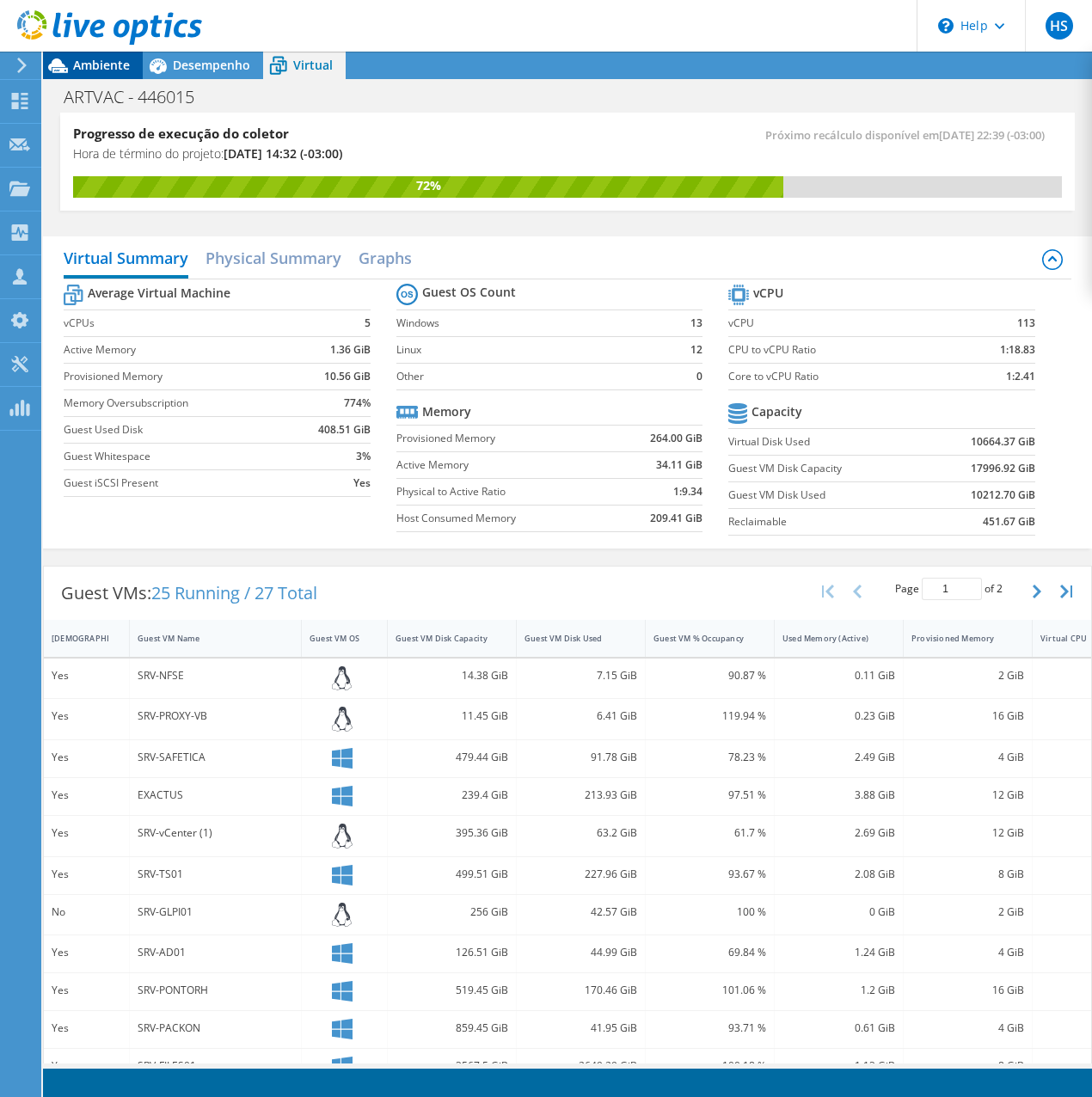
click at [108, 65] on span "Ambiente" at bounding box center [101, 65] width 57 height 16
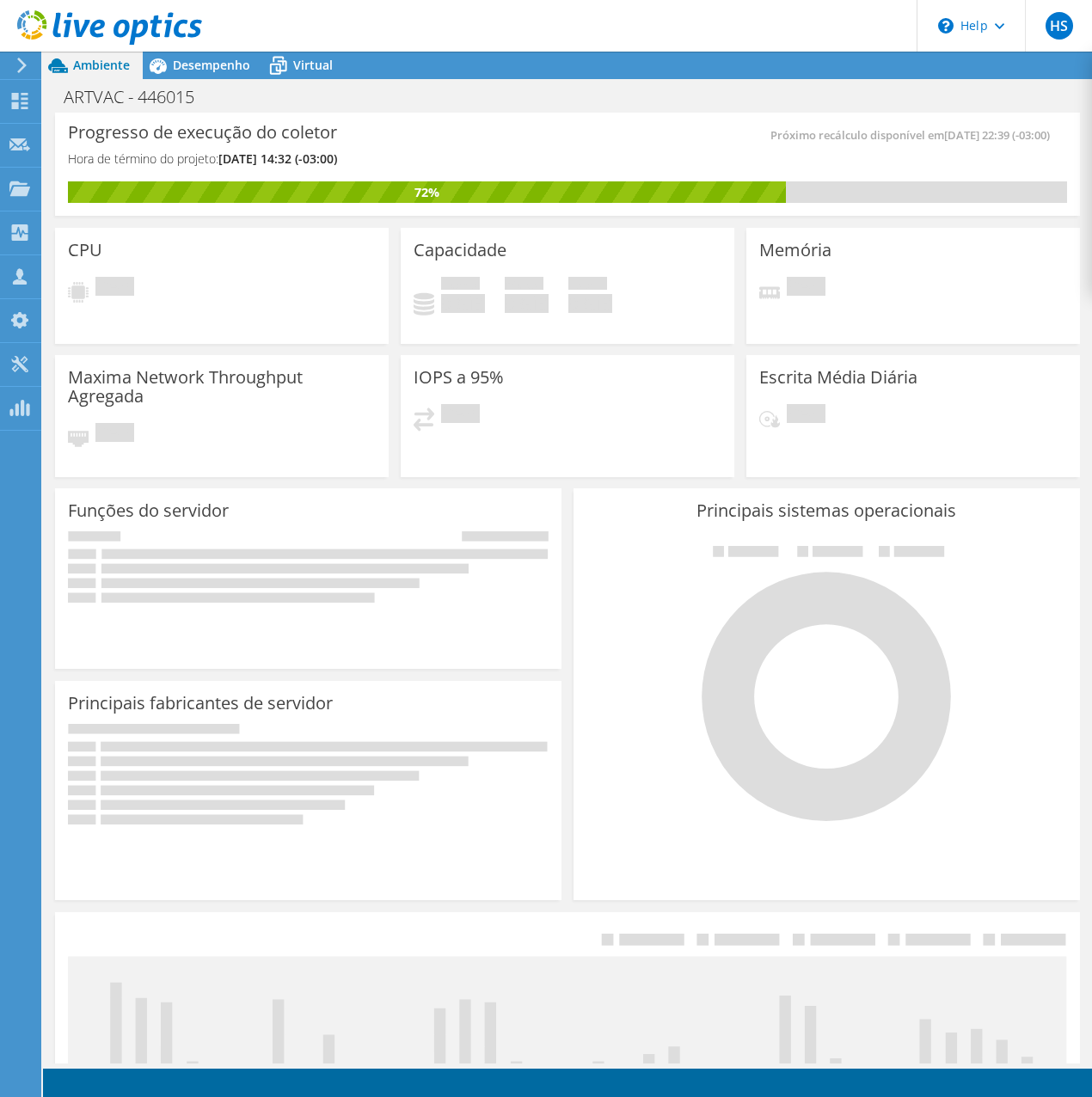
click at [511, 156] on div "Progresso de execução do coletor Hora de término do projeto: 09/11/2025, 14:32 …" at bounding box center [318, 154] width 499 height 56
click at [219, 74] on div "Desempenho" at bounding box center [203, 65] width 121 height 28
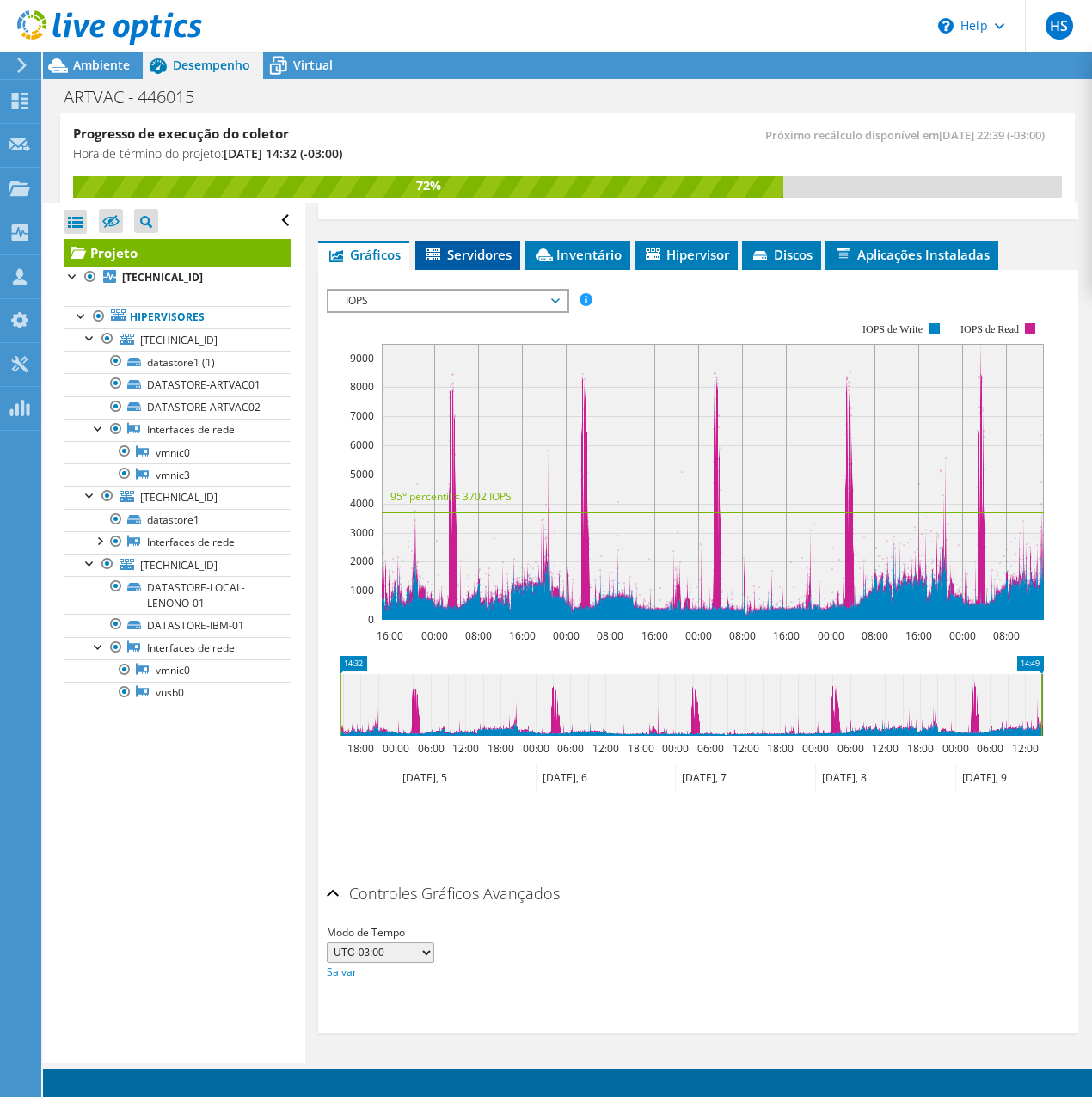
click at [430, 267] on li "Servidores" at bounding box center [468, 255] width 105 height 30
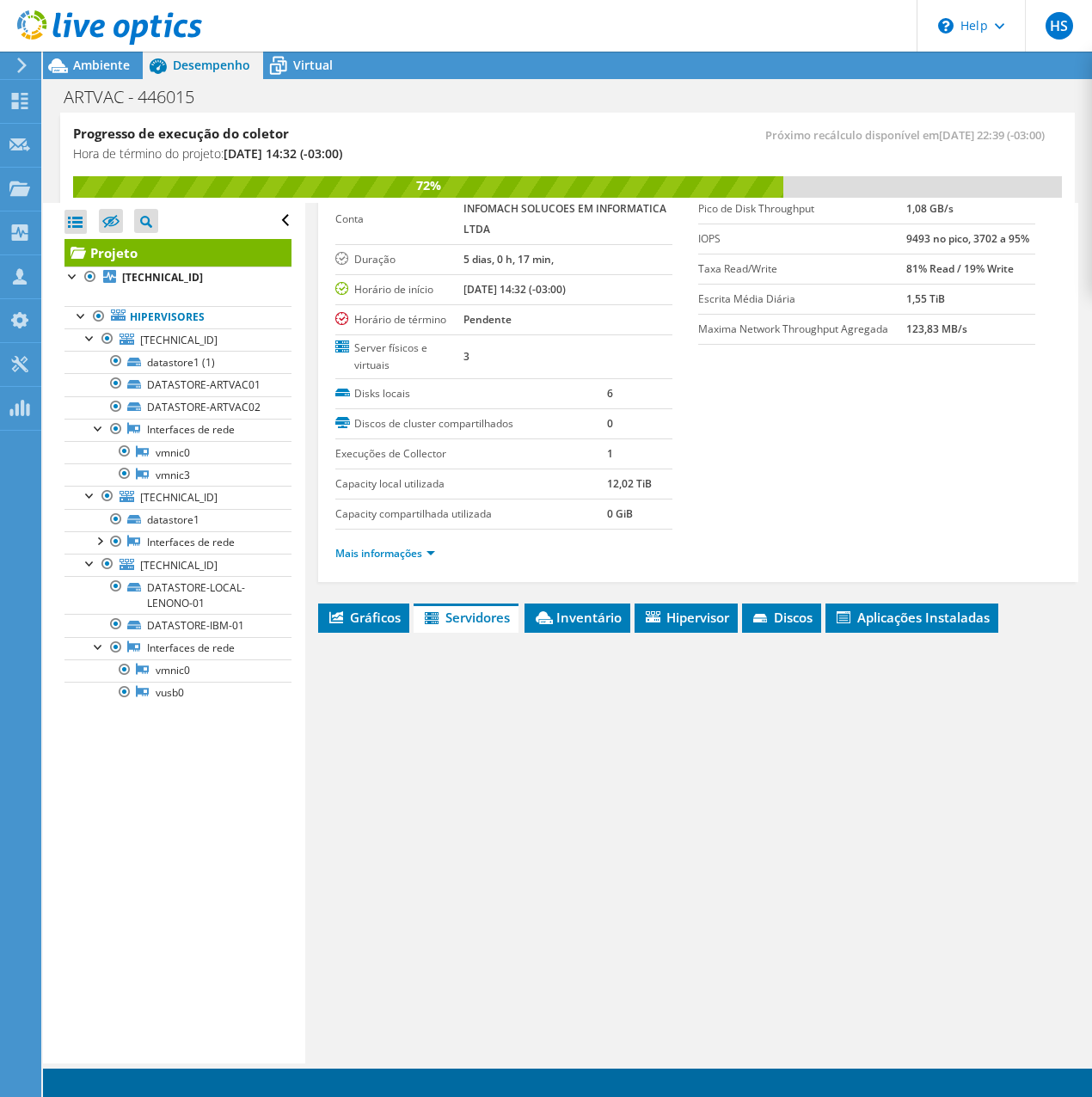
scroll to position [90, 0]
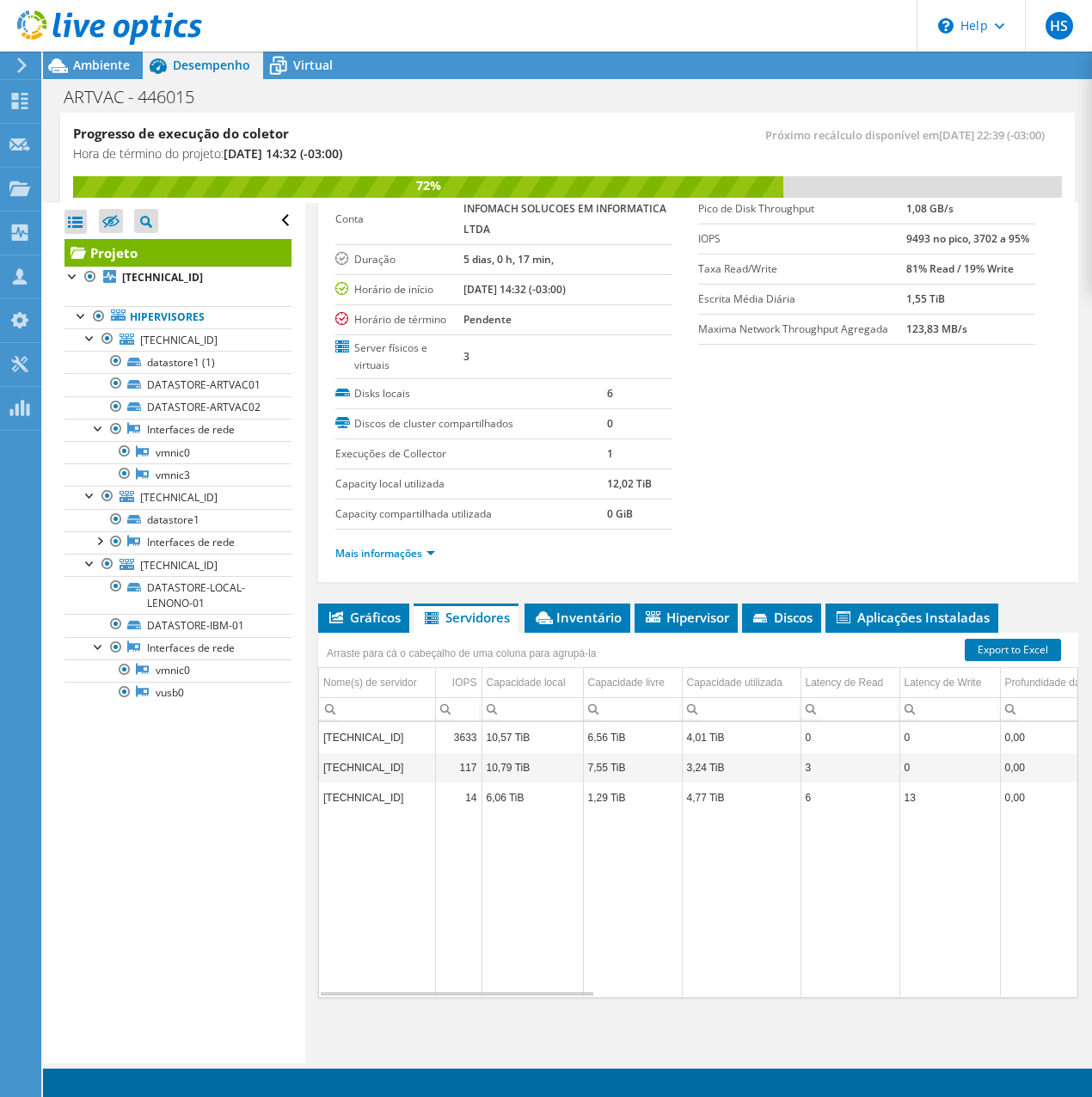
click at [517, 734] on td "10,57 TiB" at bounding box center [532, 736] width 102 height 30
click at [589, 611] on span "Inventário" at bounding box center [577, 617] width 88 height 17
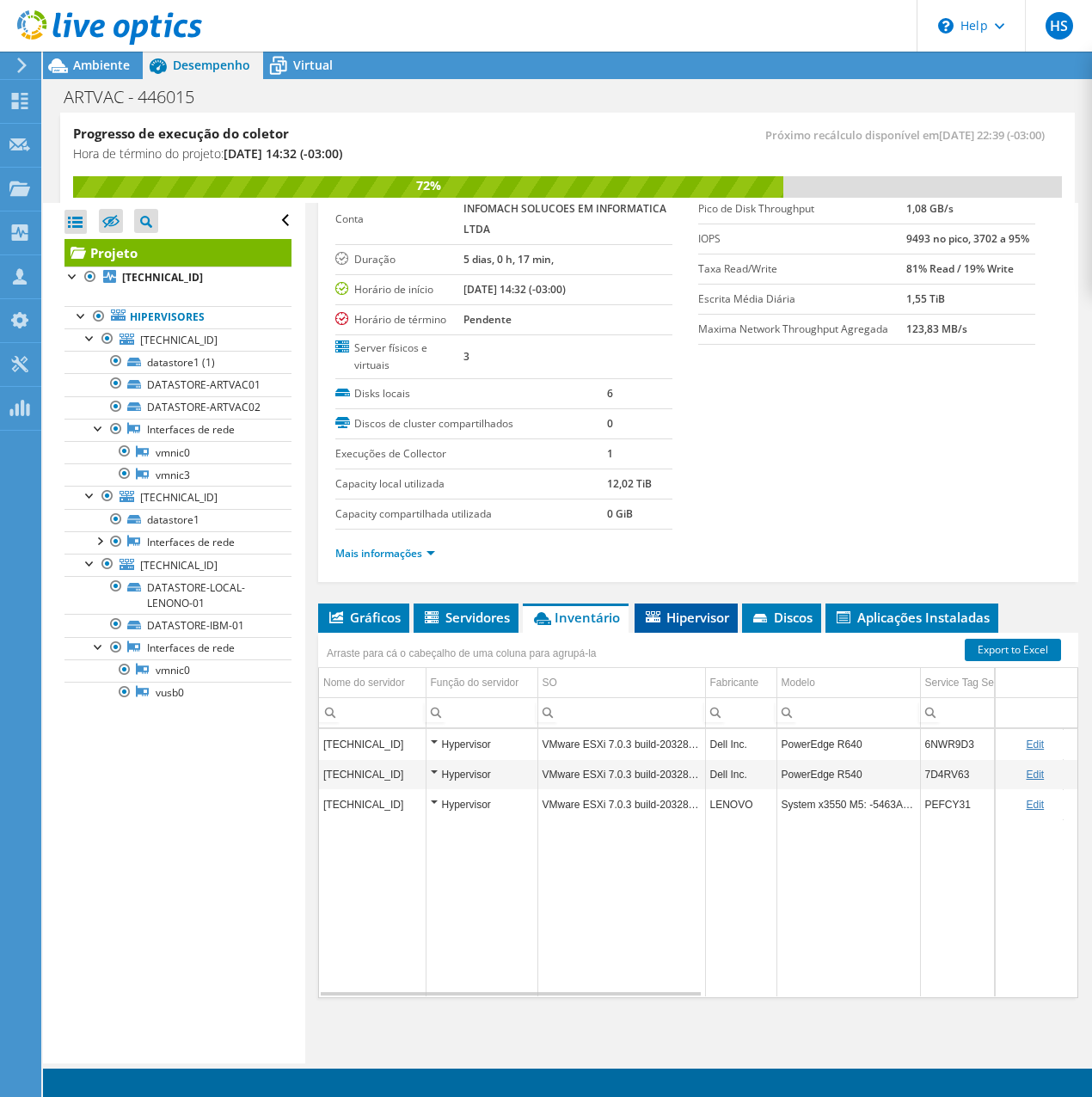
click at [712, 614] on span "Hipervisor" at bounding box center [686, 617] width 86 height 17
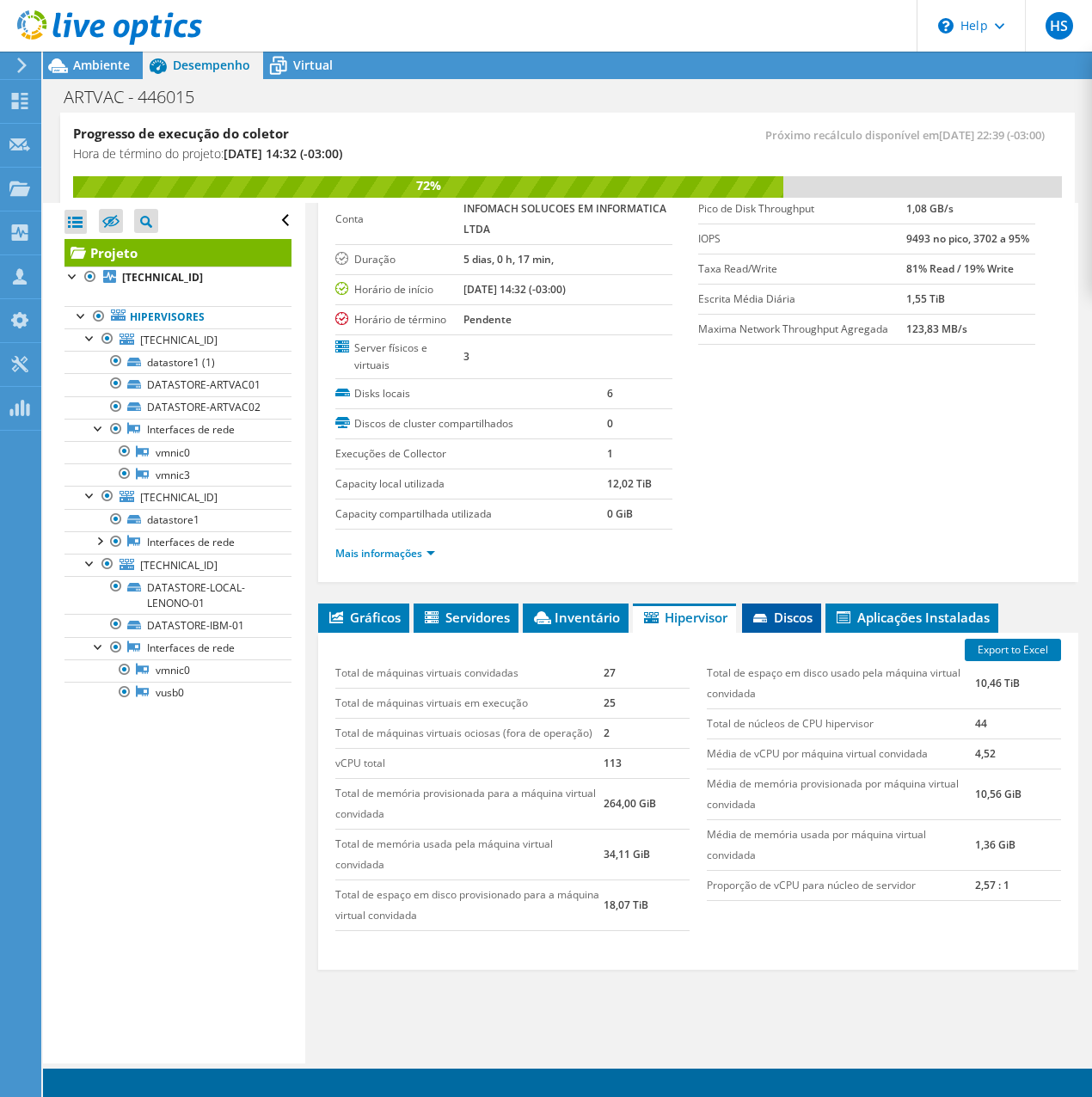
click at [801, 626] on li "Discos" at bounding box center [782, 618] width 79 height 30
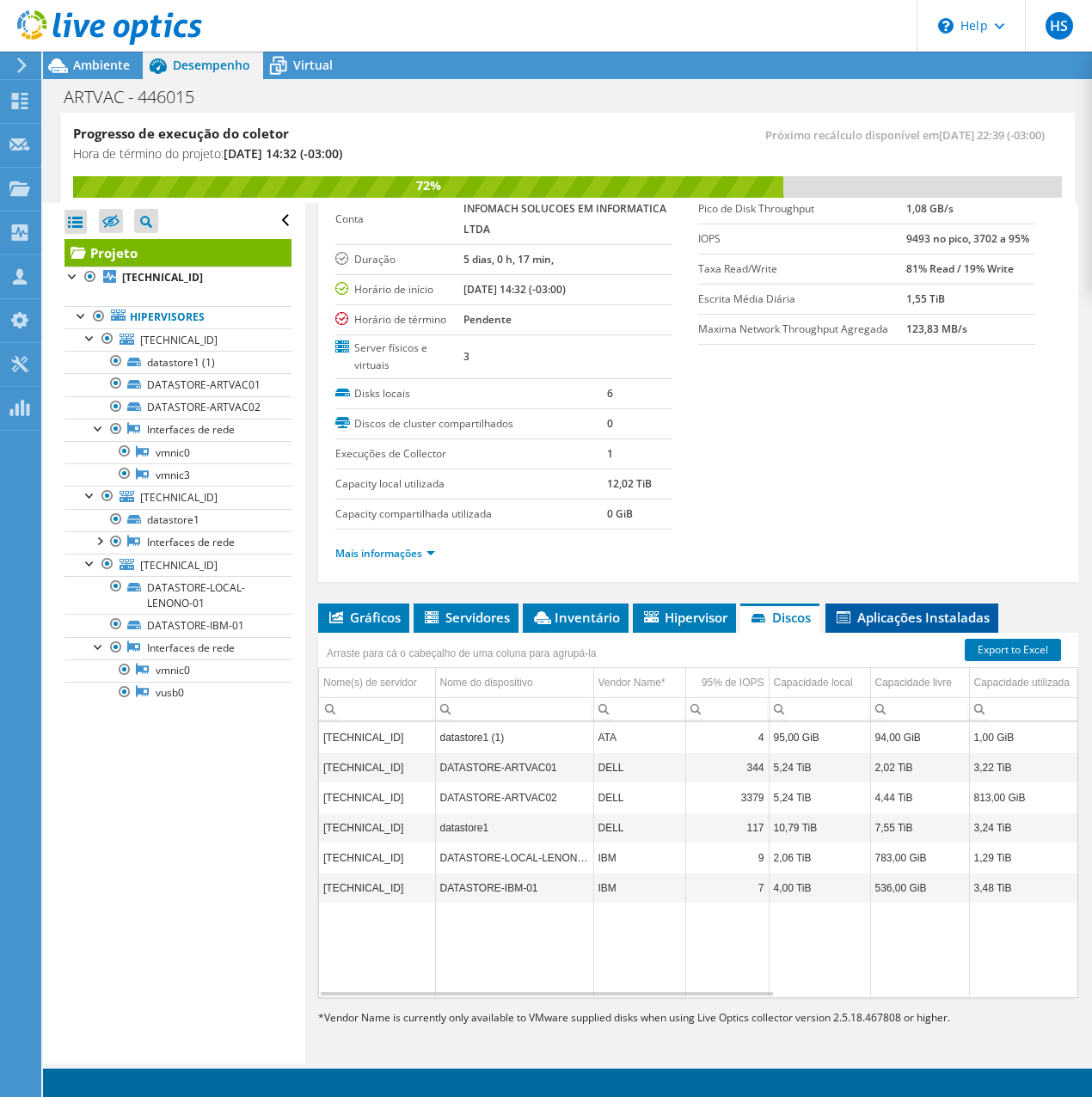
click at [916, 614] on span "Aplicações Instaladas" at bounding box center [911, 617] width 156 height 17
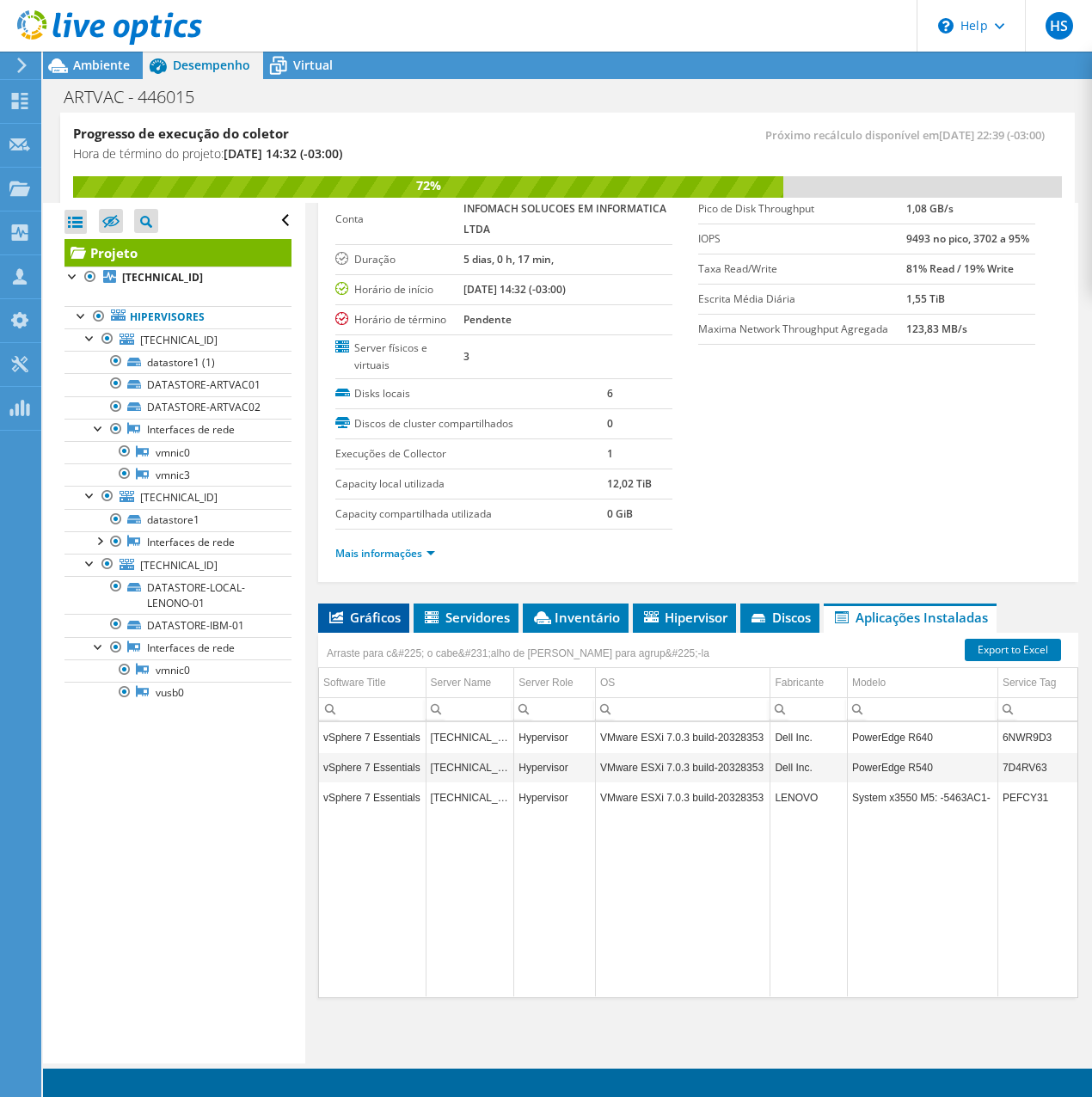
click at [378, 619] on span "Gráficos" at bounding box center [363, 617] width 74 height 17
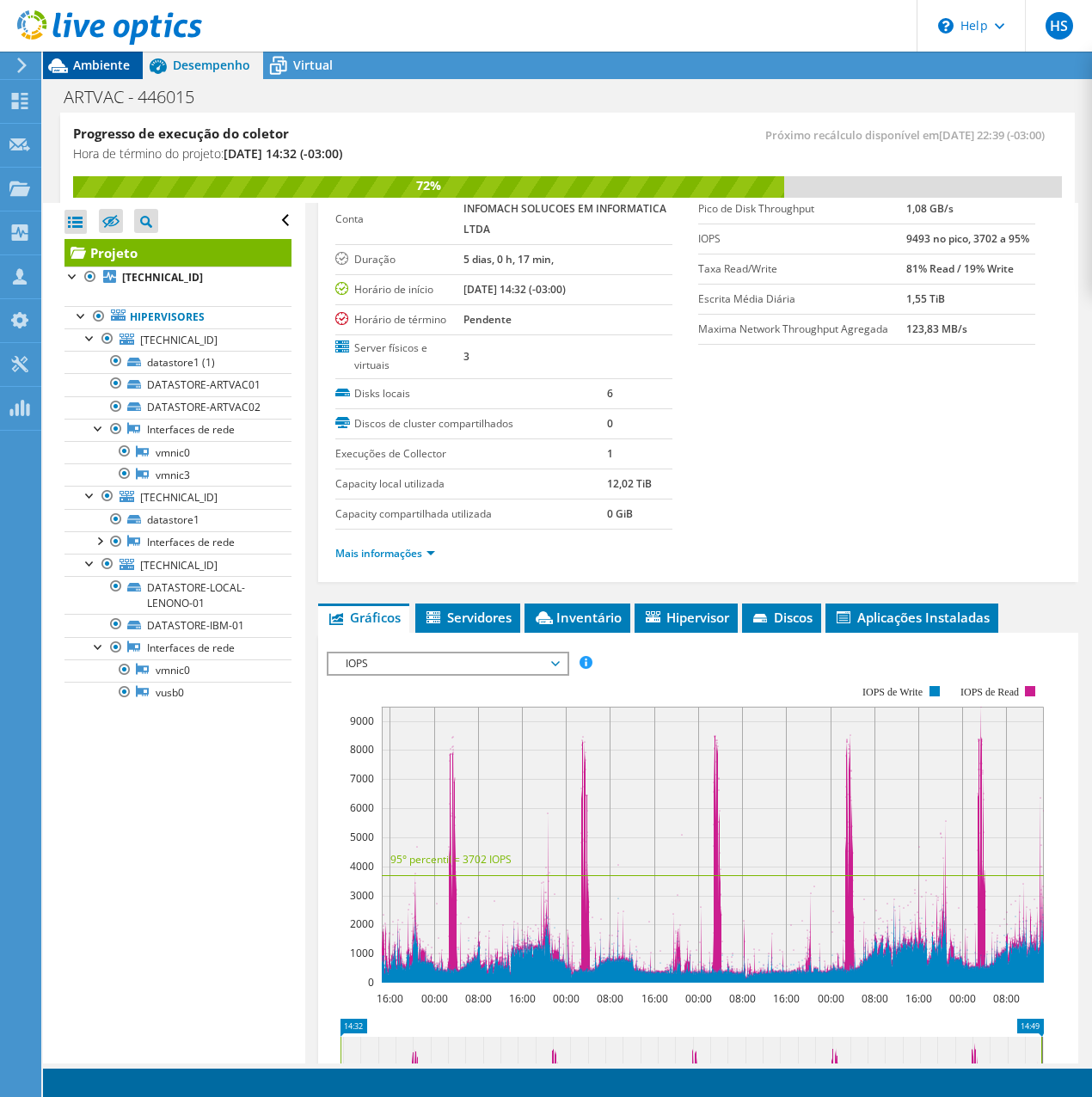
click at [103, 67] on span "Ambiente" at bounding box center [101, 65] width 57 height 16
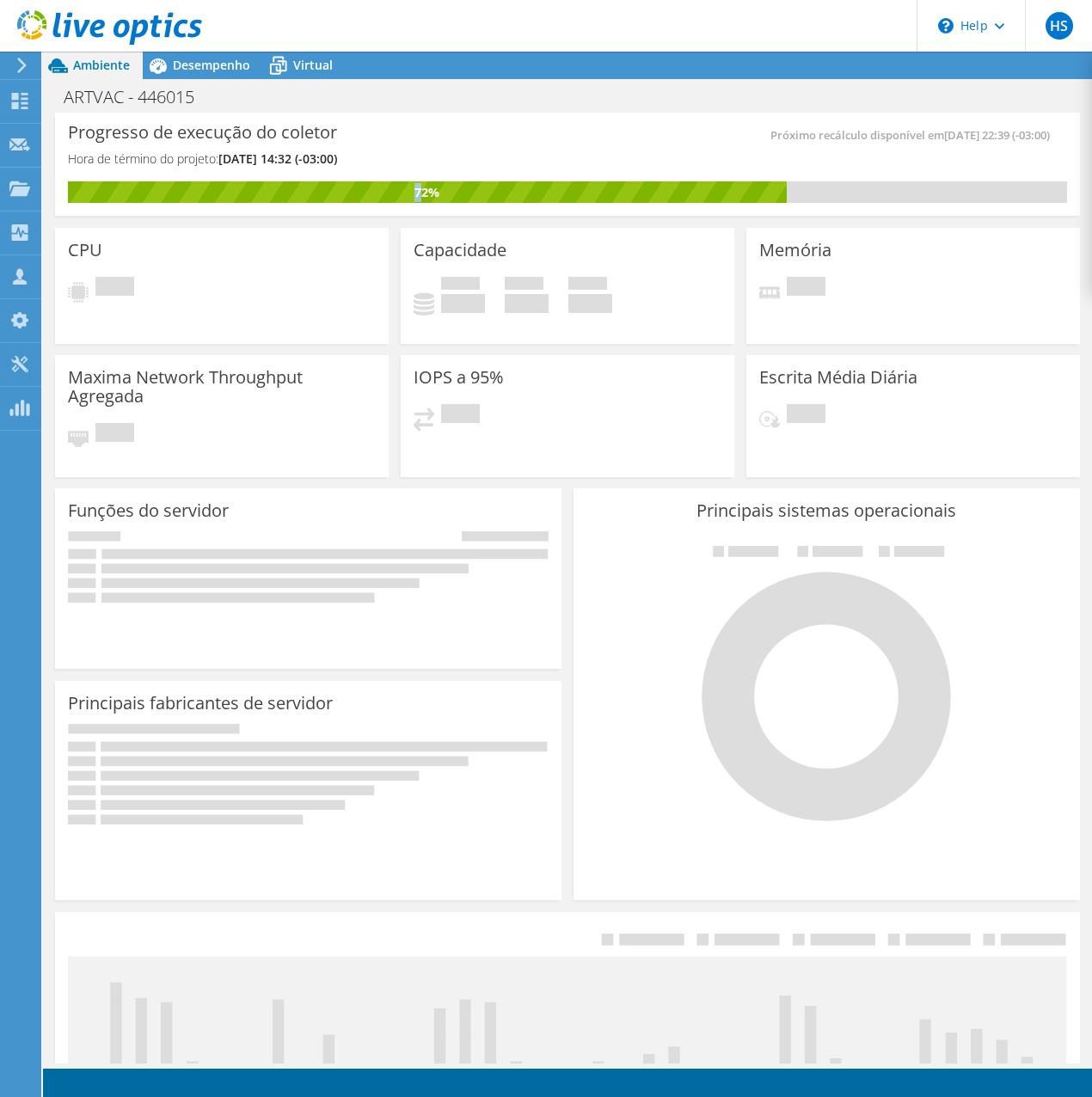
click at [418, 192] on div "72%" at bounding box center [427, 192] width 719 height 19
drag, startPoint x: 418, startPoint y: 192, endPoint x: 428, endPoint y: 195, distance: 10.4
click at [428, 195] on div "72%" at bounding box center [427, 192] width 719 height 19
click at [188, 58] on span "Desempenho" at bounding box center [211, 65] width 77 height 16
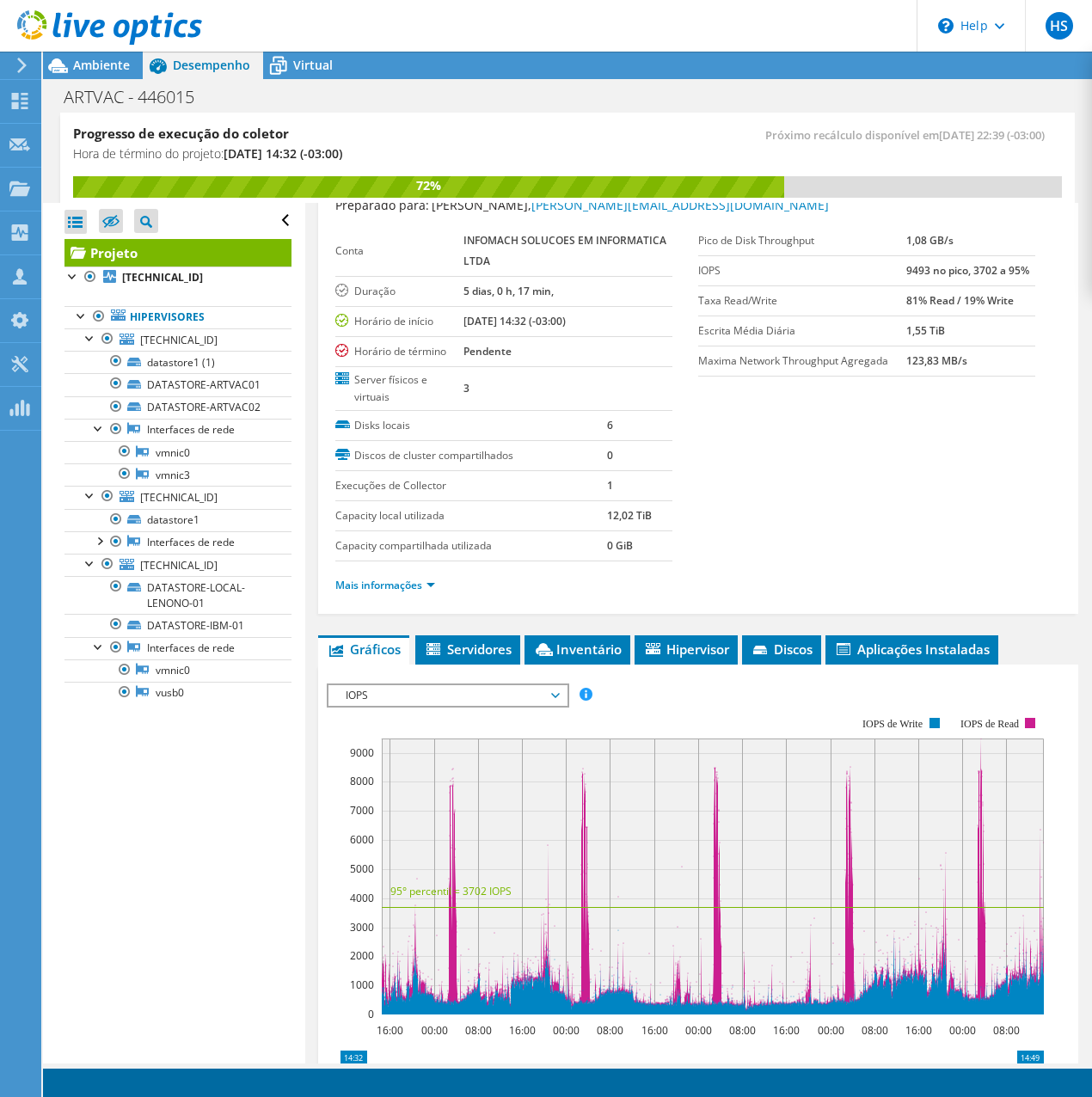
scroll to position [86, 0]
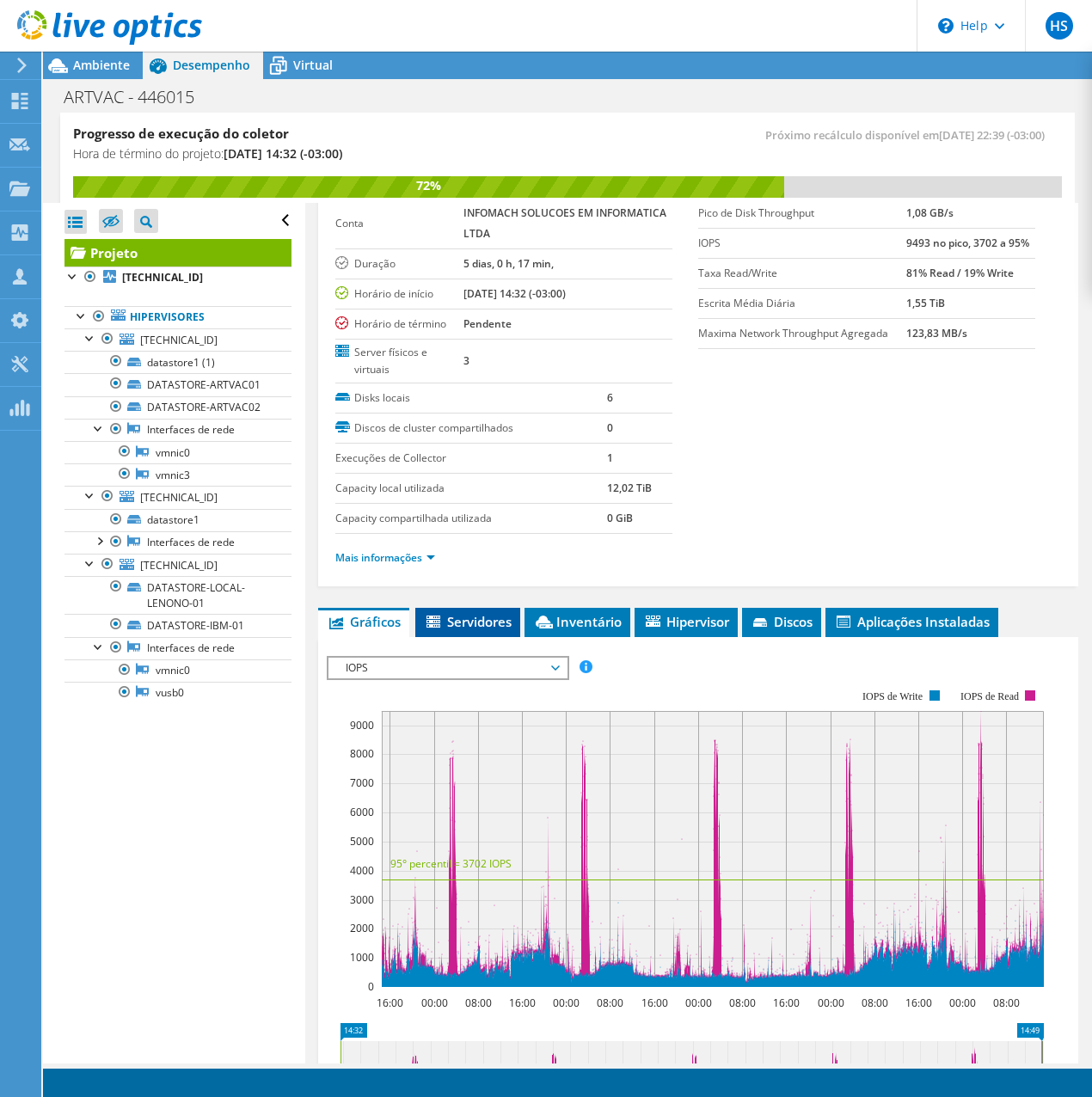
click at [461, 622] on span "Servidores" at bounding box center [468, 621] width 88 height 17
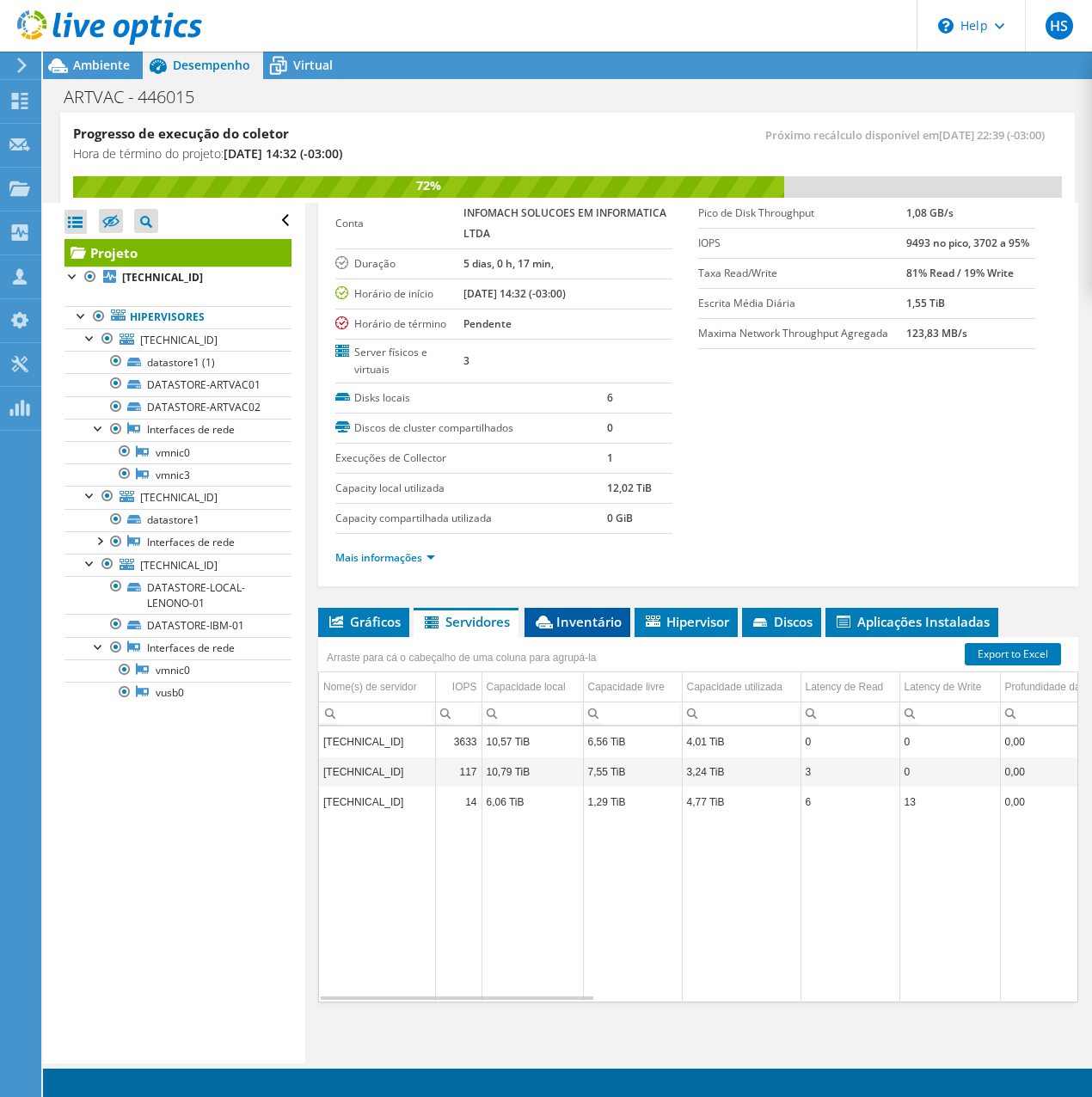
click at [613, 619] on span "Inventário" at bounding box center [577, 621] width 88 height 17
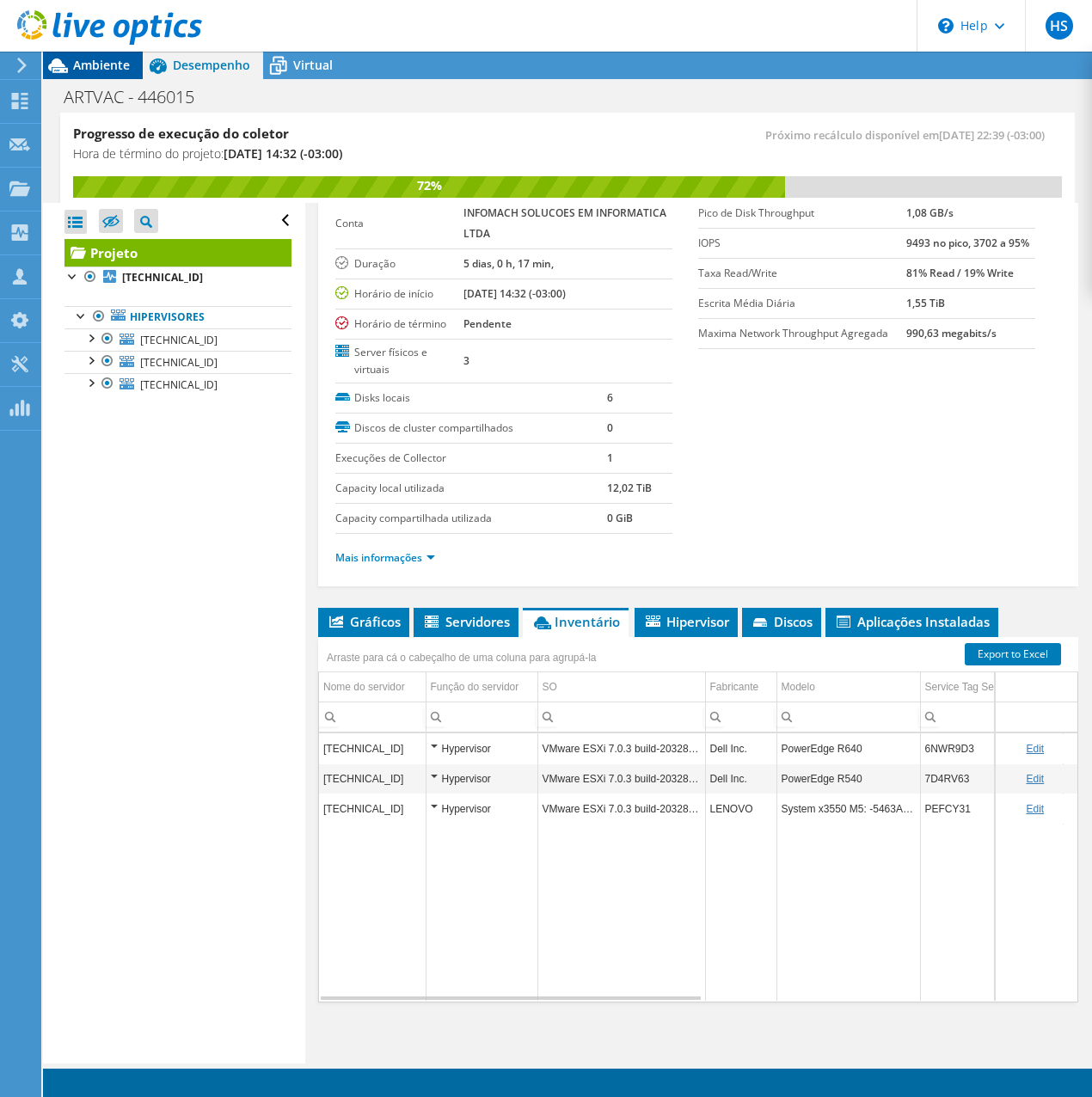
click at [103, 68] on span "Ambiente" at bounding box center [101, 65] width 57 height 16
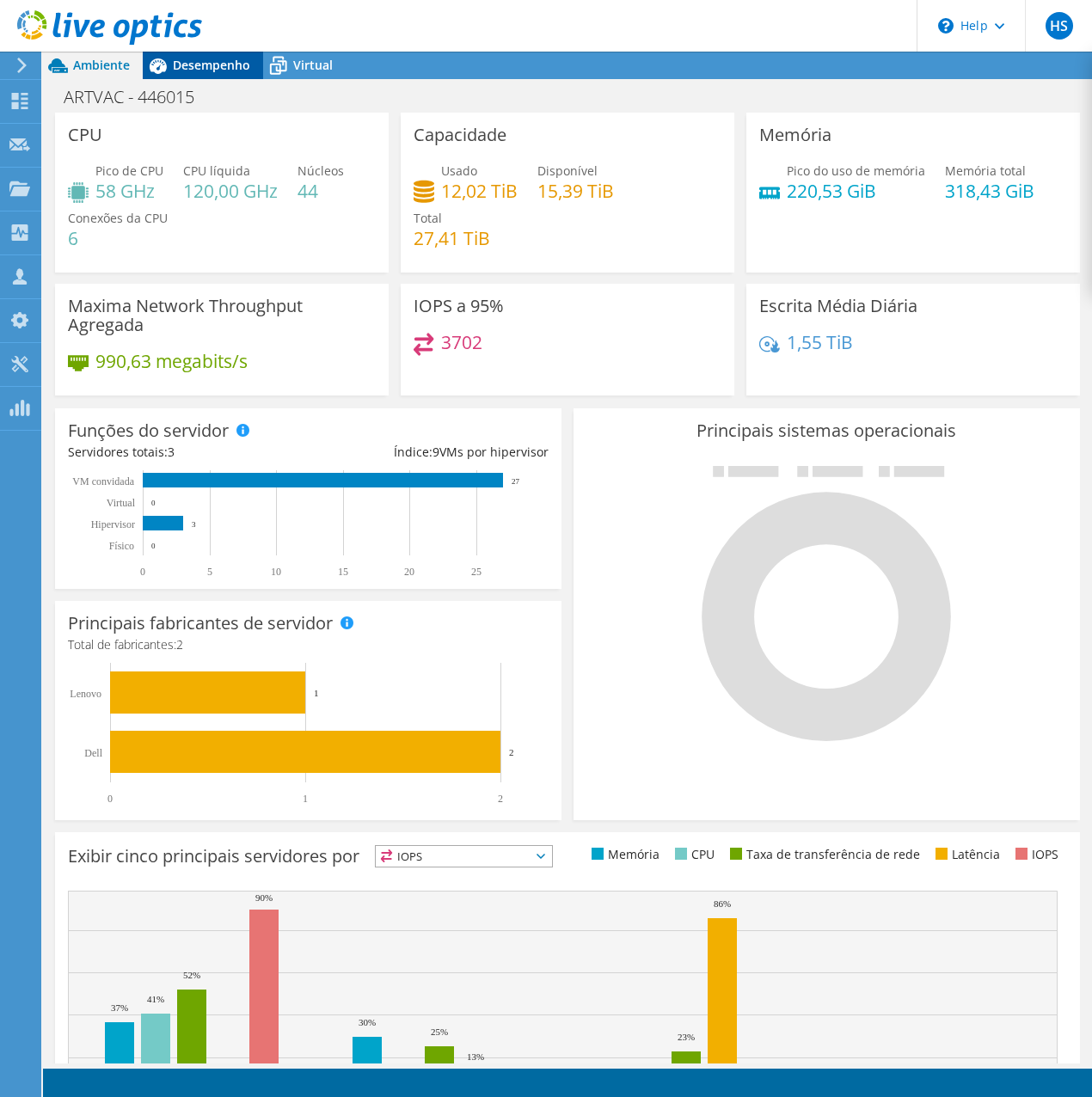
click at [207, 64] on span "Desempenho" at bounding box center [211, 65] width 77 height 16
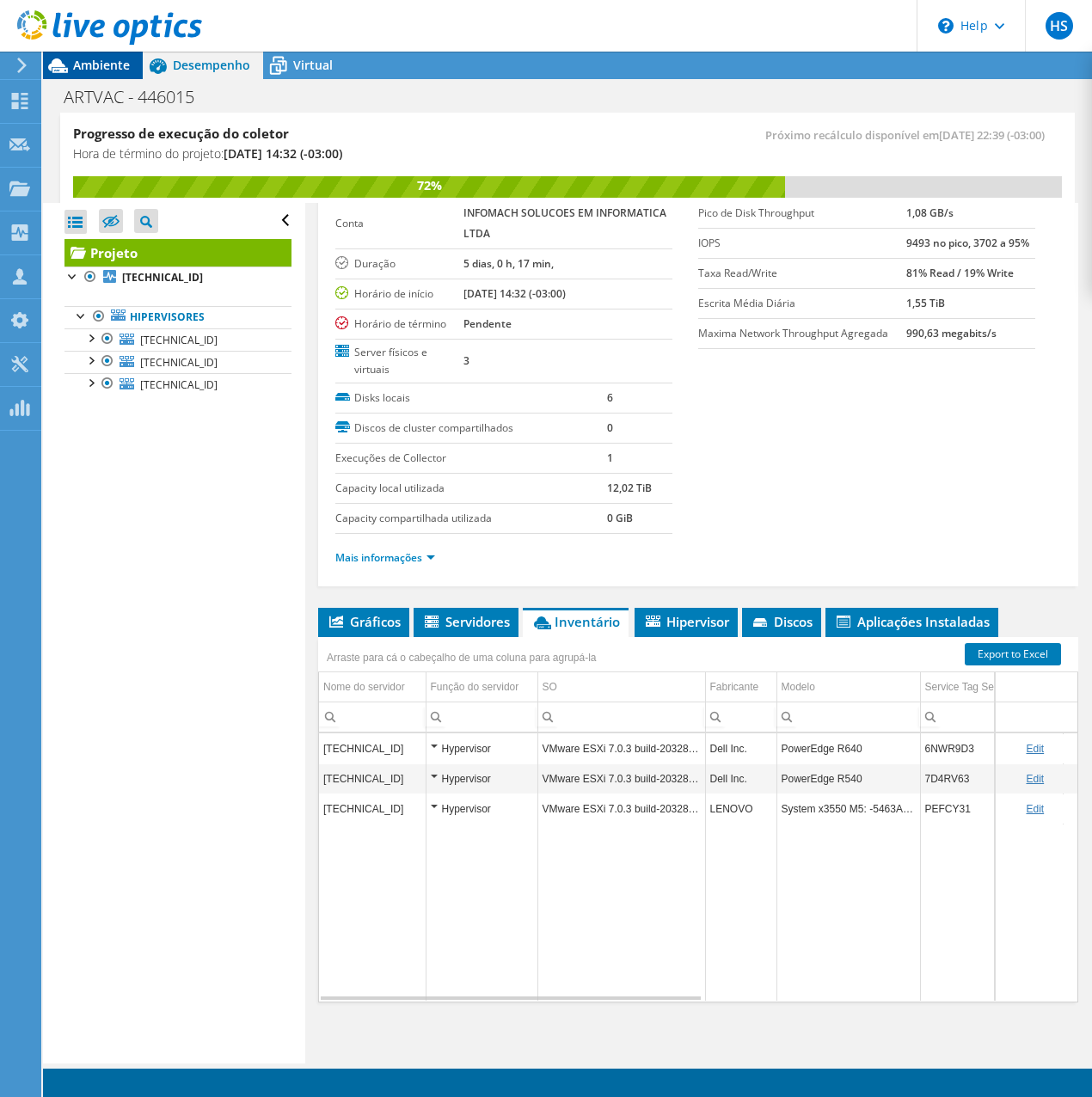
click at [92, 68] on span "Ambiente" at bounding box center [101, 65] width 57 height 16
